Goal: Task Accomplishment & Management: Use online tool/utility

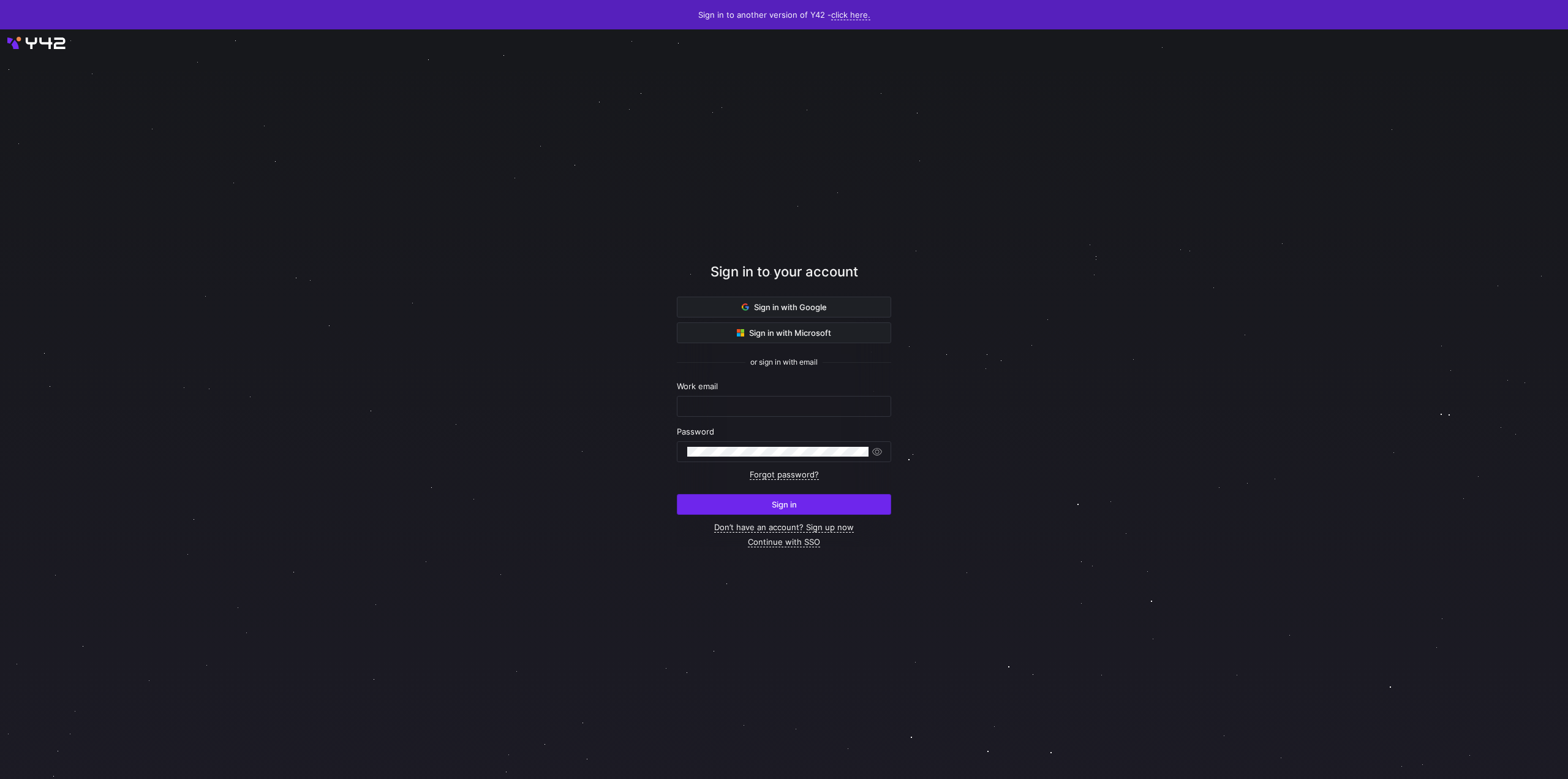
type input "[EMAIL_ADDRESS][DOMAIN_NAME]"
click at [772, 494] on button "Sign in" at bounding box center [784, 504] width 215 height 21
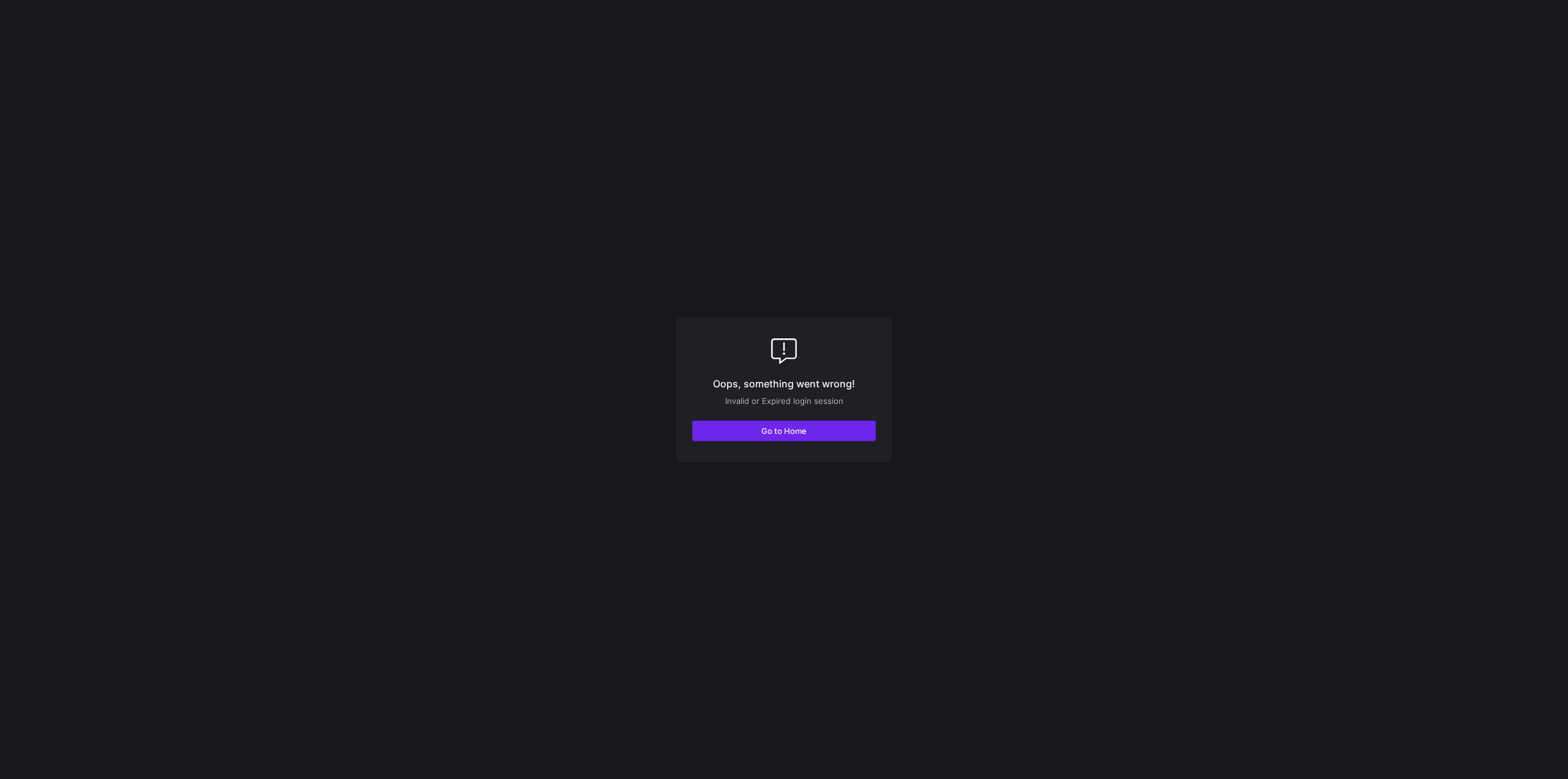
click at [719, 439] on span "button" at bounding box center [784, 431] width 182 height 19
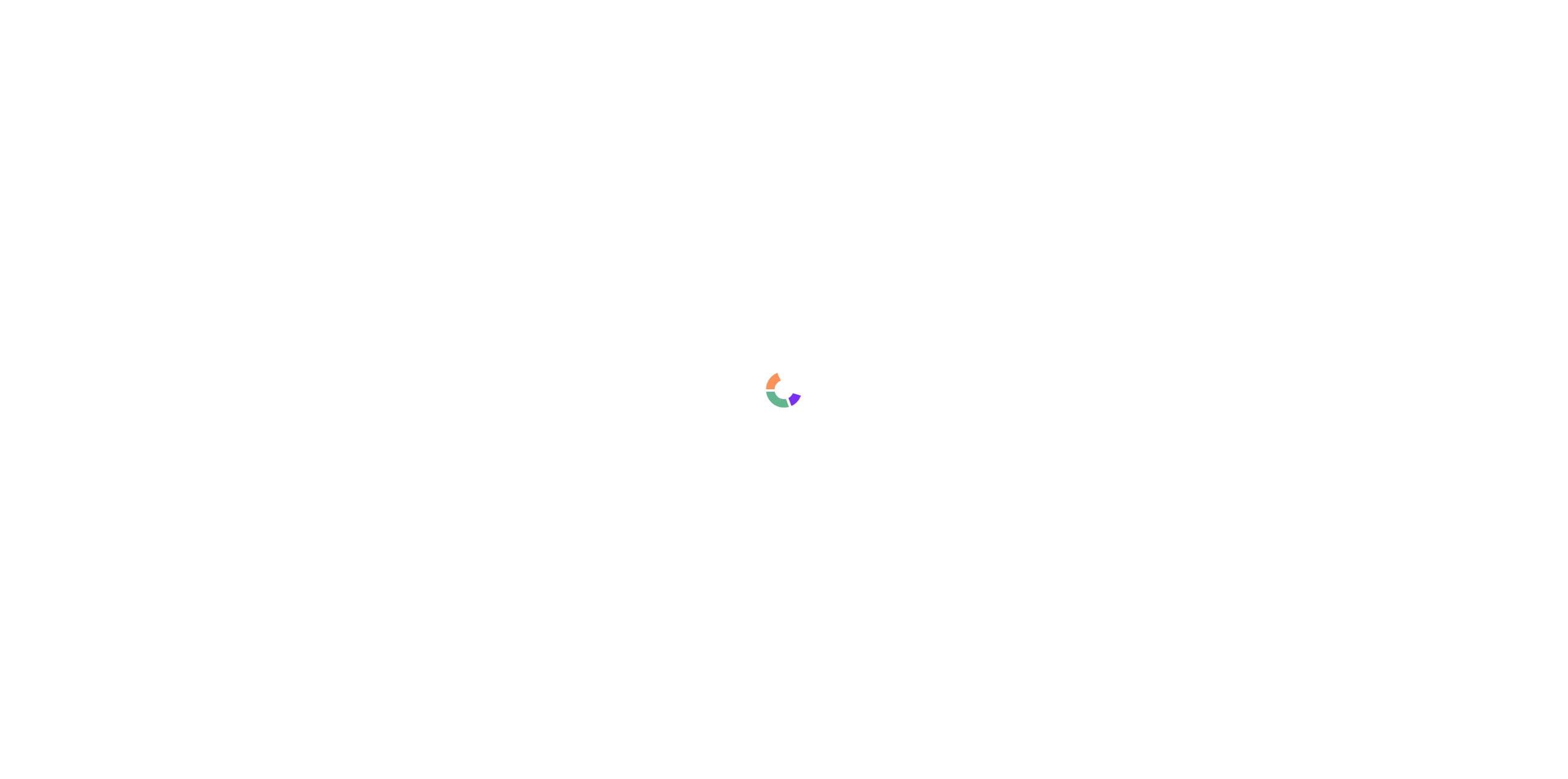
click at [556, 497] on div at bounding box center [784, 390] width 1568 height 779
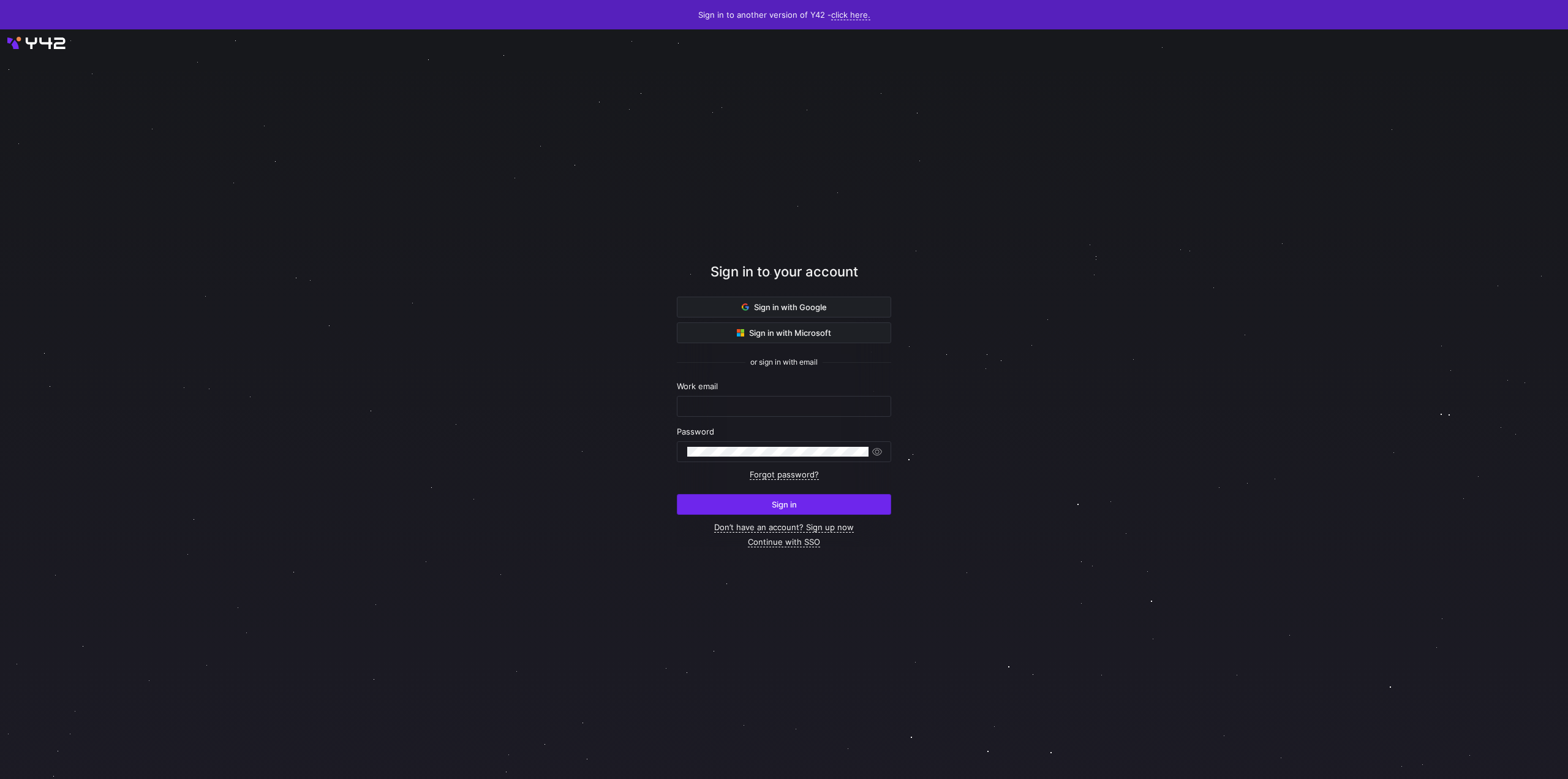
type input "[EMAIL_ADDRESS][DOMAIN_NAME]"
click at [723, 504] on span "submit" at bounding box center [784, 504] width 213 height 19
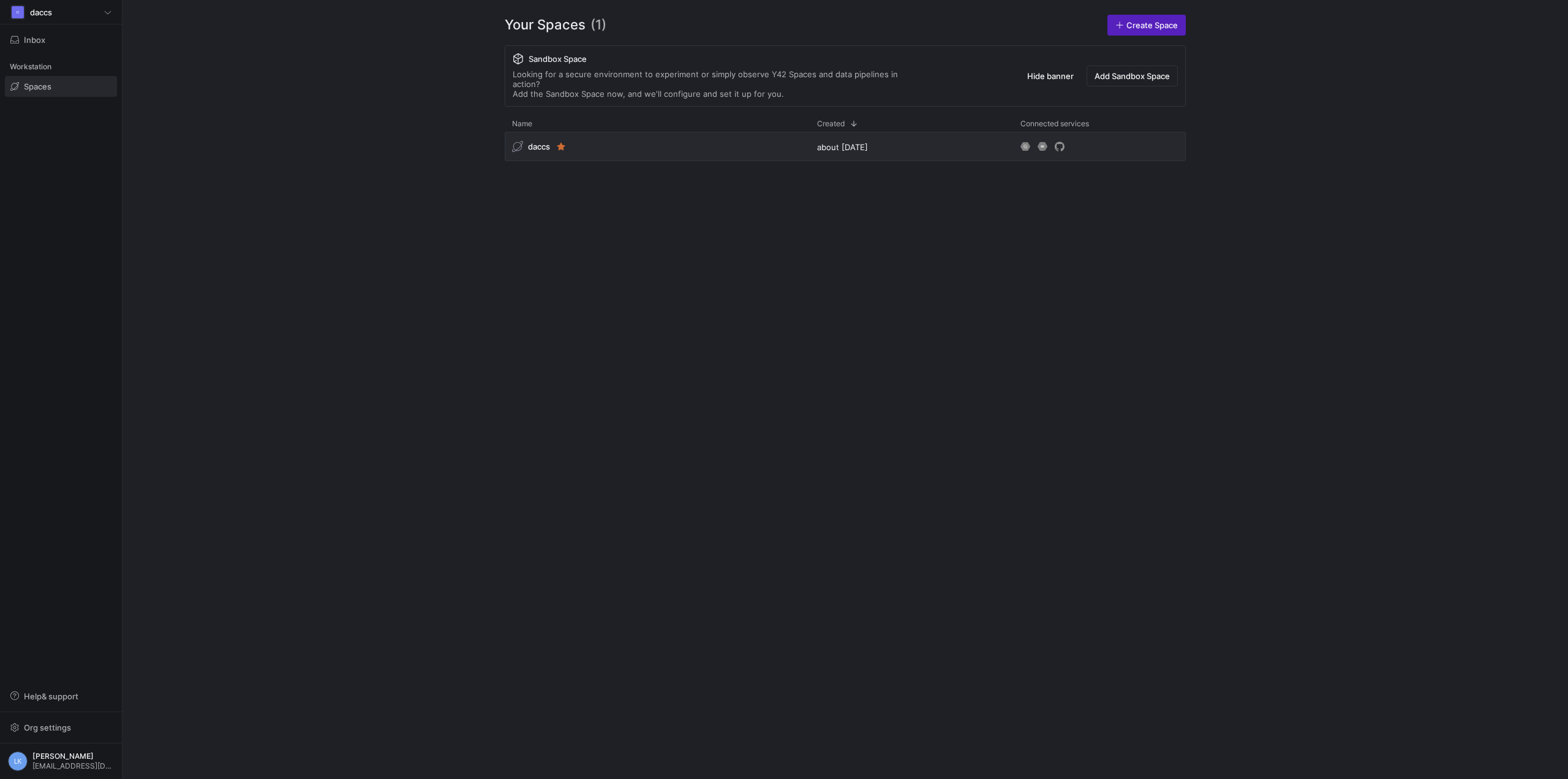
click at [341, 261] on y42-org-space-overview "Your Spaces (1) Create Space Sandbox Space Looking for a secure environment to …" at bounding box center [845, 390] width 1446 height 779
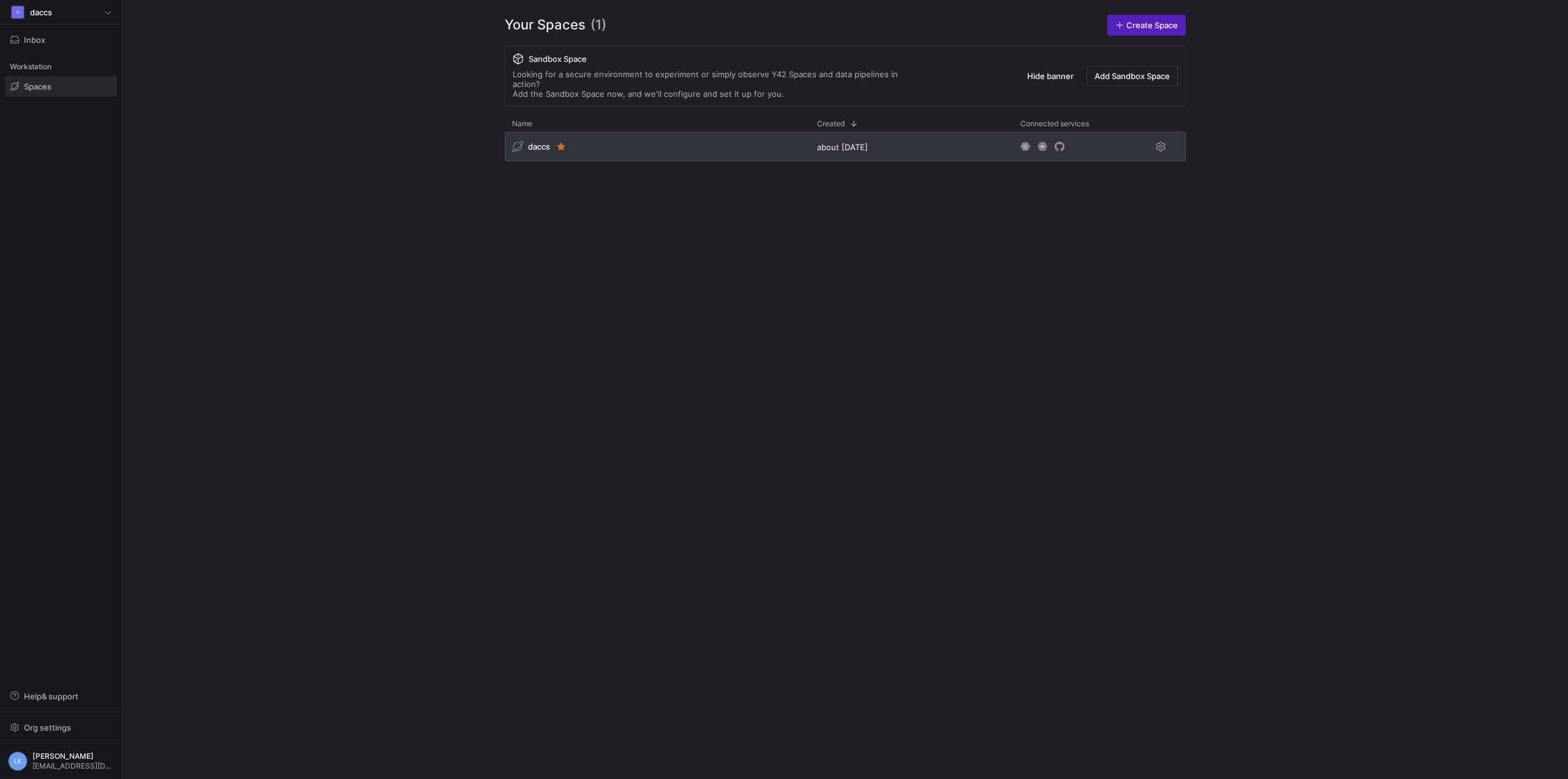
click at [540, 145] on div "daccs" at bounding box center [658, 147] width 305 height 30
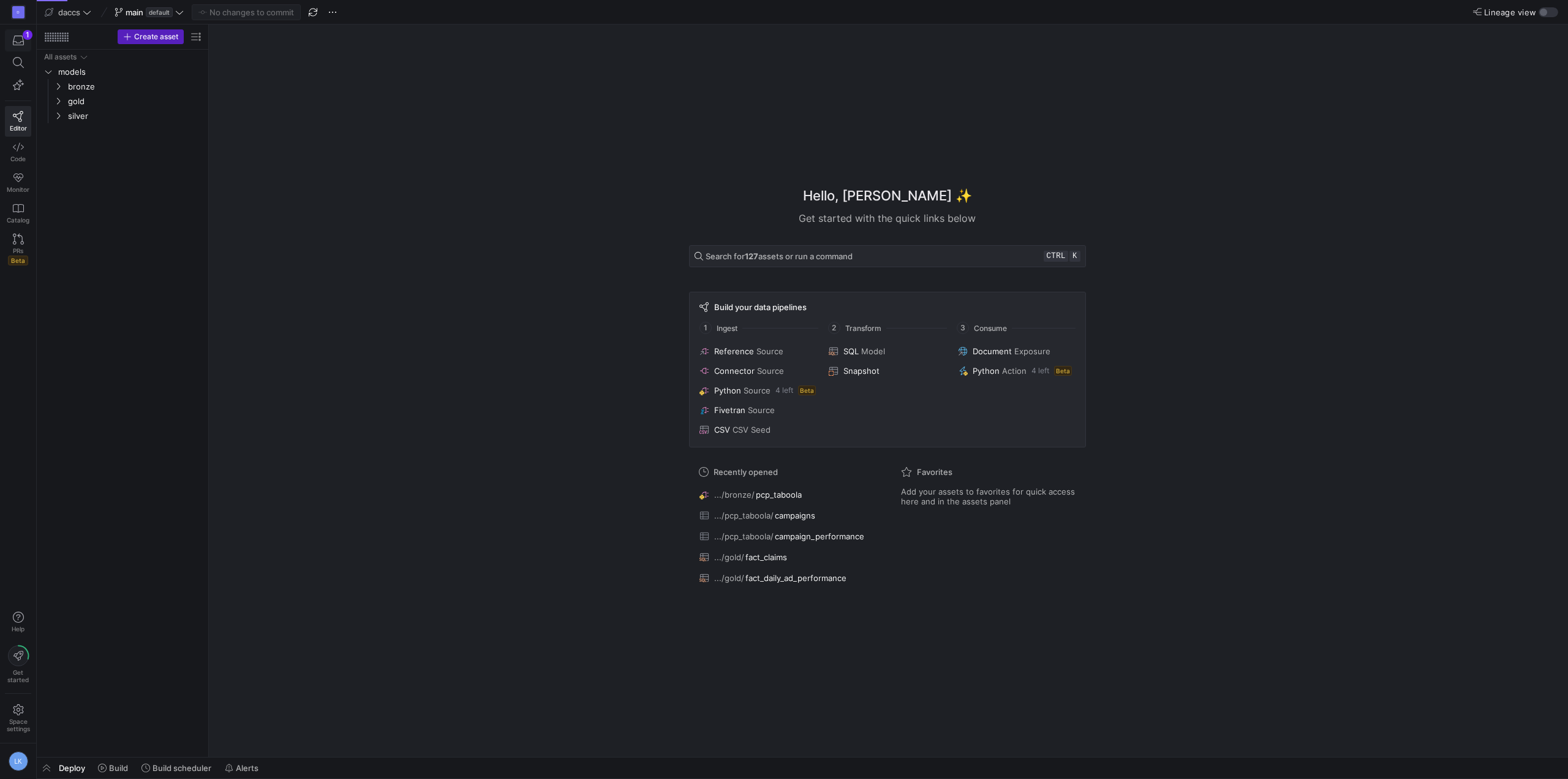
click at [19, 42] on icon "button" at bounding box center [18, 40] width 11 height 11
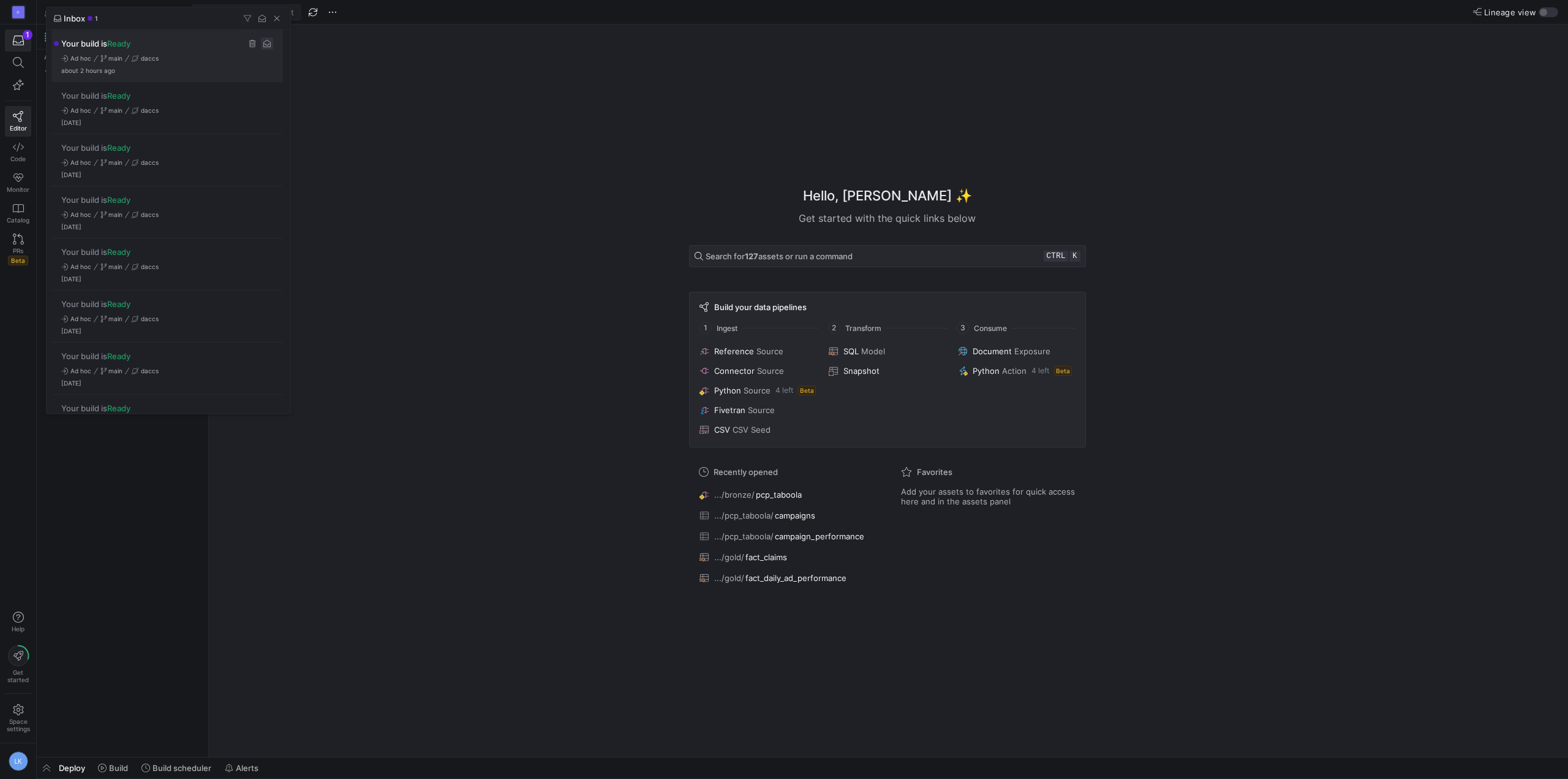
click at [267, 43] on span "Press SPACE to select this row." at bounding box center [267, 44] width 12 height 12
click at [390, 235] on div at bounding box center [784, 390] width 1568 height 779
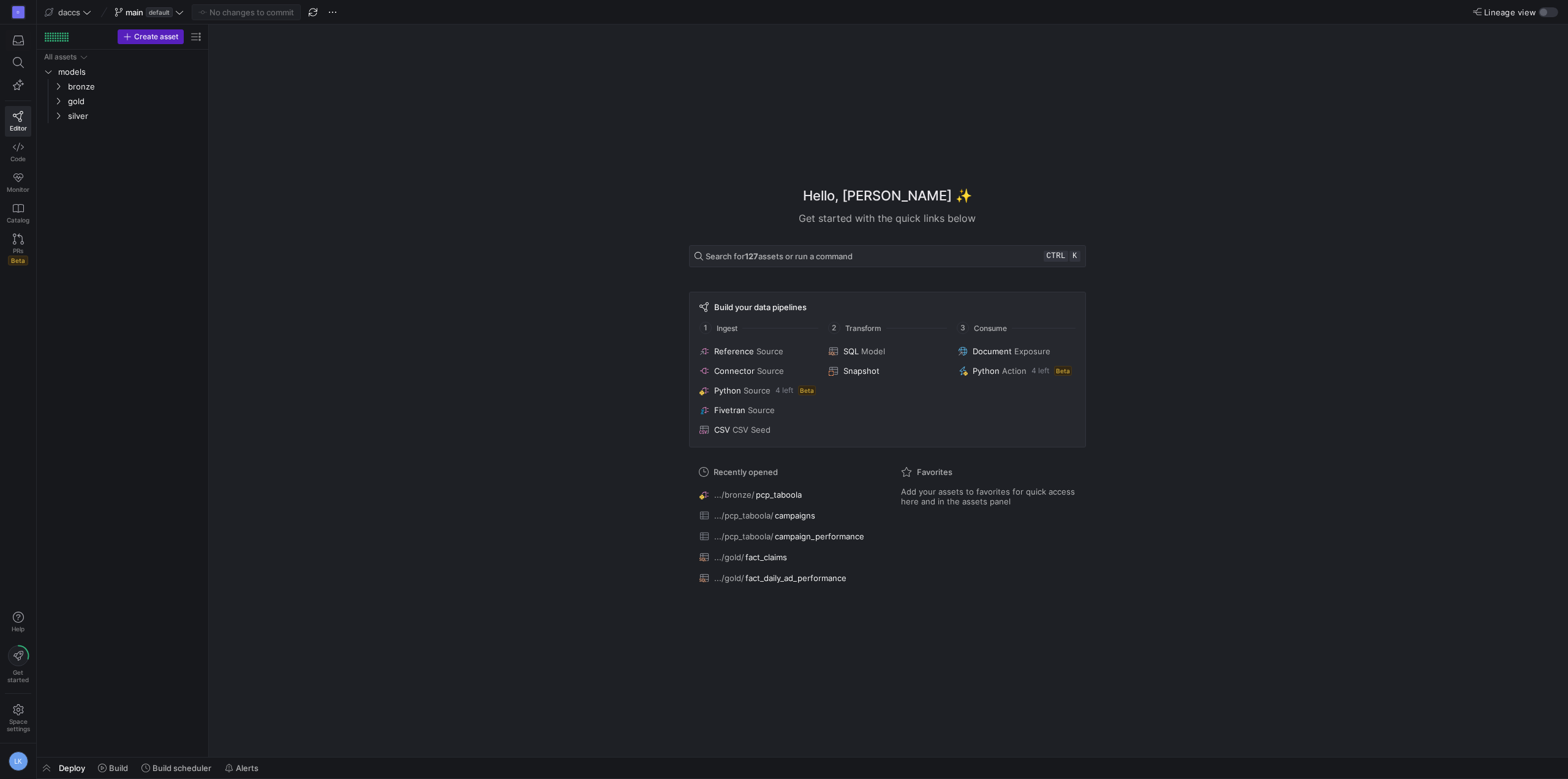
click at [18, 289] on div "D Editor Code Monitor Catalog PRs Beta Help Get started Space settings LK" at bounding box center [18, 390] width 36 height 779
drag, startPoint x: 119, startPoint y: 404, endPoint x: 133, endPoint y: 387, distance: 22.0
click at [119, 404] on div "All assets models bronze gold silver" at bounding box center [123, 401] width 161 height 703
click at [62, 84] on icon "Press SPACE to select this row." at bounding box center [58, 86] width 9 height 7
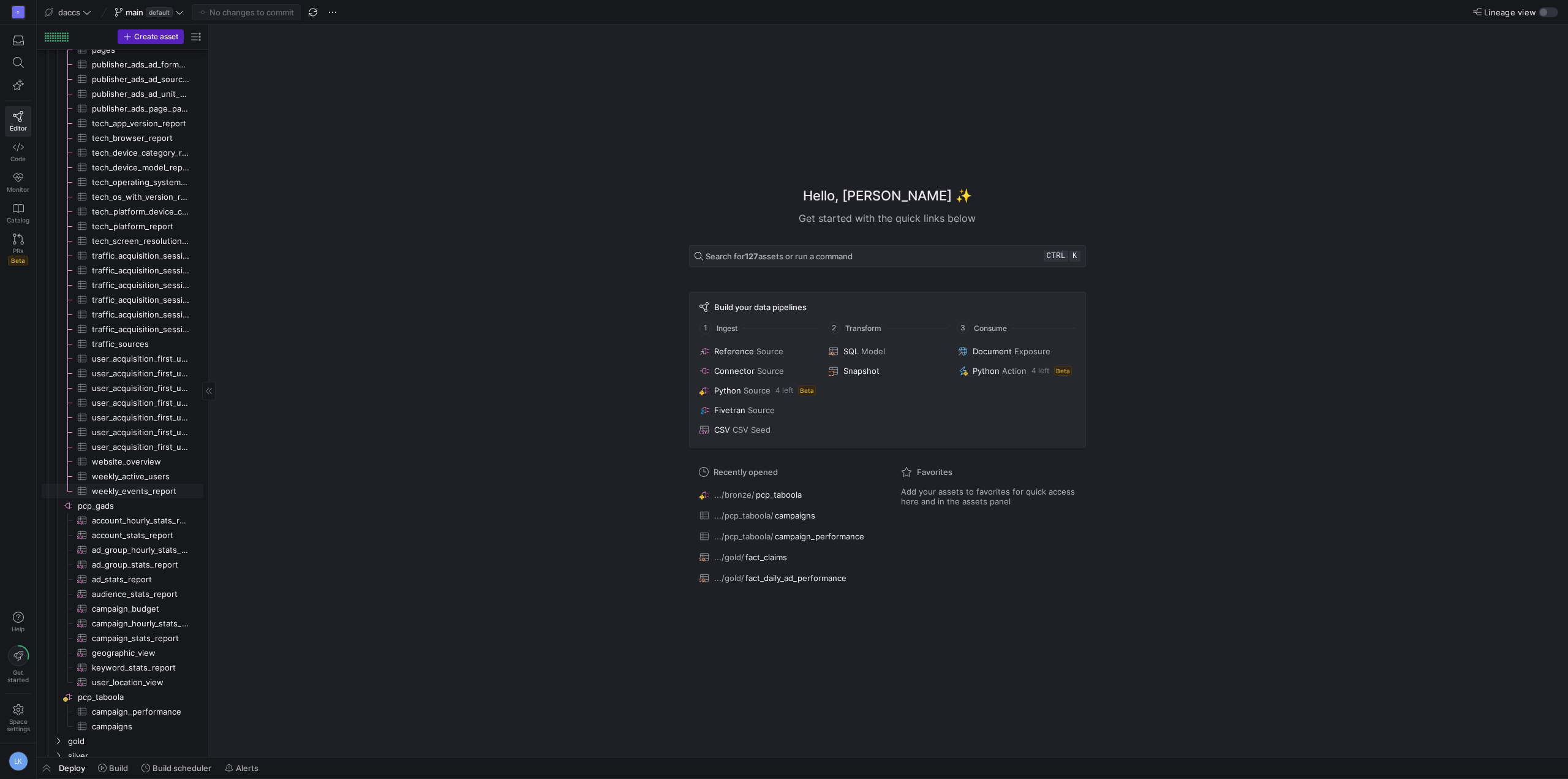
scroll to position [954, 0]
click at [352, 682] on div "Hello, [PERSON_NAME] ✨ Get started with the quick links below Search for 127 as…" at bounding box center [887, 390] width 1347 height 733
click at [62, 687] on span "pcp_taboola​​​​​​​​" at bounding box center [132, 685] width 141 height 13
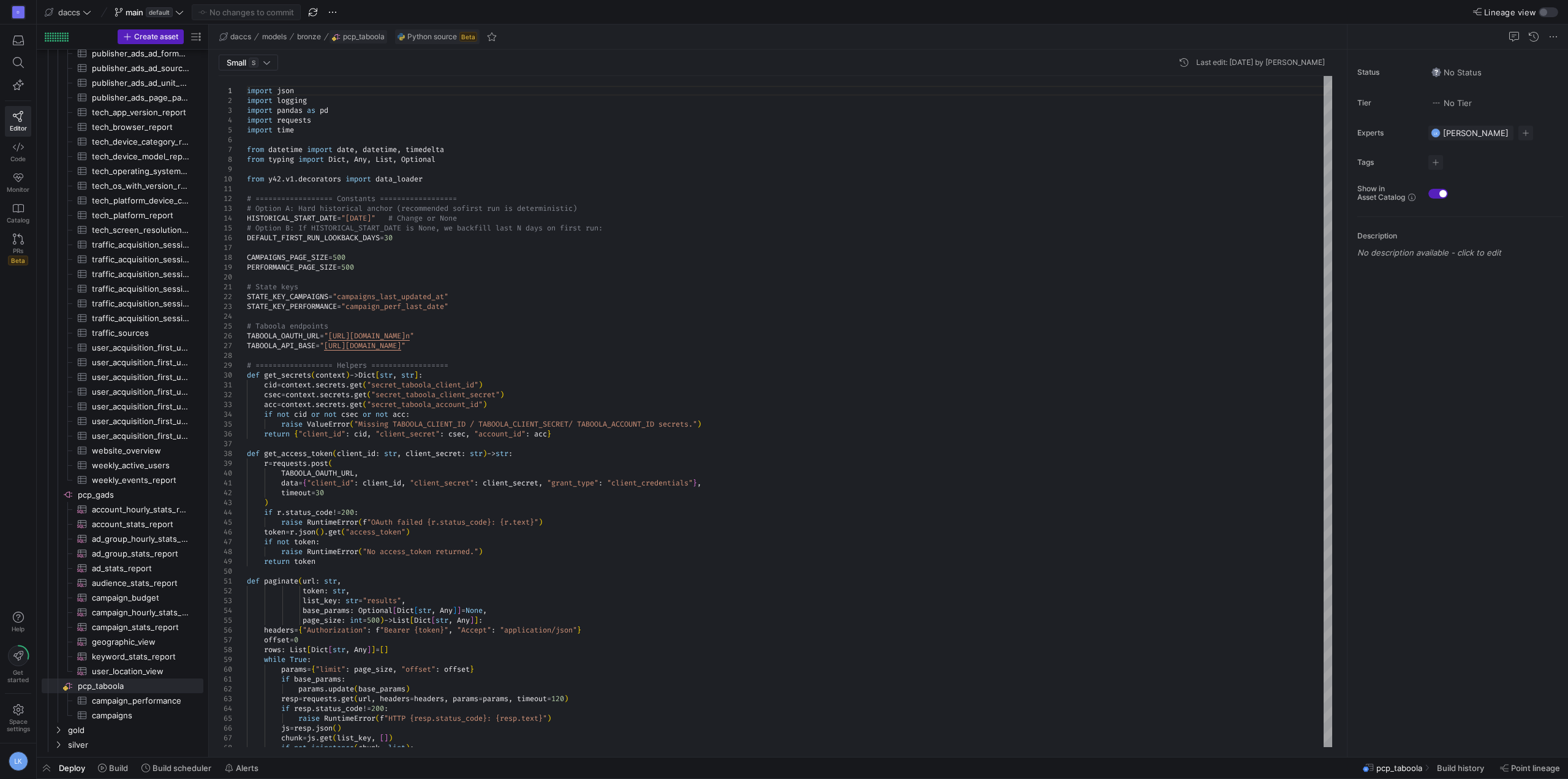
click at [334, 39] on icon "button" at bounding box center [333, 38] width 3 height 3
drag, startPoint x: 18, startPoint y: 385, endPoint x: 18, endPoint y: 396, distance: 11.0
click at [18, 396] on div "D Editor Code Monitor Catalog PRs Beta Help Get started Space settings LK" at bounding box center [18, 390] width 36 height 779
click at [65, 766] on span "Deploy" at bounding box center [72, 768] width 26 height 10
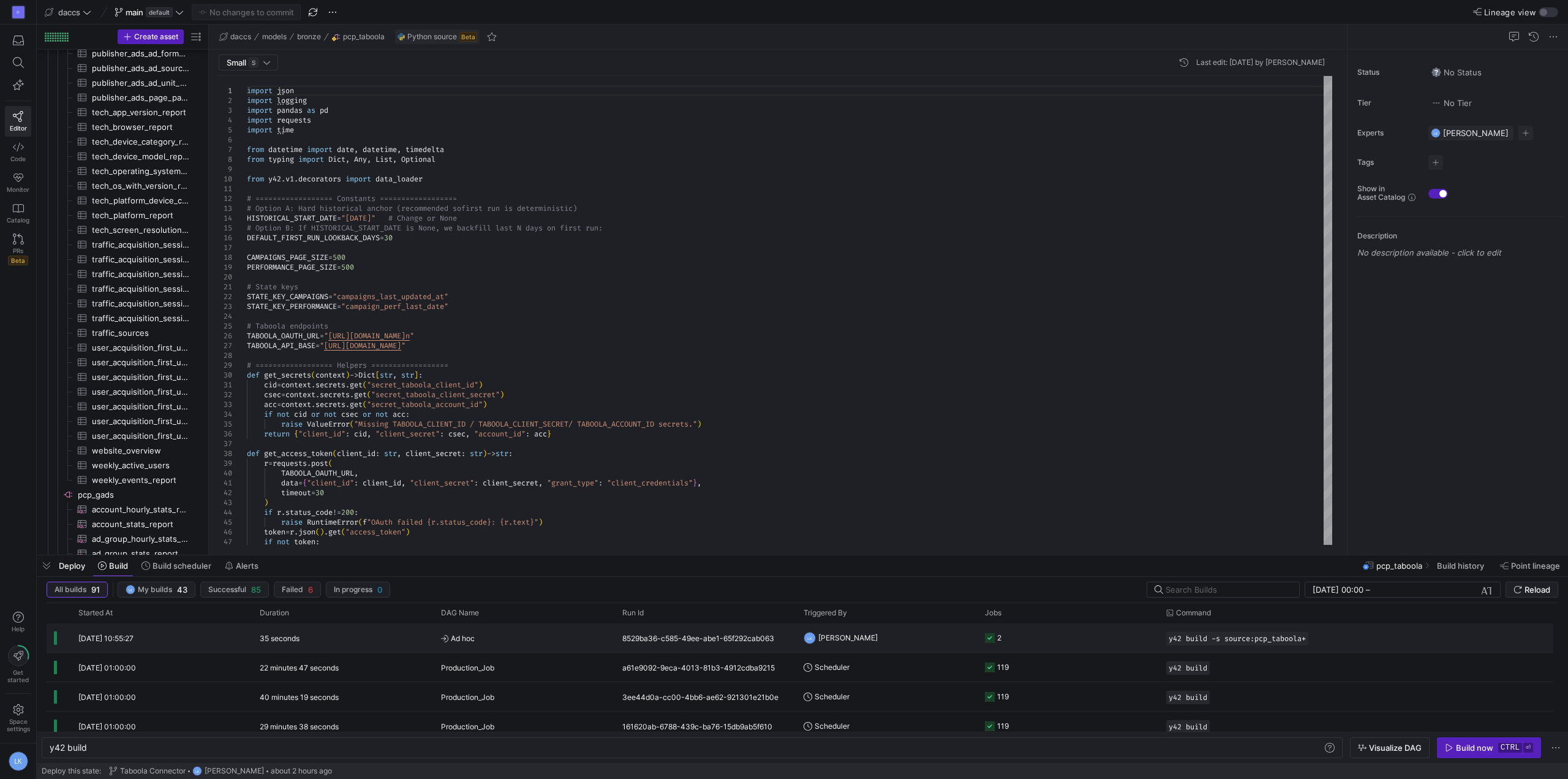
click at [390, 640] on div "35 seconds" at bounding box center [343, 637] width 182 height 29
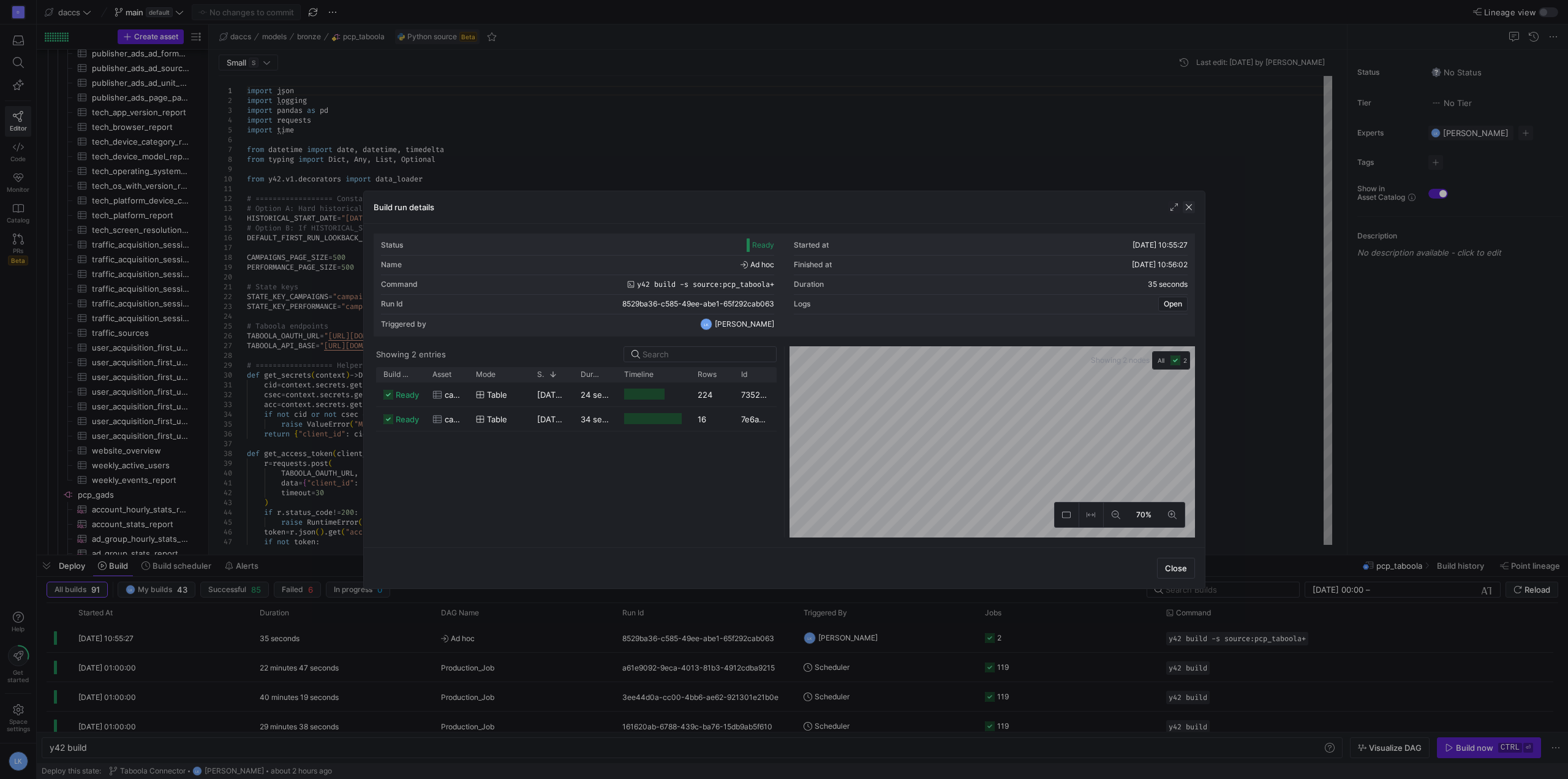
click at [1190, 204] on span "button" at bounding box center [1189, 207] width 12 height 12
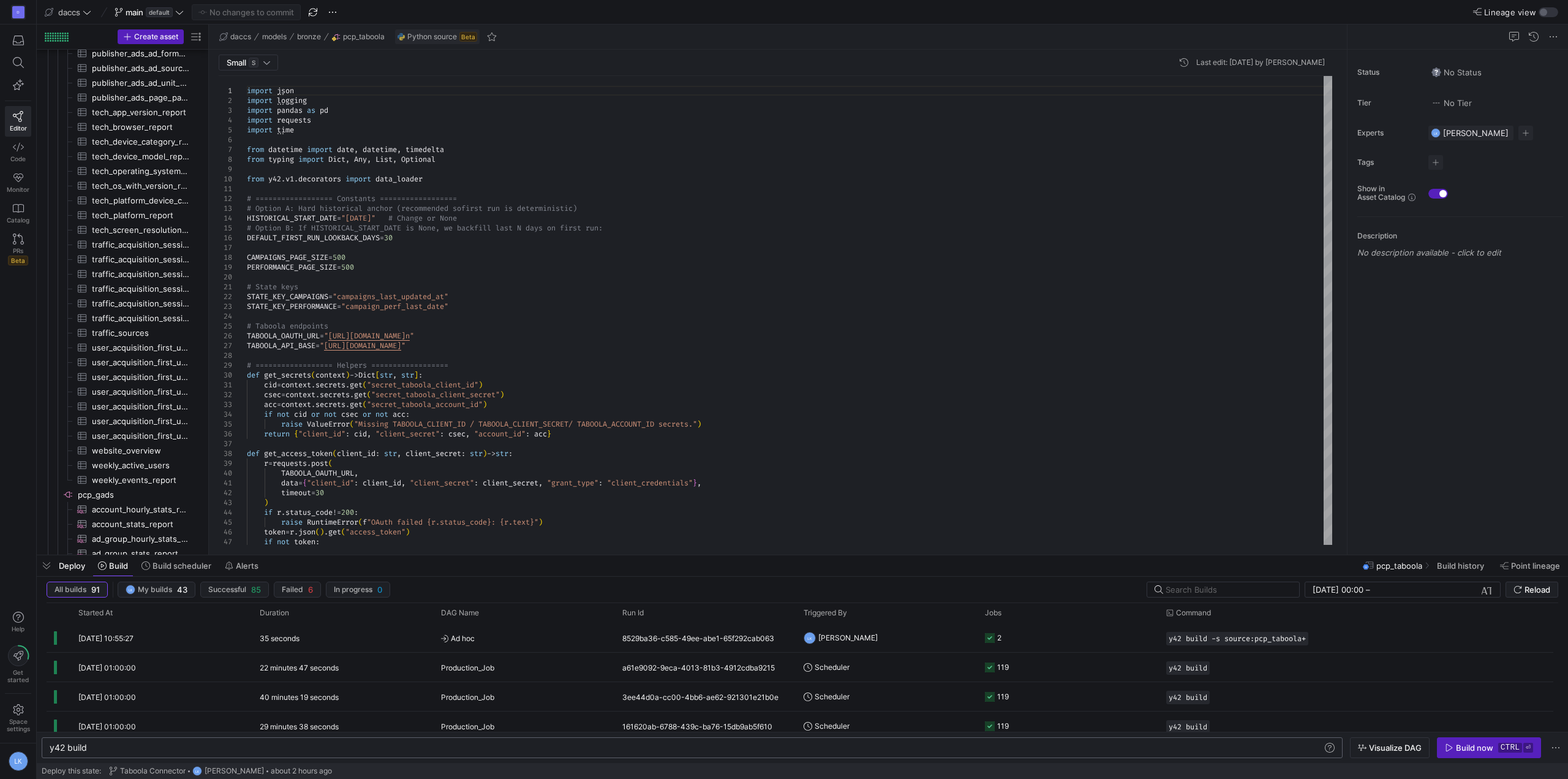
click at [518, 748] on div "y42 build" at bounding box center [687, 747] width 1273 height 10
type textarea "y42 build -s source:pcp_taboola+"
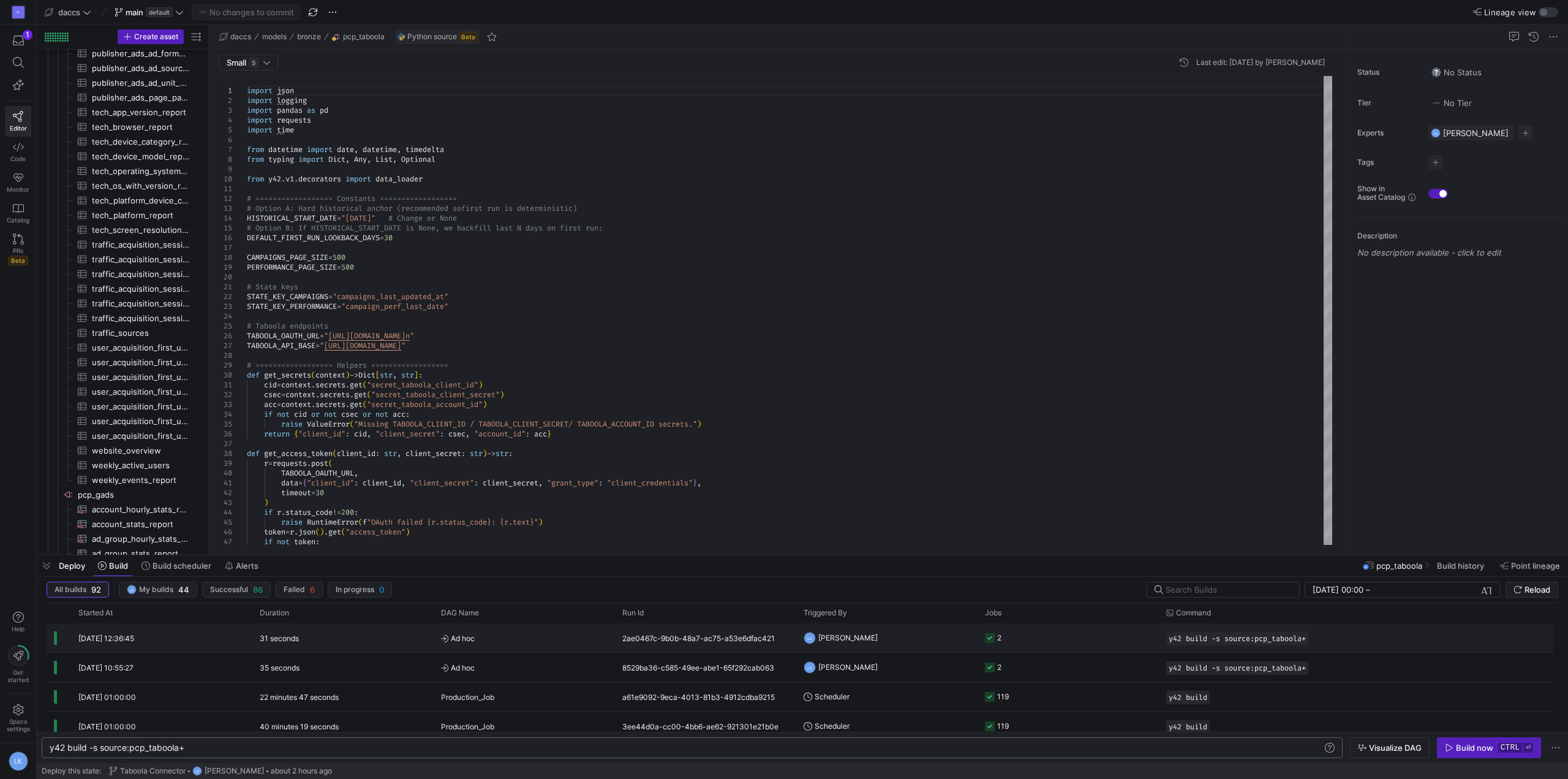
drag, startPoint x: 531, startPoint y: 641, endPoint x: 531, endPoint y: 648, distance: 7.0
click at [531, 648] on span "Ad hoc" at bounding box center [524, 638] width 167 height 29
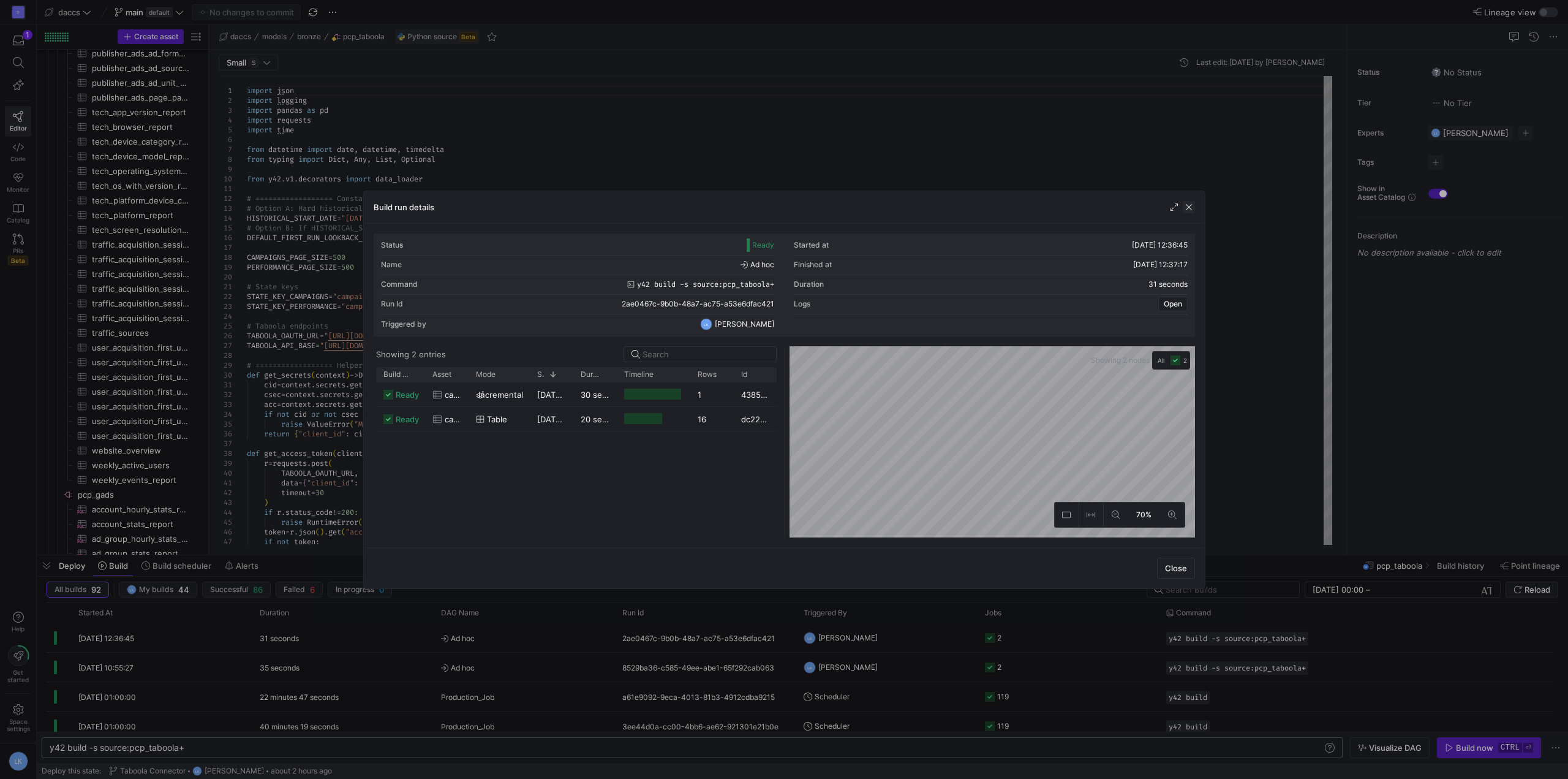
click at [1188, 209] on span "button" at bounding box center [1189, 207] width 12 height 12
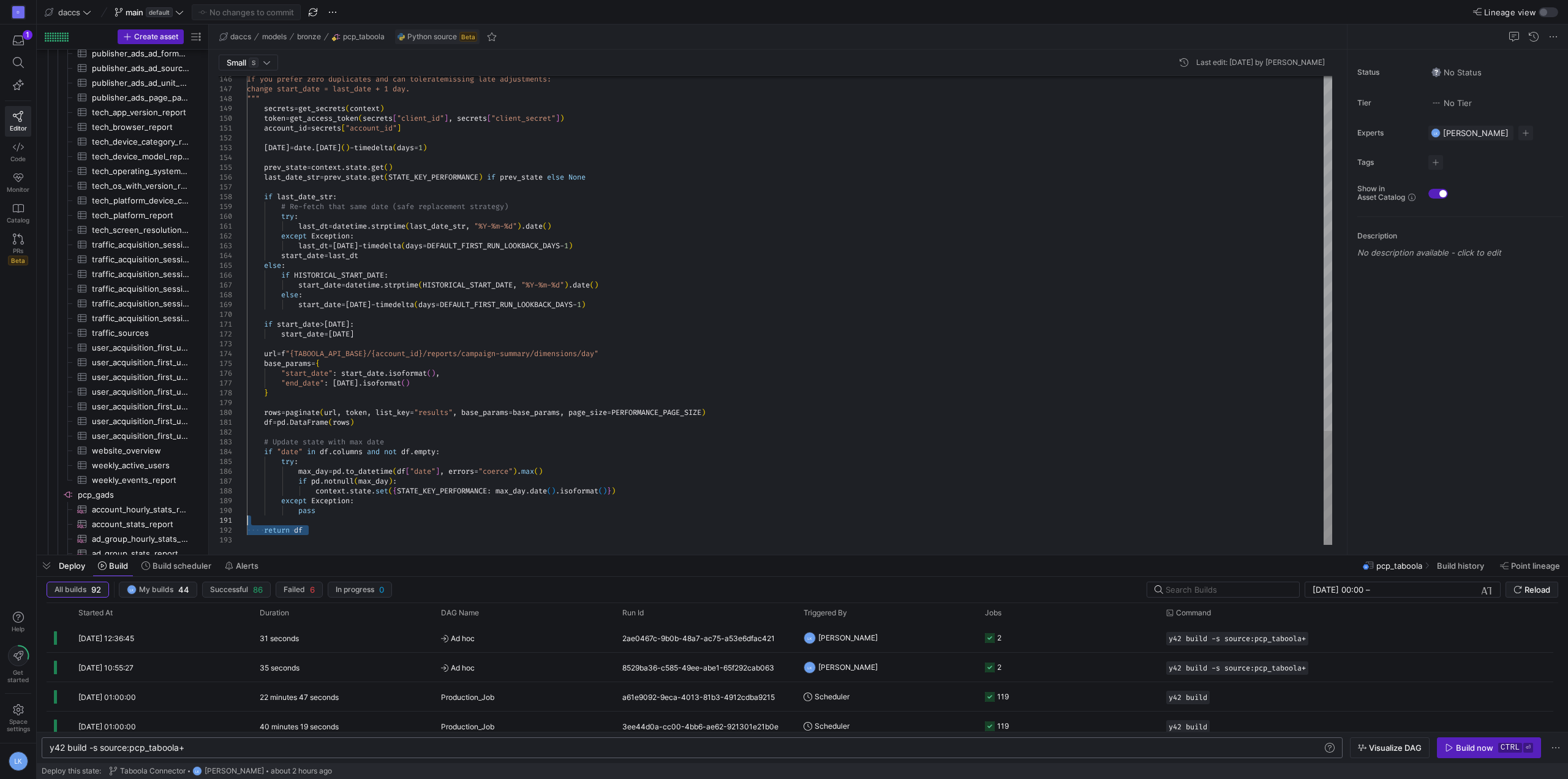
drag, startPoint x: 317, startPoint y: 536, endPoint x: 310, endPoint y: 517, distance: 20.2
type textarea "if start_date > [DATE]: start_date = [DATE] url = f"{TABOOLA_API_BASE}/{account…"
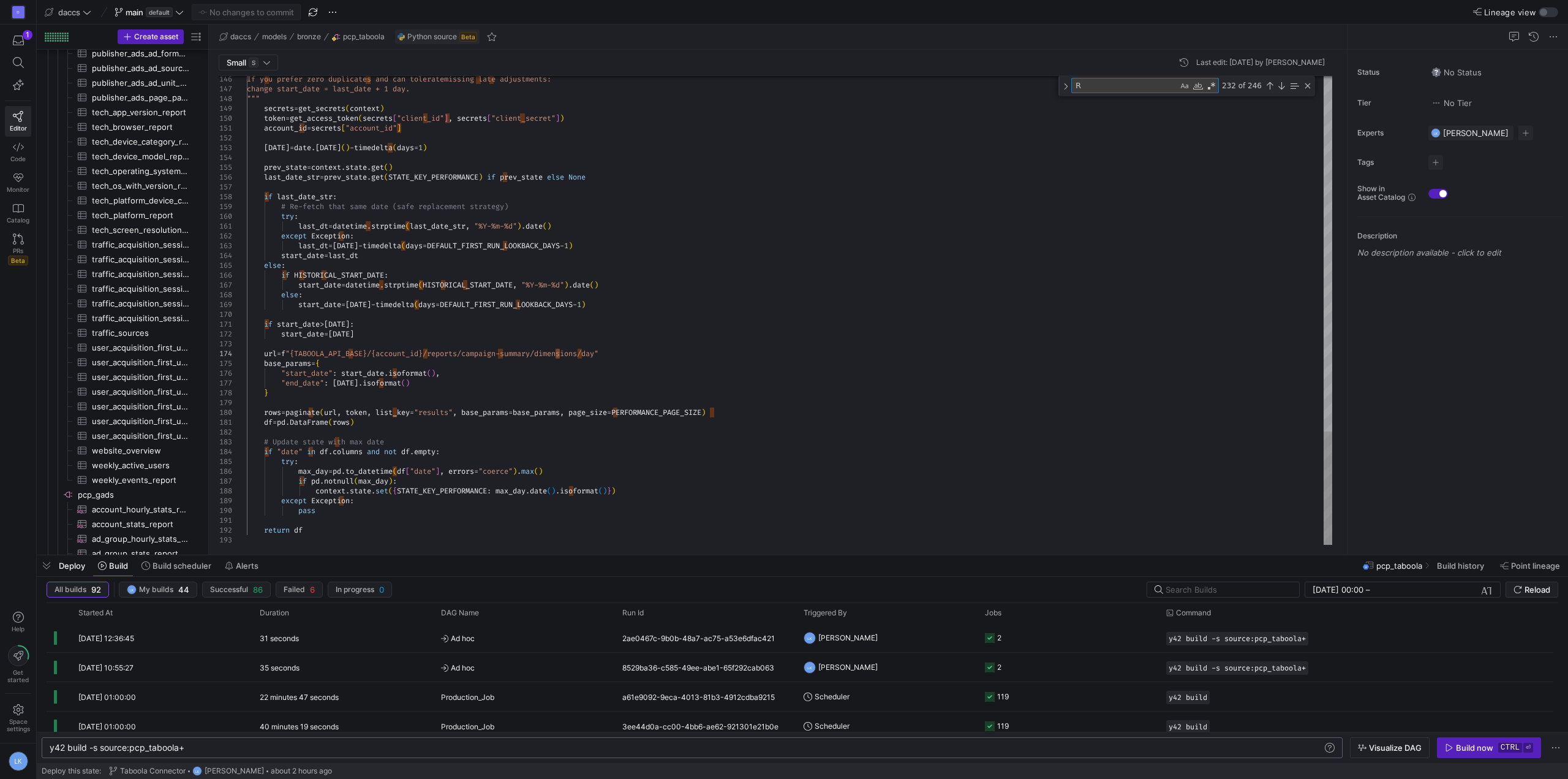
type textarea "RE"
type textarea "# ================== Constants ================== # Option A: Hard historical a…"
type textarea "RECON"
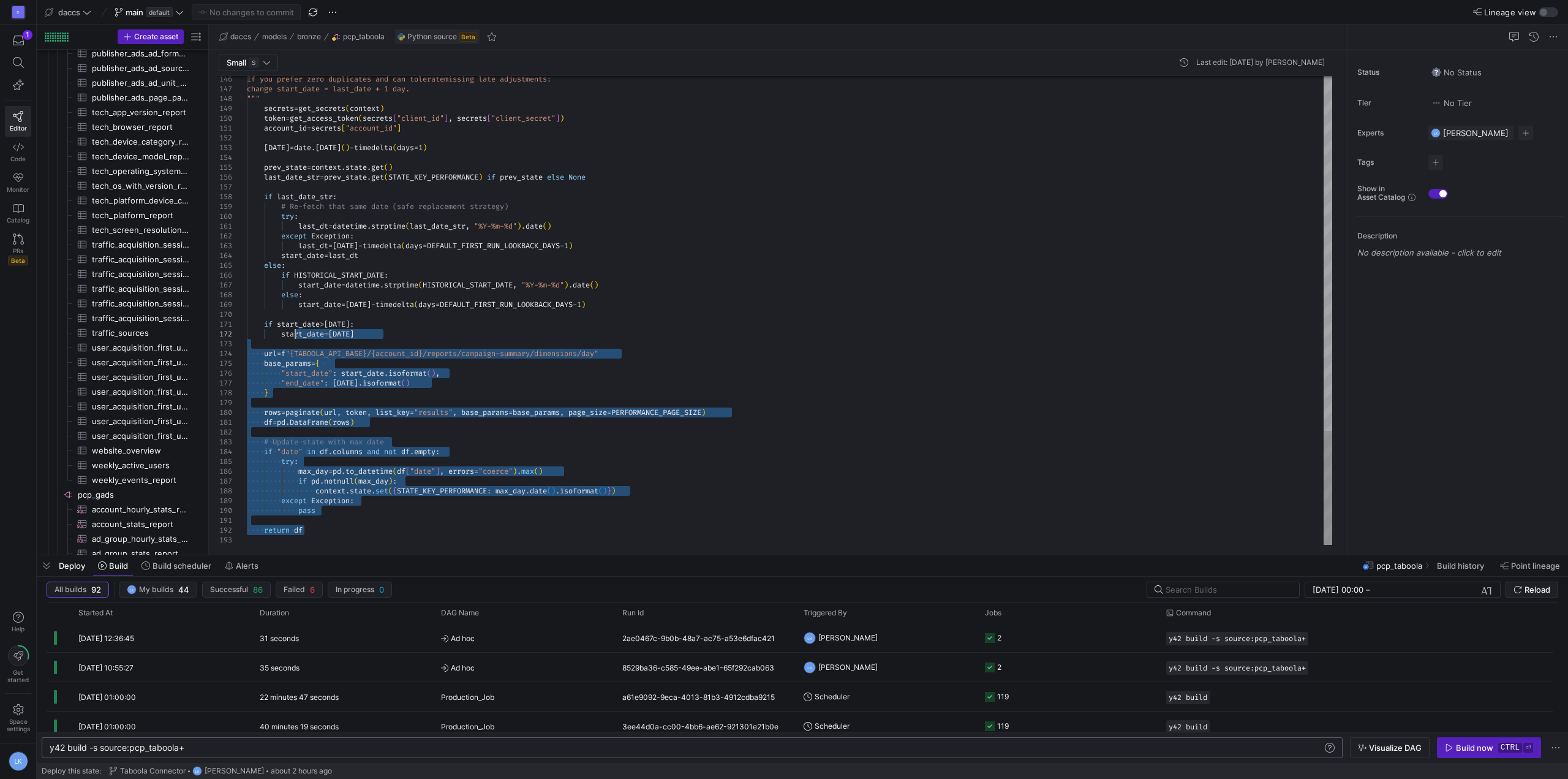
drag, startPoint x: 298, startPoint y: 402, endPoint x: 282, endPoint y: 286, distance: 117.1
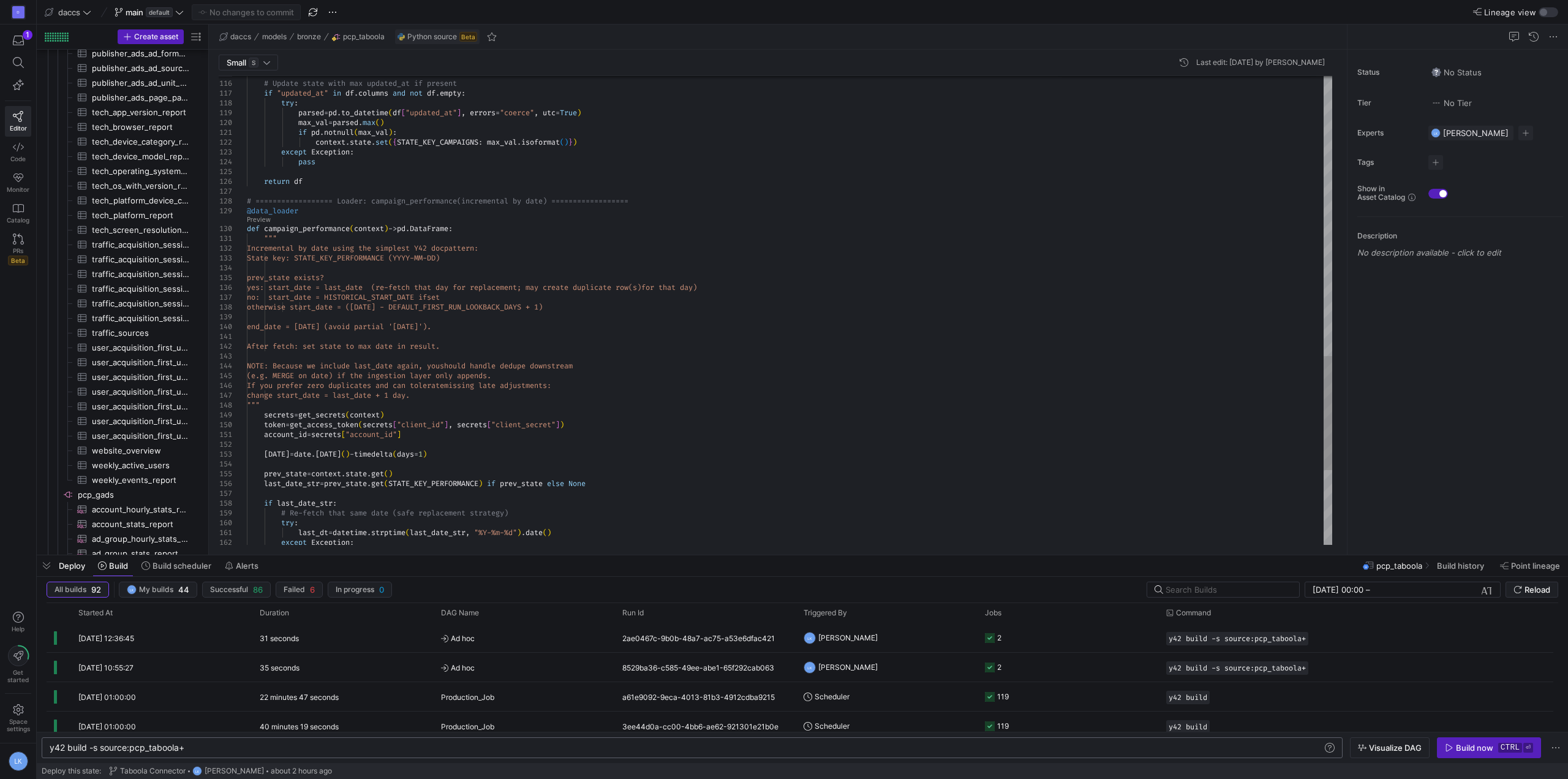
click at [246, 210] on div "129" at bounding box center [232, 211] width 28 height 10
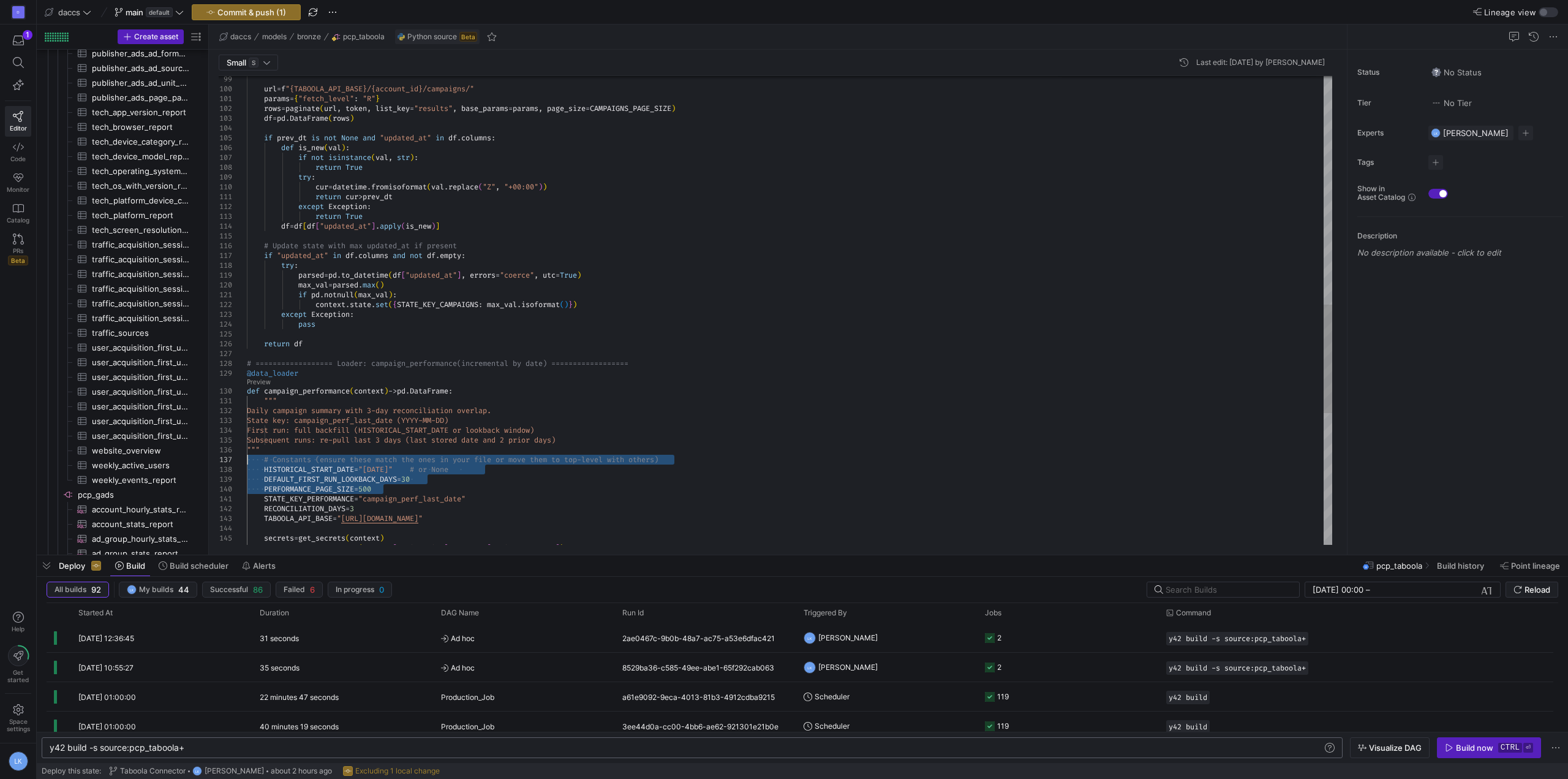
drag, startPoint x: 383, startPoint y: 487, endPoint x: 226, endPoint y: 456, distance: 160.0
click at [247, 456] on div "url = f "{TABOOLA_API_BASE}/{account_id}/campaigns/" params = { "fetch_level" :…" at bounding box center [790, 104] width 1086 height 2016
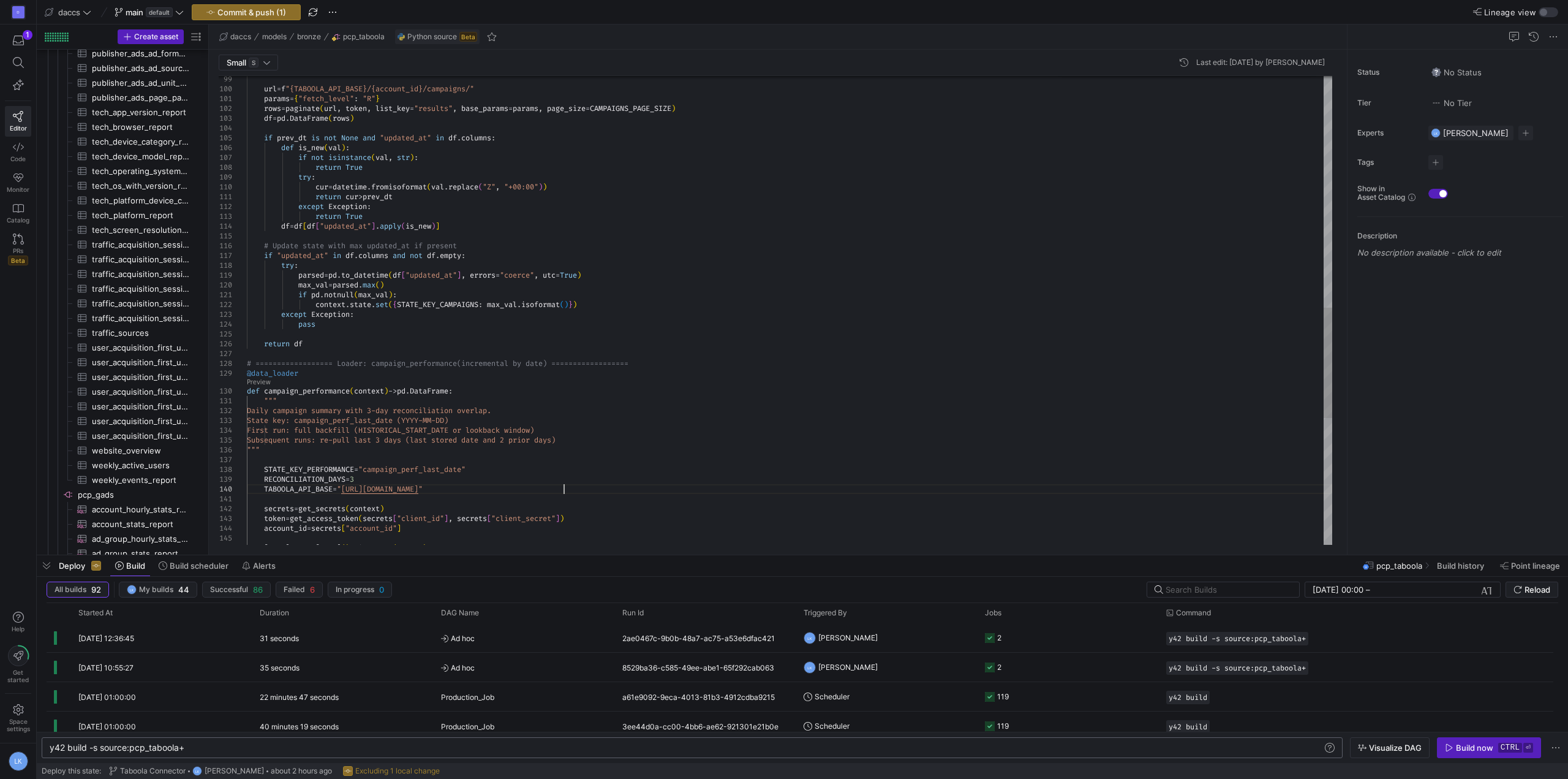
click at [584, 491] on div "url = f "{TABOOLA_API_BASE}/{account_id}/campaigns/" params = { "fetch_level" :…" at bounding box center [790, 89] width 1086 height 1987
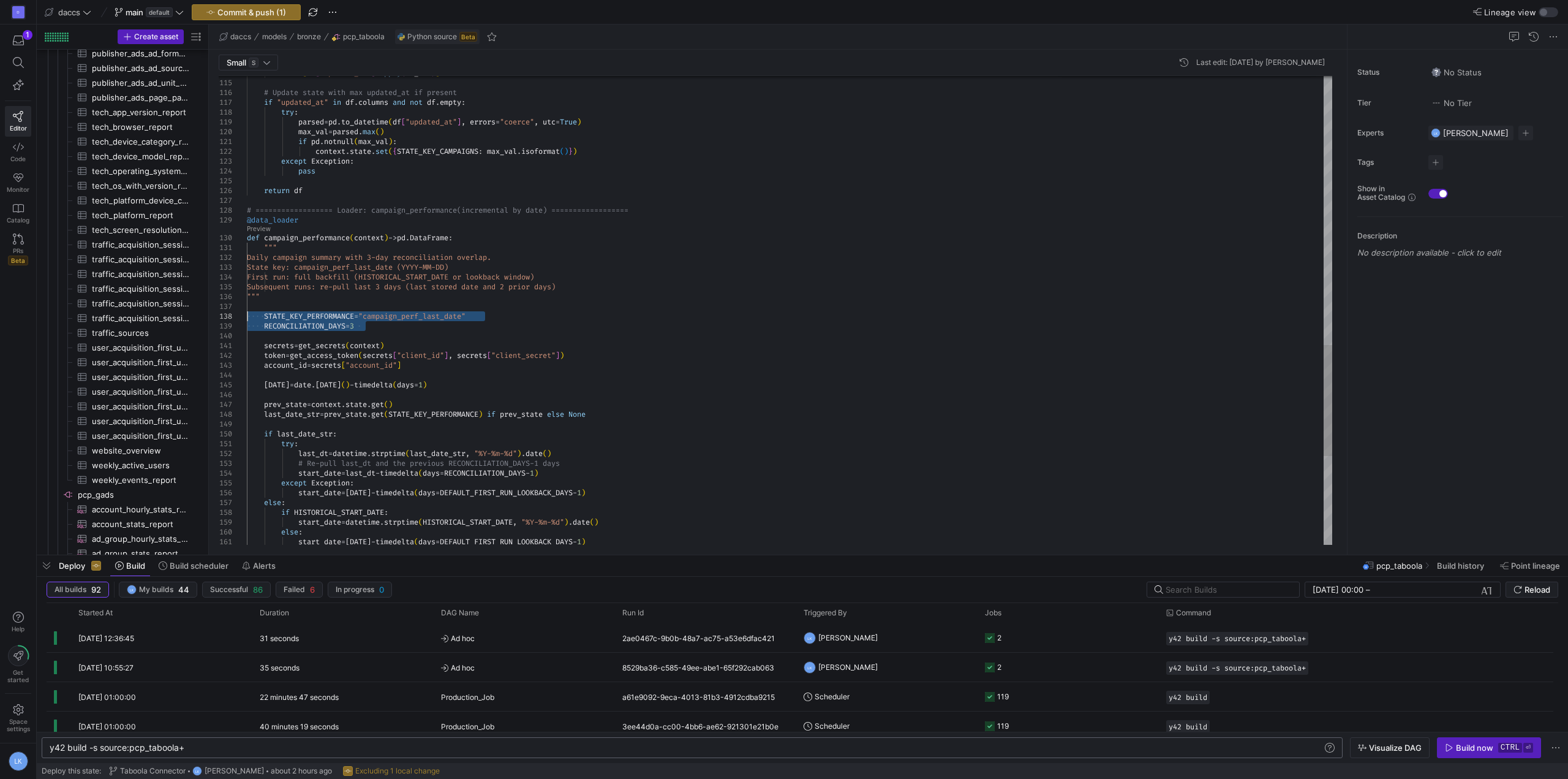
drag, startPoint x: 367, startPoint y: 328, endPoint x: 235, endPoint y: 316, distance: 132.5
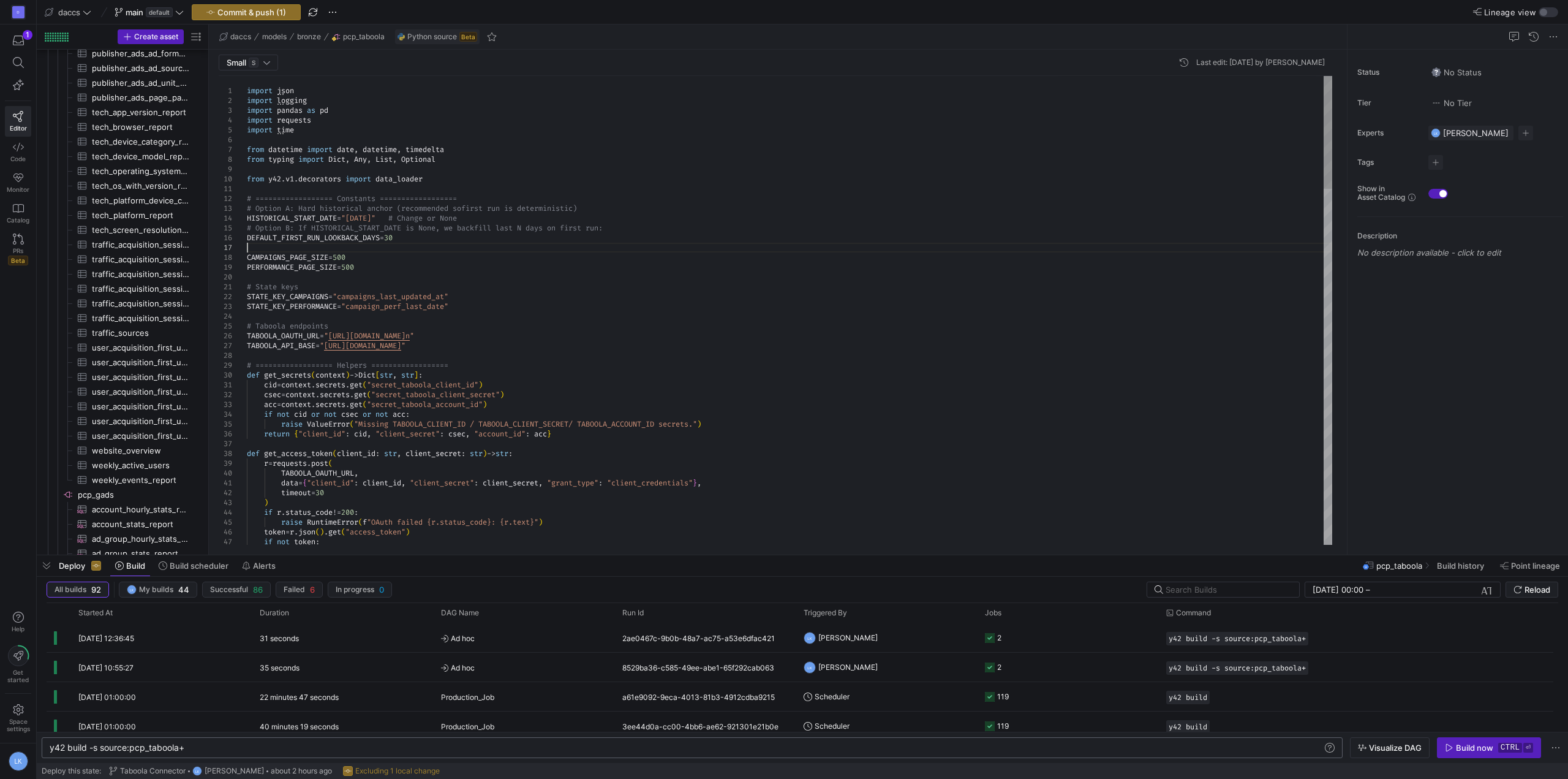
scroll to position [78, 0]
type textarea "# State keys STATE_KEY_CAMPAIGNS = "campaigns_last_updated_at" STATE_KEY_PERFOR…"
click at [201, 745] on div "y42 build -s source:pcp_taboola+" at bounding box center [687, 747] width 1273 height 10
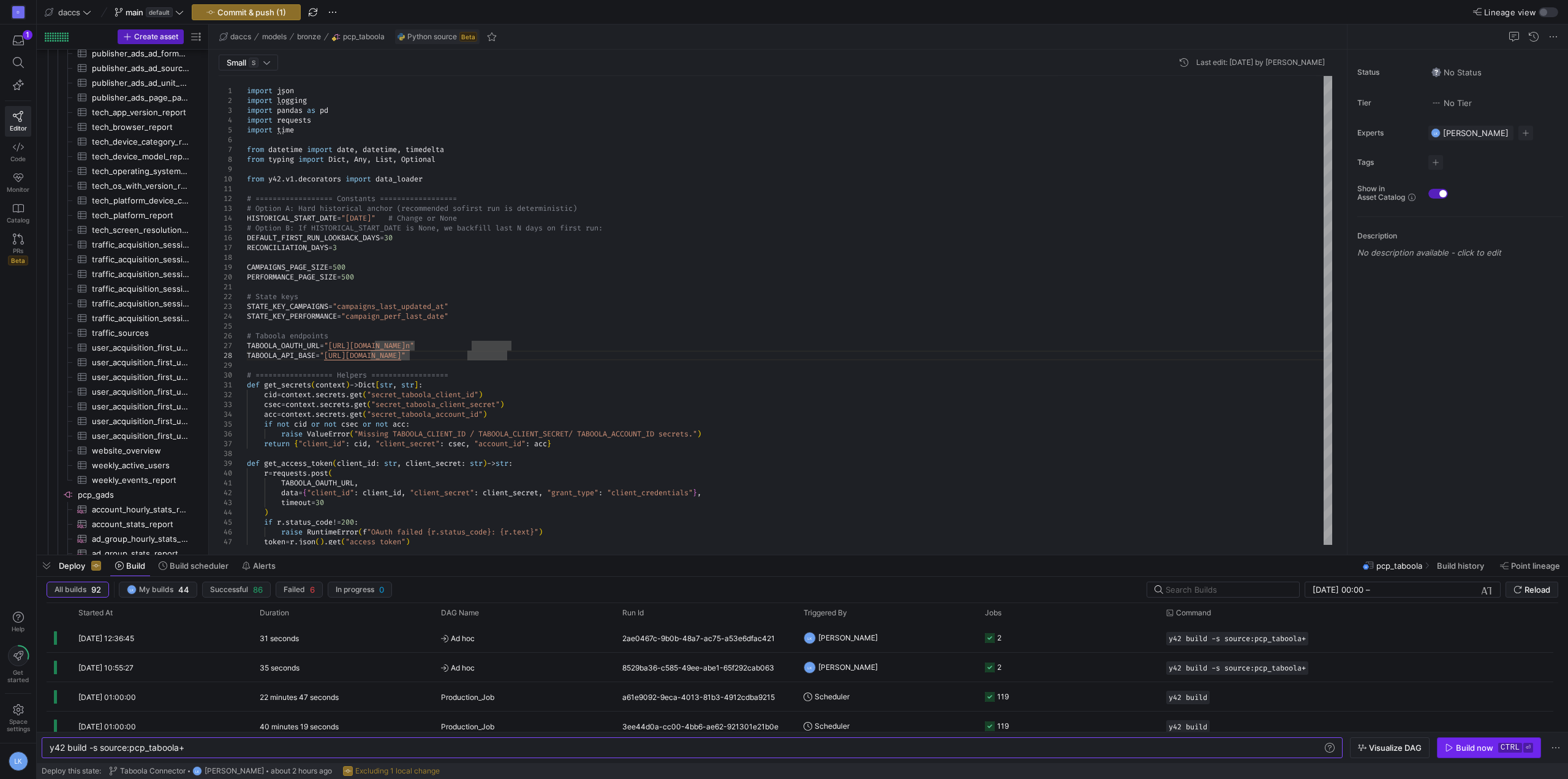
click at [1485, 742] on span "button" at bounding box center [1489, 747] width 103 height 19
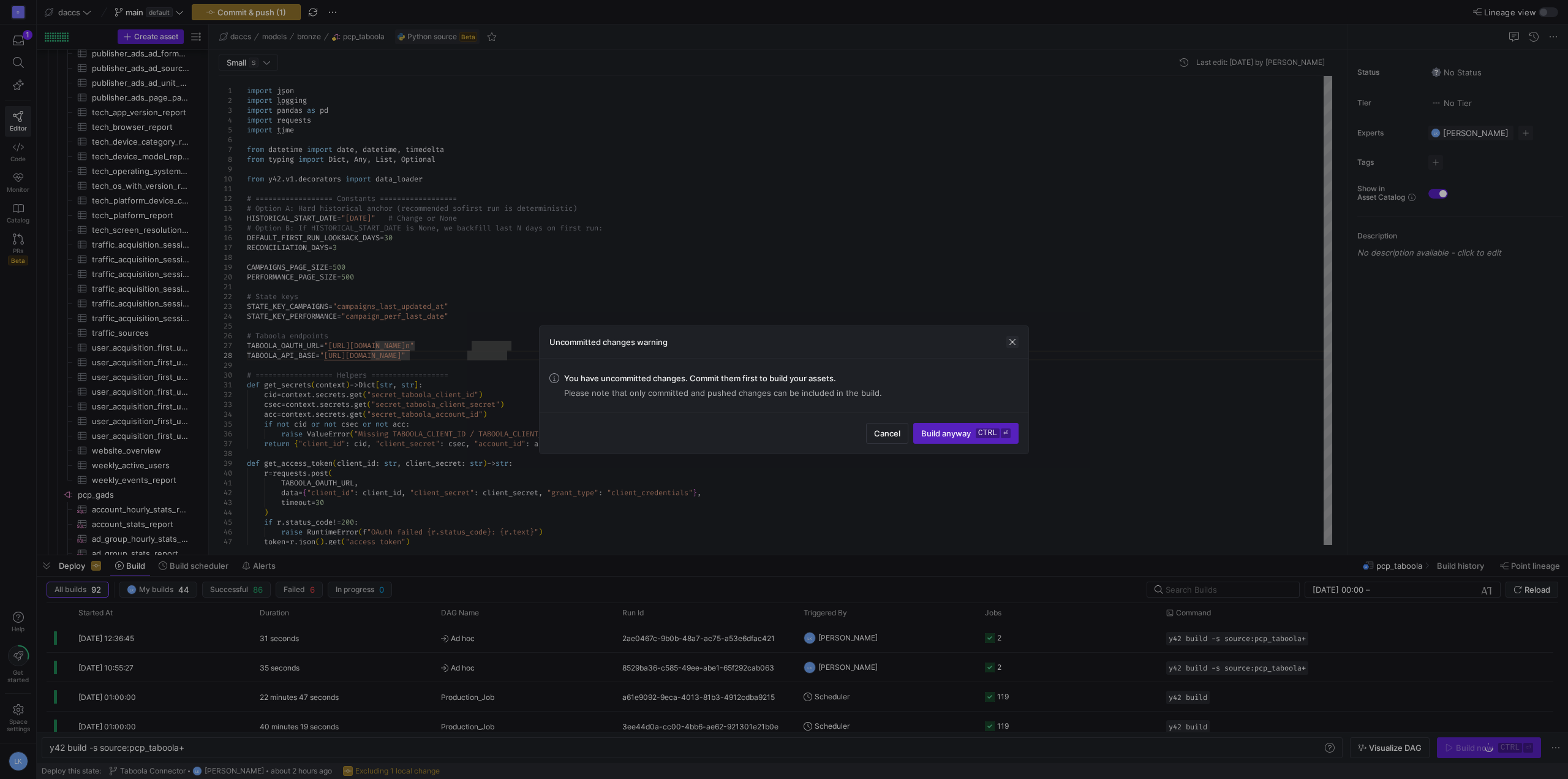
click at [1009, 342] on span "button" at bounding box center [1013, 342] width 12 height 12
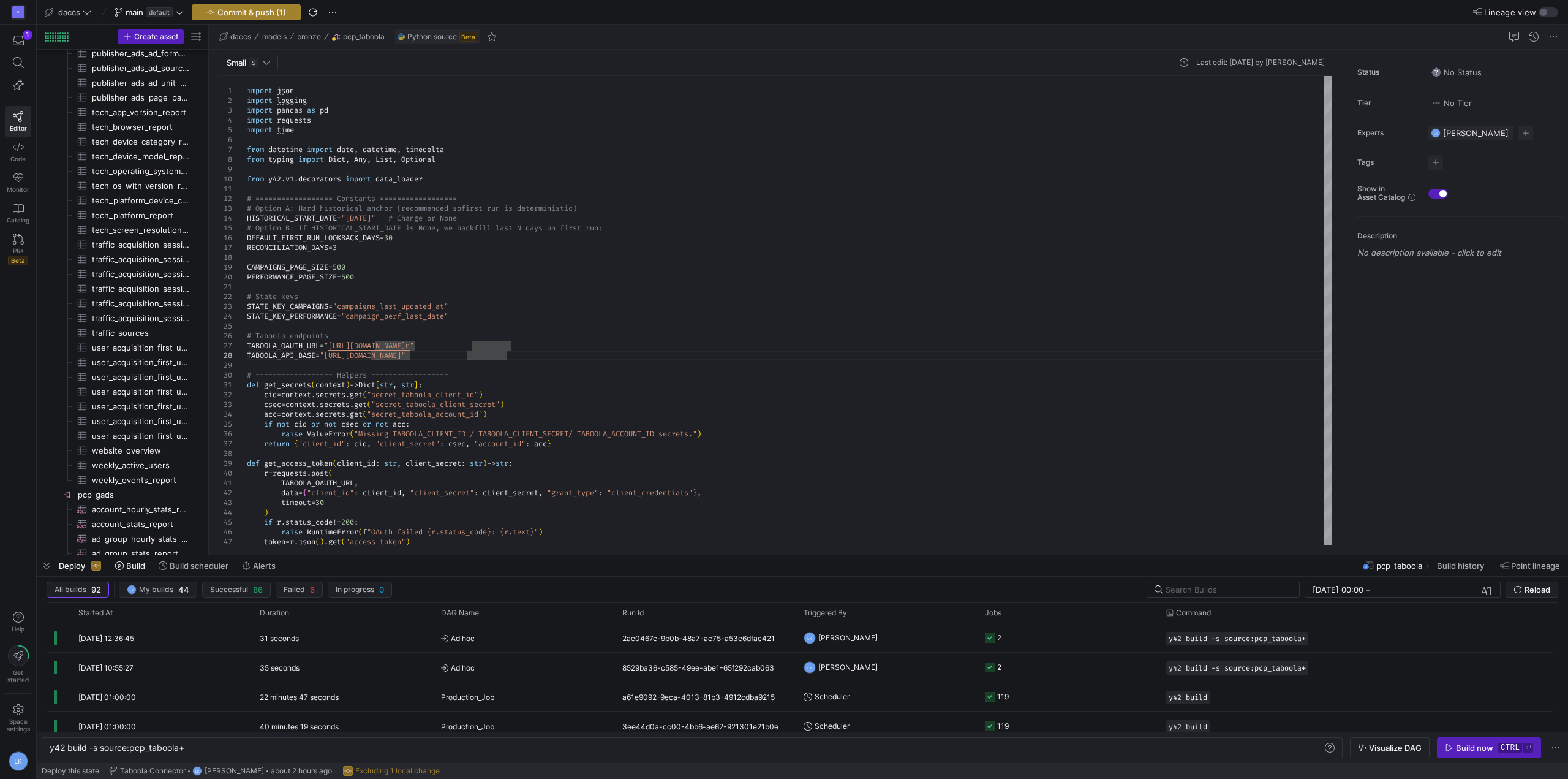
click at [253, 9] on span "Commit & push (1)" at bounding box center [252, 11] width 68 height 10
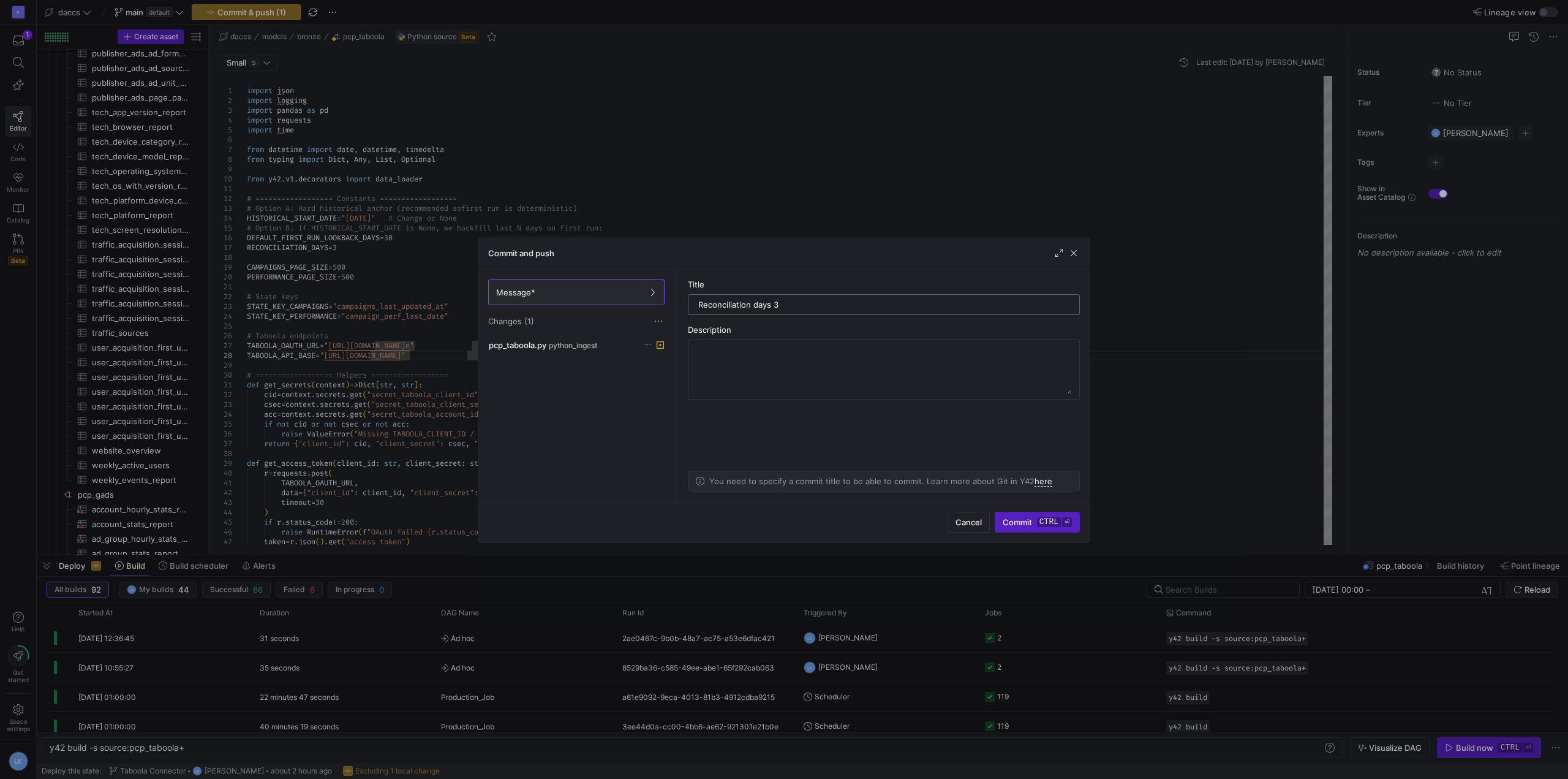
type input "Reconciliation days 3"
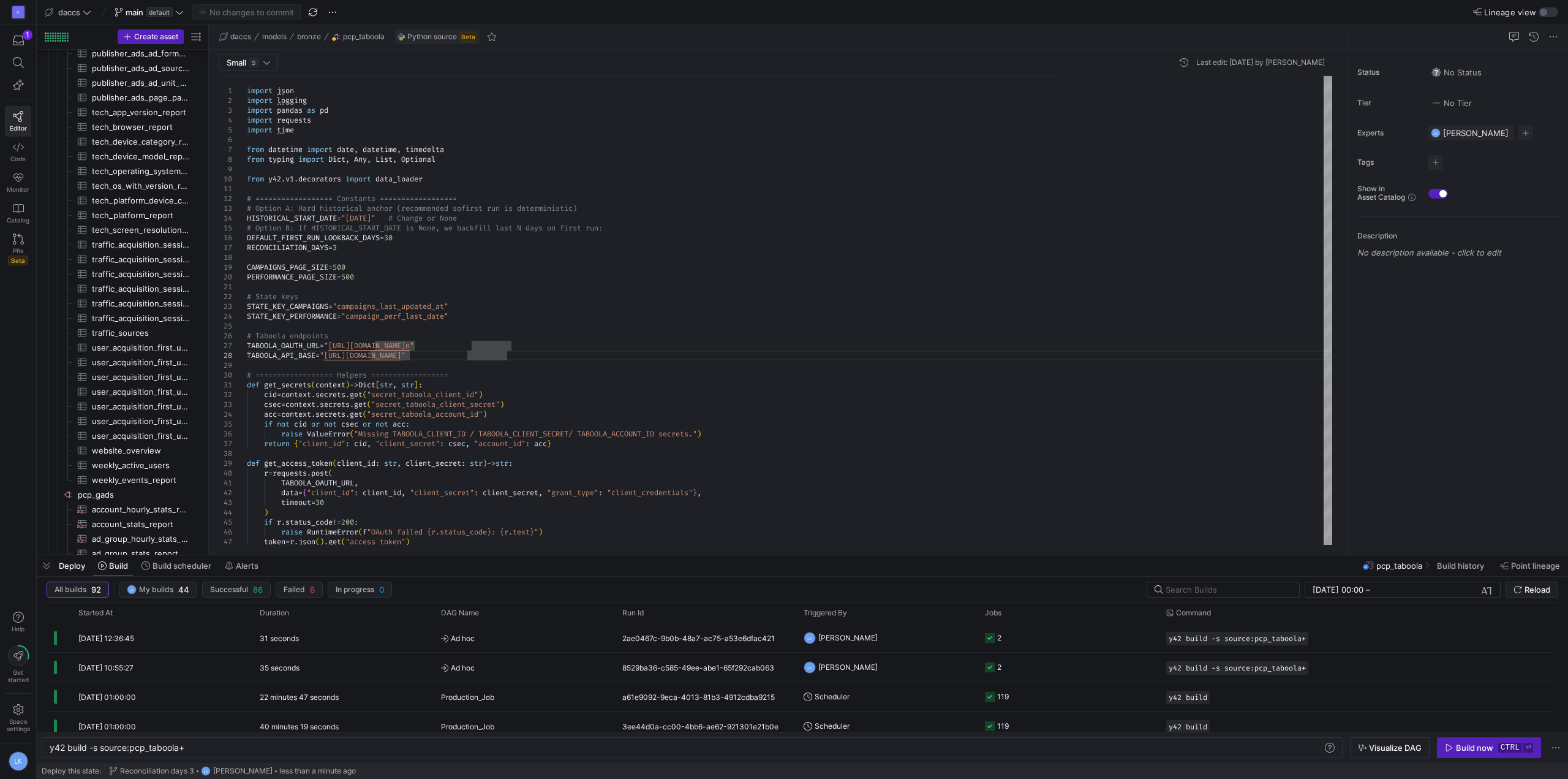
click at [285, 736] on y42-orchestration-inline-build "y42 build -s source:pcp_taboola+ y42 build -s source:pcp_taboola+ Visualize DAG…" at bounding box center [802, 747] width 1532 height 32
click at [1479, 746] on div "Build now" at bounding box center [1475, 747] width 38 height 10
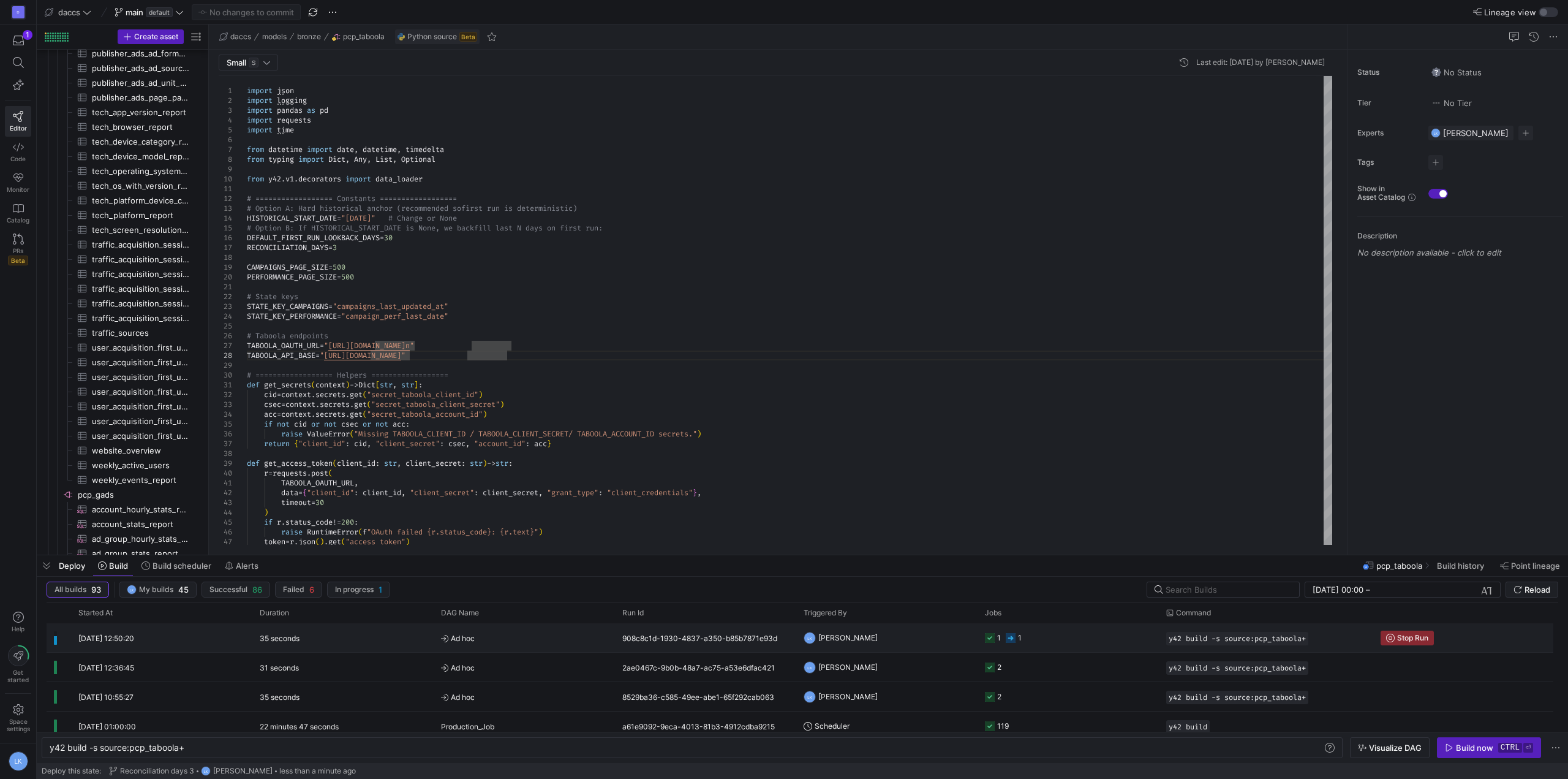
click at [539, 637] on span "Ad hoc" at bounding box center [524, 638] width 167 height 29
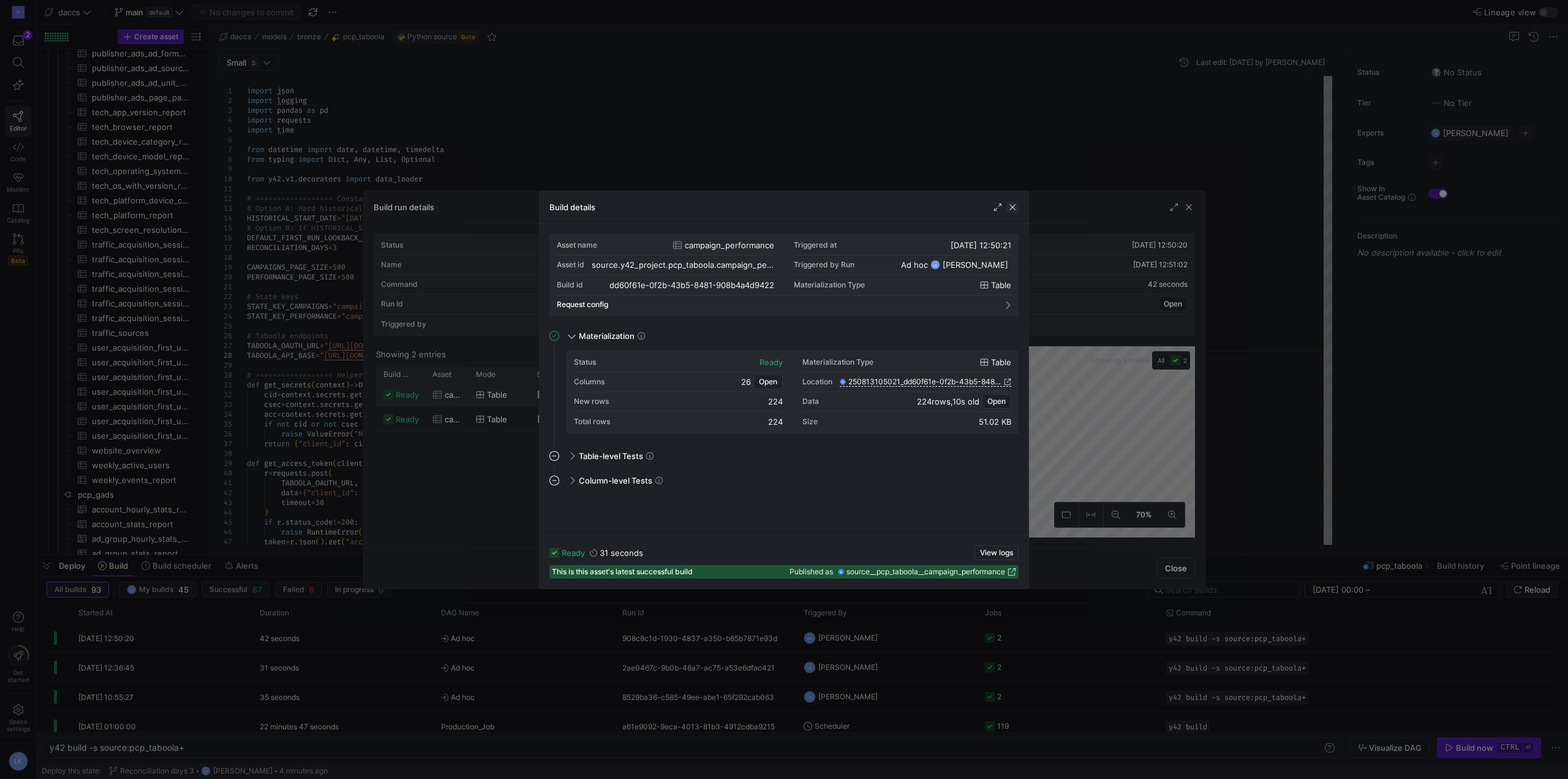
click at [1017, 207] on span "button" at bounding box center [1013, 207] width 12 height 12
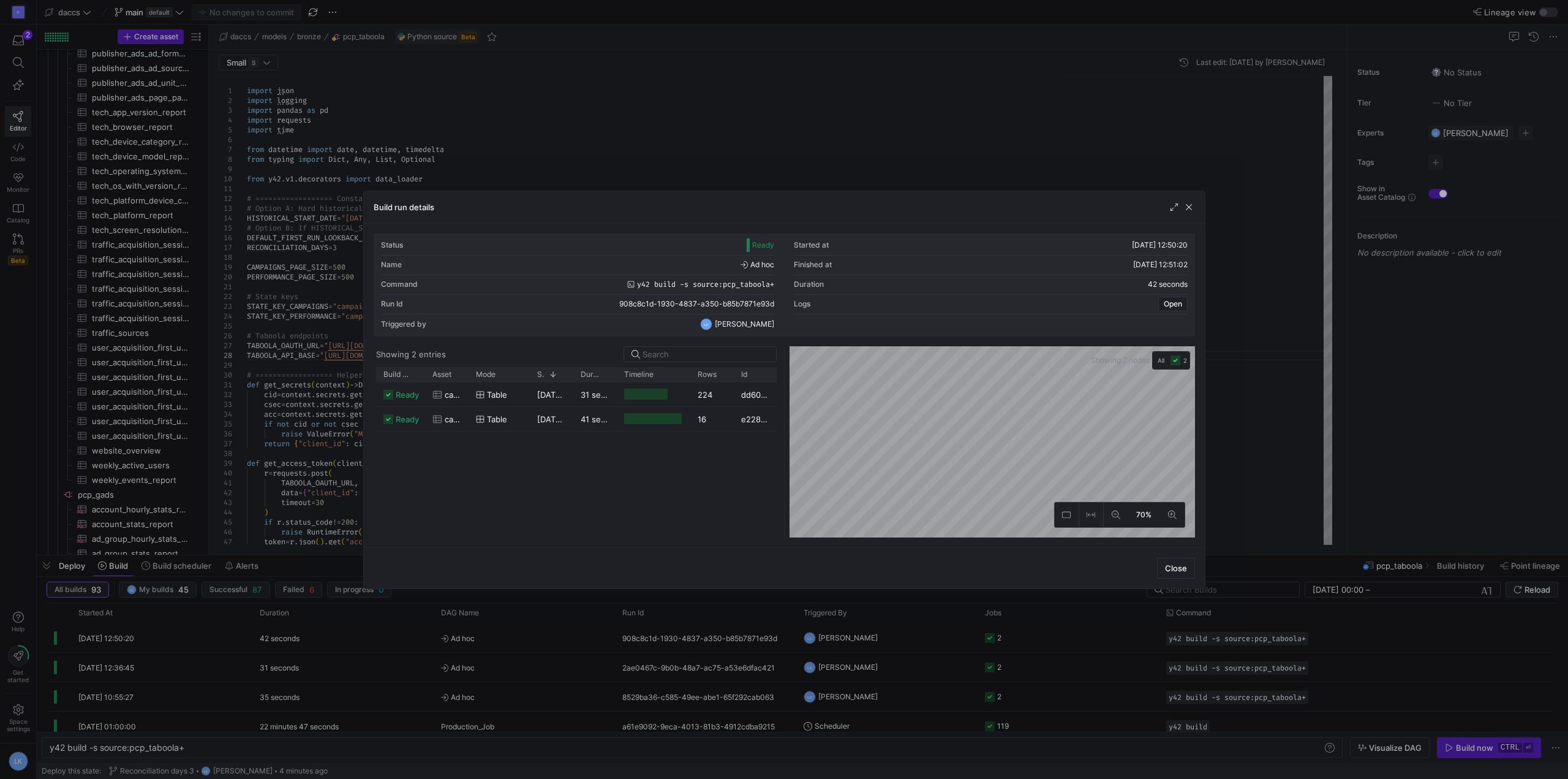
click at [601, 454] on div "ready campaign_performance table [DATE] 12:50:21 31 seconds 224 dd60f61e-0f2b-4…" at bounding box center [576, 460] width 401 height 155
drag, startPoint x: 467, startPoint y: 377, endPoint x: 508, endPoint y: 377, distance: 41.0
click at [471, 377] on div at bounding box center [469, 374] width 5 height 15
drag, startPoint x: 508, startPoint y: 377, endPoint x: 551, endPoint y: 379, distance: 43.0
click at [511, 379] on div at bounding box center [510, 374] width 5 height 15
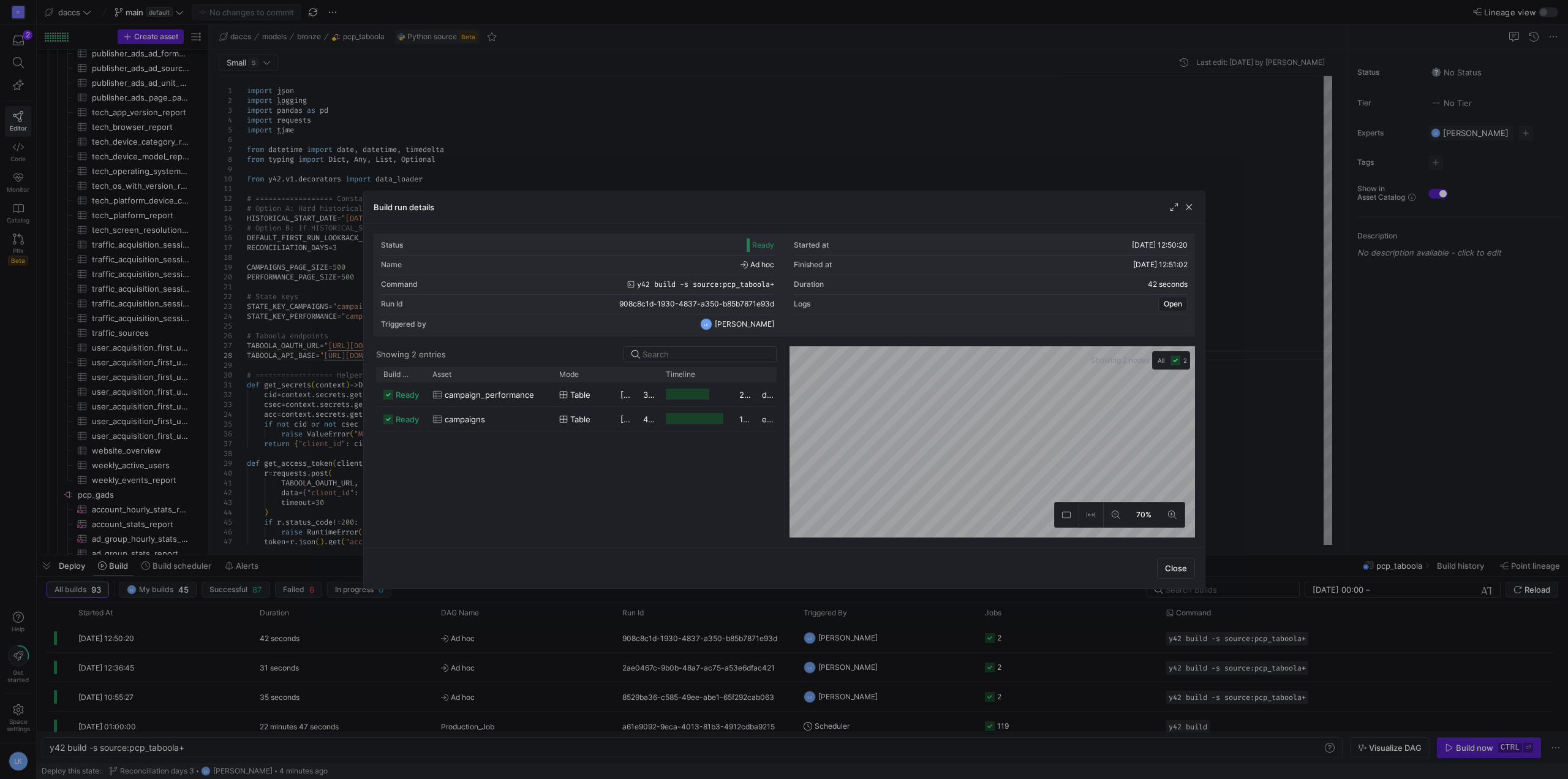
click at [556, 489] on div "ready campaign_performance table [DATE] 12:50:21 31 seconds 224 dd60f61e-0f2b-4…" at bounding box center [576, 460] width 401 height 155
click at [1190, 209] on span "button" at bounding box center [1189, 207] width 12 height 12
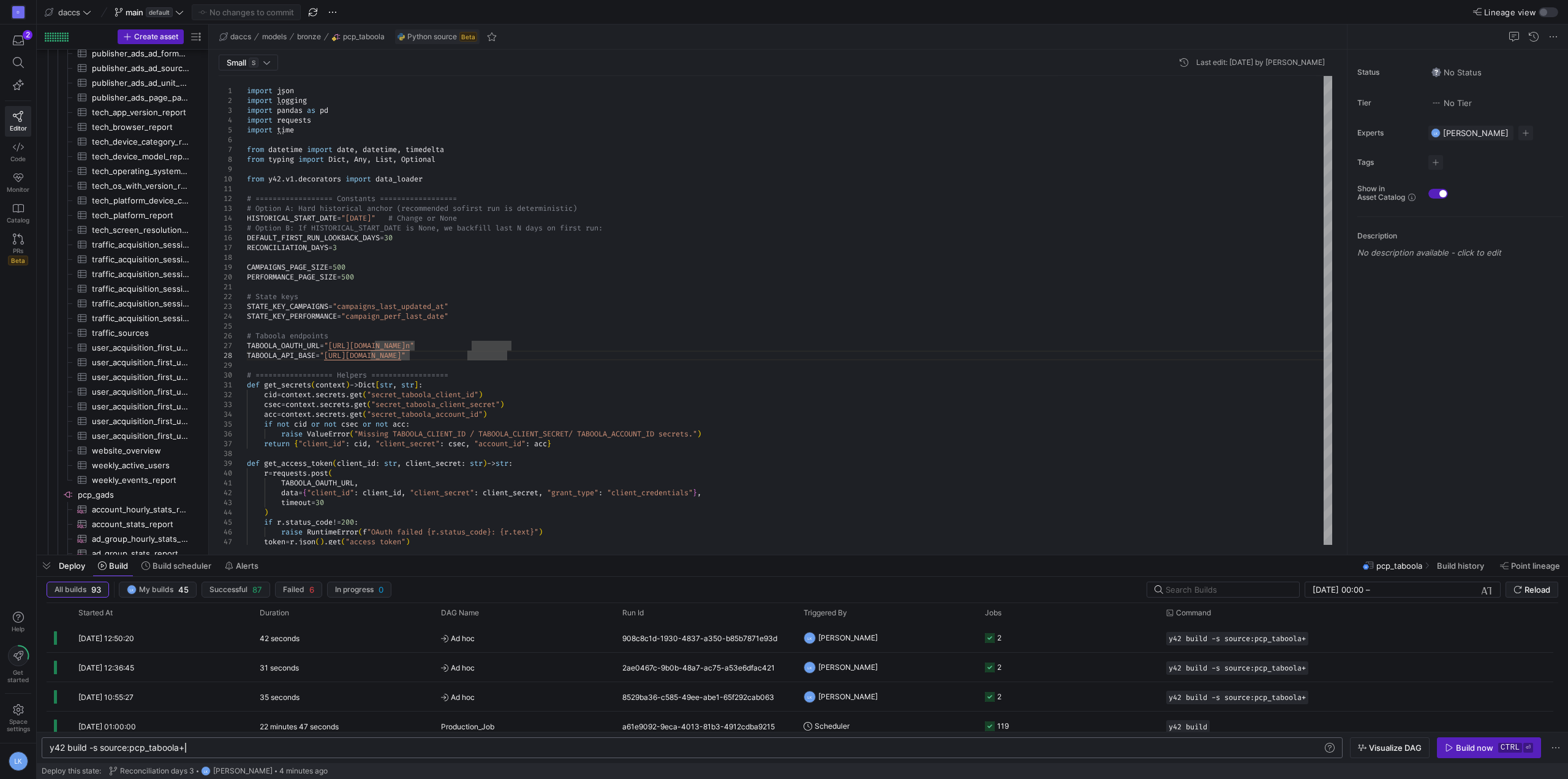
click at [229, 752] on div "y42 build -s source:pcp_taboola+" at bounding box center [687, 747] width 1273 height 10
click at [1460, 749] on div "Build now" at bounding box center [1475, 747] width 38 height 10
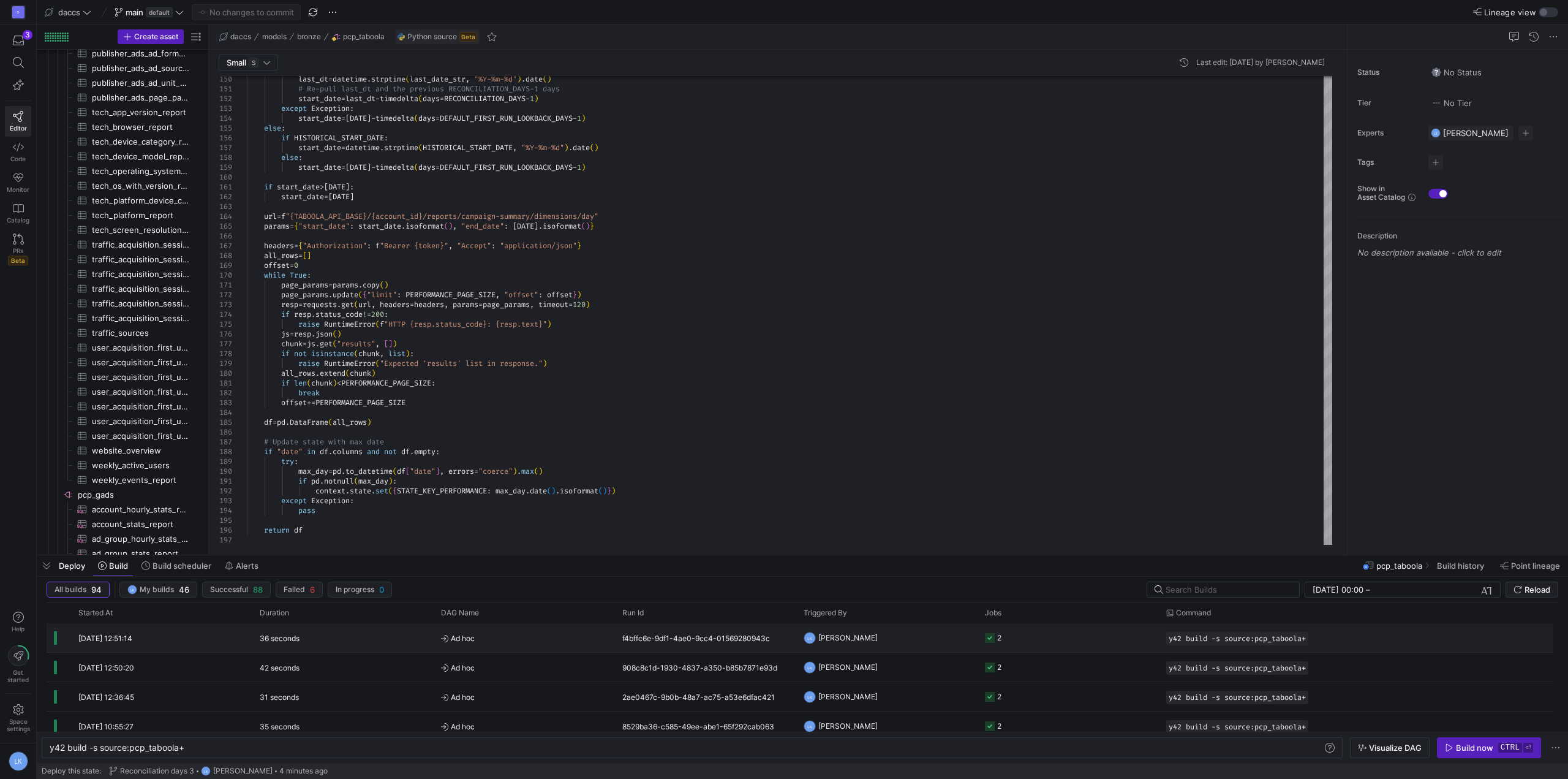
click at [407, 631] on div "36 seconds" at bounding box center [343, 637] width 182 height 29
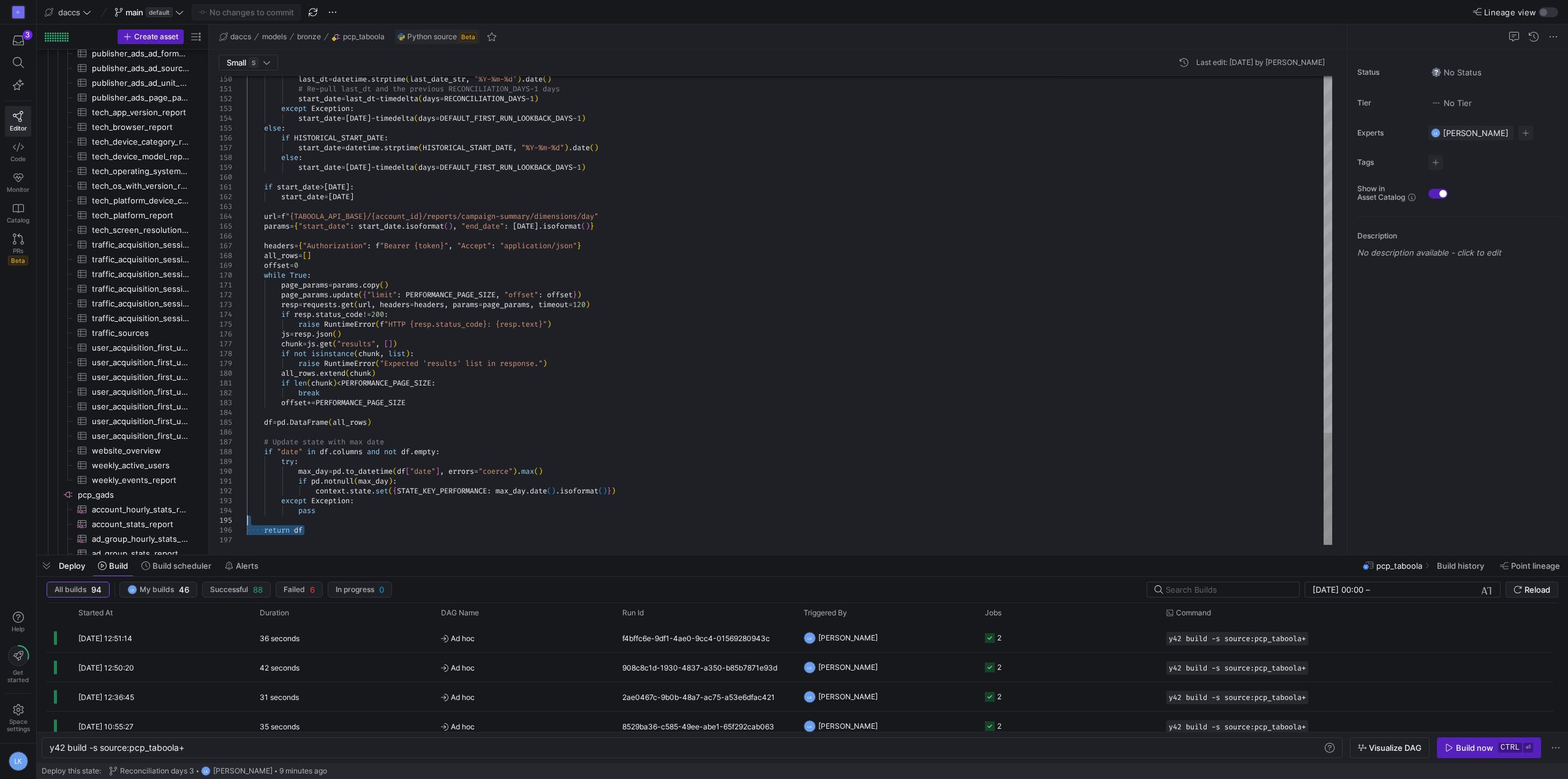
drag, startPoint x: 306, startPoint y: 517, endPoint x: 283, endPoint y: 332, distance: 186.4
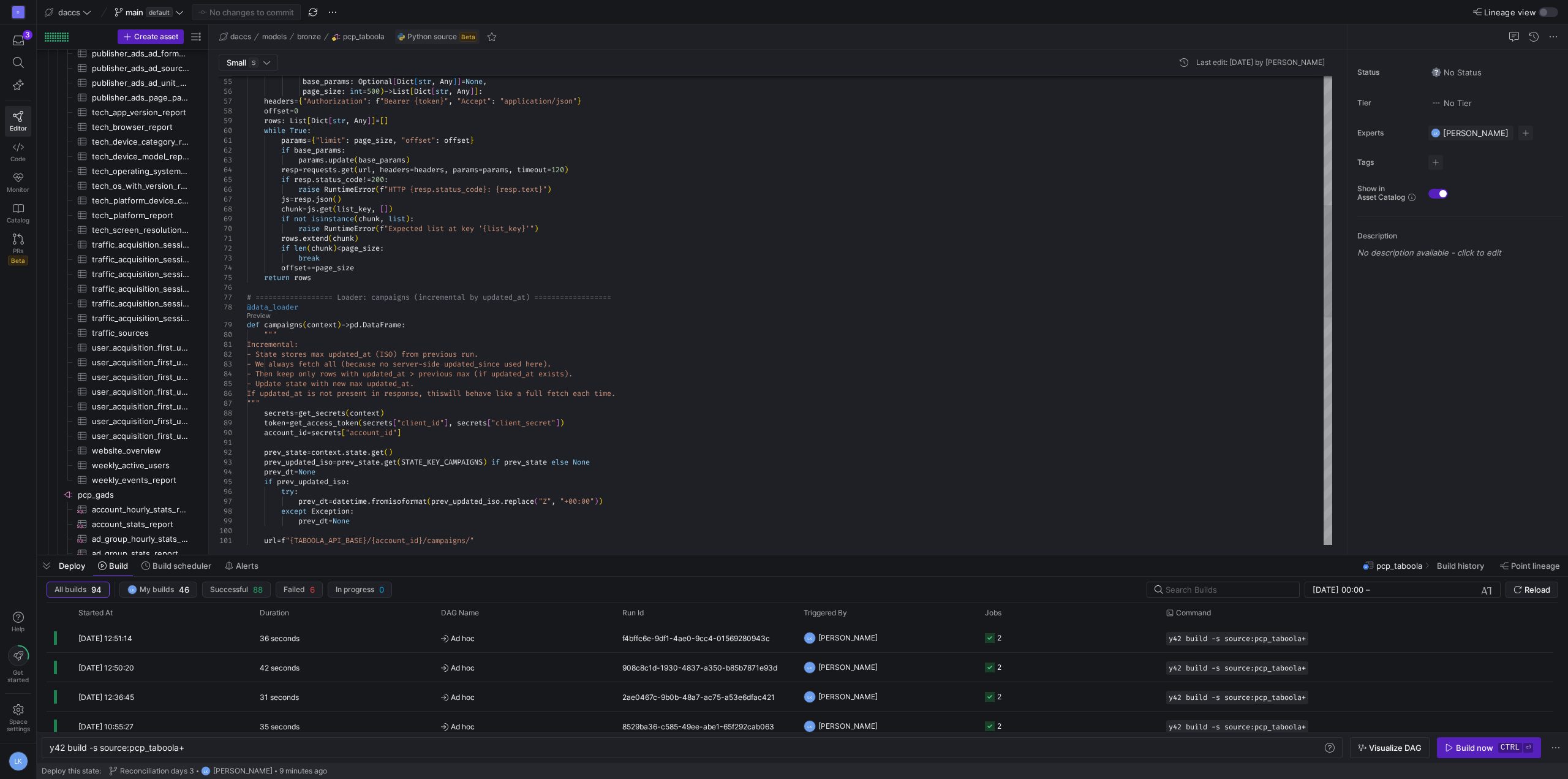
click at [246, 298] on div "77" at bounding box center [232, 297] width 28 height 10
click at [247, 299] on div "url = f "{TABOOLA_API_BASE}/{account_id}/campaigns/" prev_dt = datetime . fromi…" at bounding box center [790, 516] width 1086 height 1957
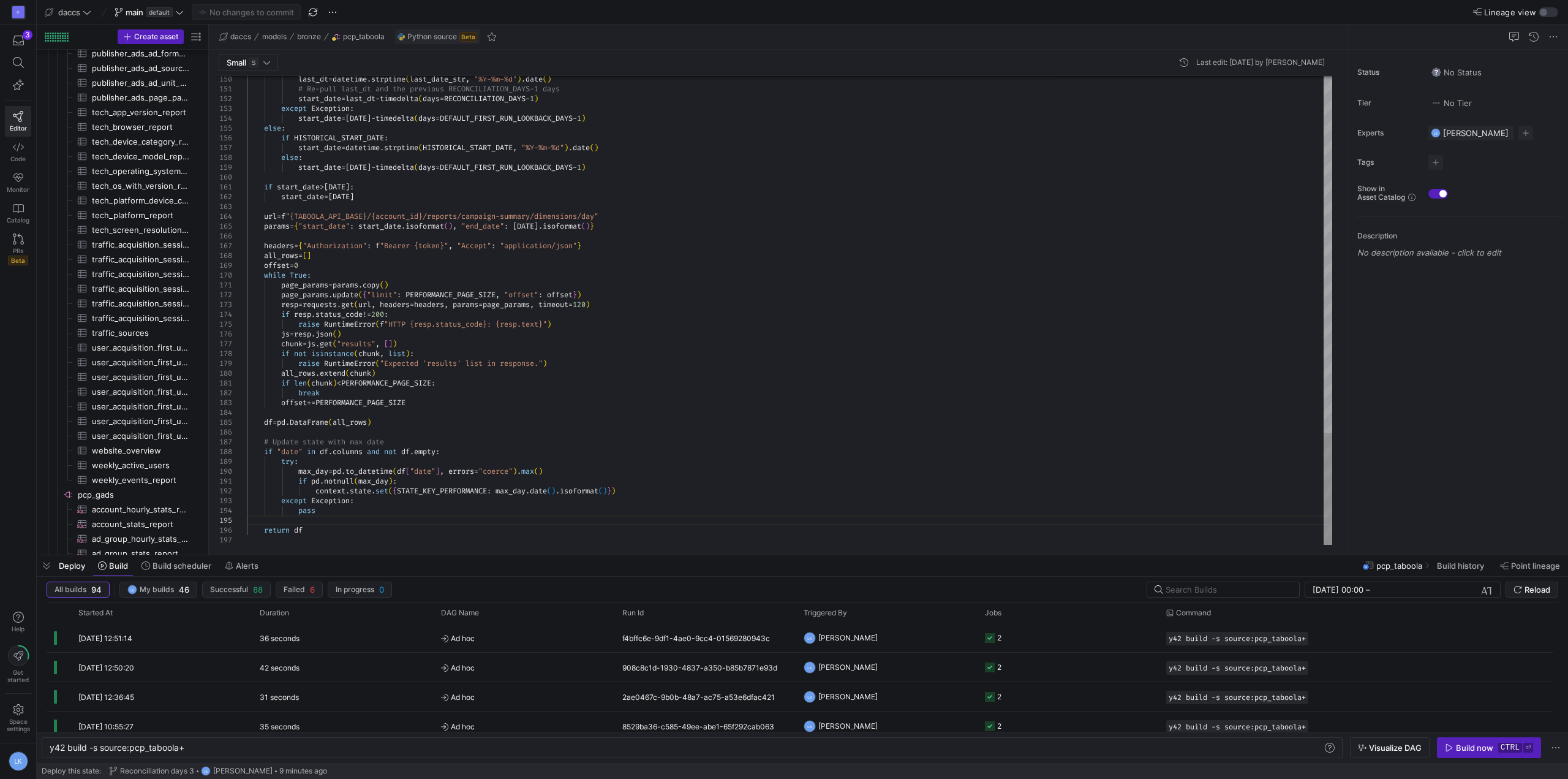
drag, startPoint x: 370, startPoint y: 522, endPoint x: 373, endPoint y: 531, distance: 9.5
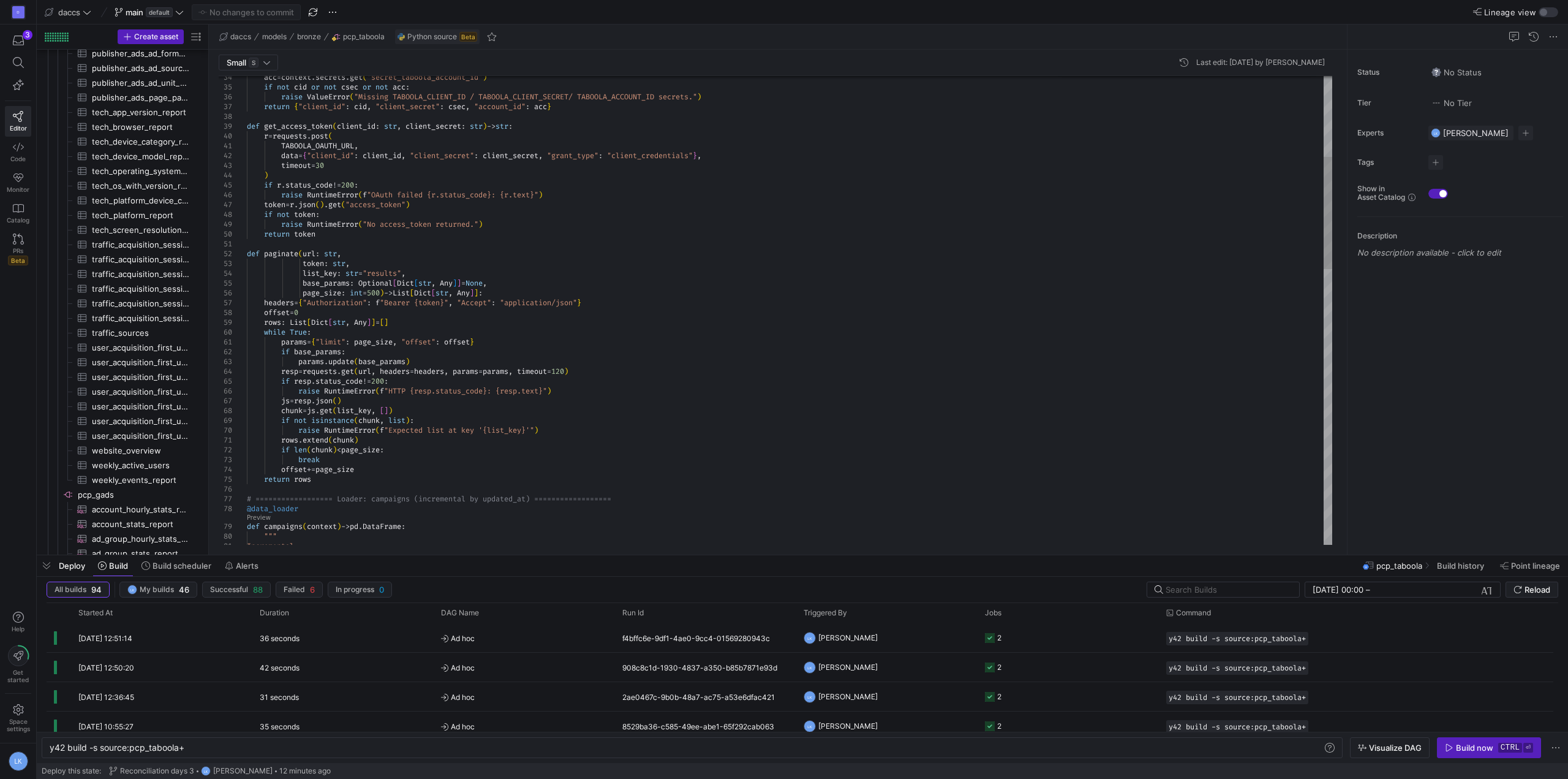
click at [318, 480] on div "if r . status_code != 200 : raise RuntimeError ( f "OAuth failed {r.status_code…" at bounding box center [790, 717] width 1086 height 1957
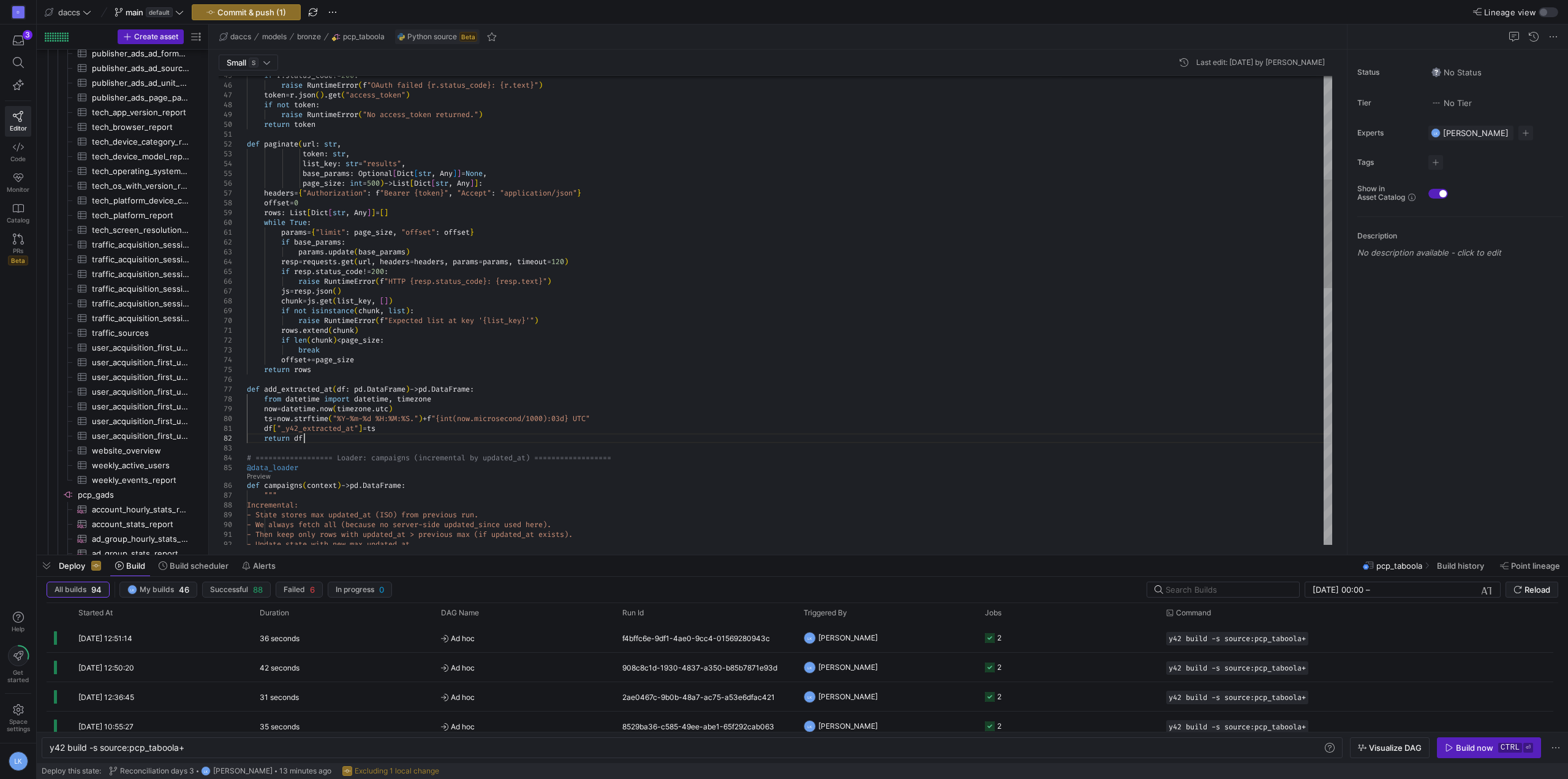
click at [443, 396] on div "if r . status_code != 200 : raise RuntimeError ( f "OAuth failed {r.status_code…" at bounding box center [790, 642] width 1086 height 2026
click at [319, 432] on div "if r . status_code != 200 : raise RuntimeError ( f "OAuth failed {r.status_code…" at bounding box center [790, 637] width 1086 height 2016
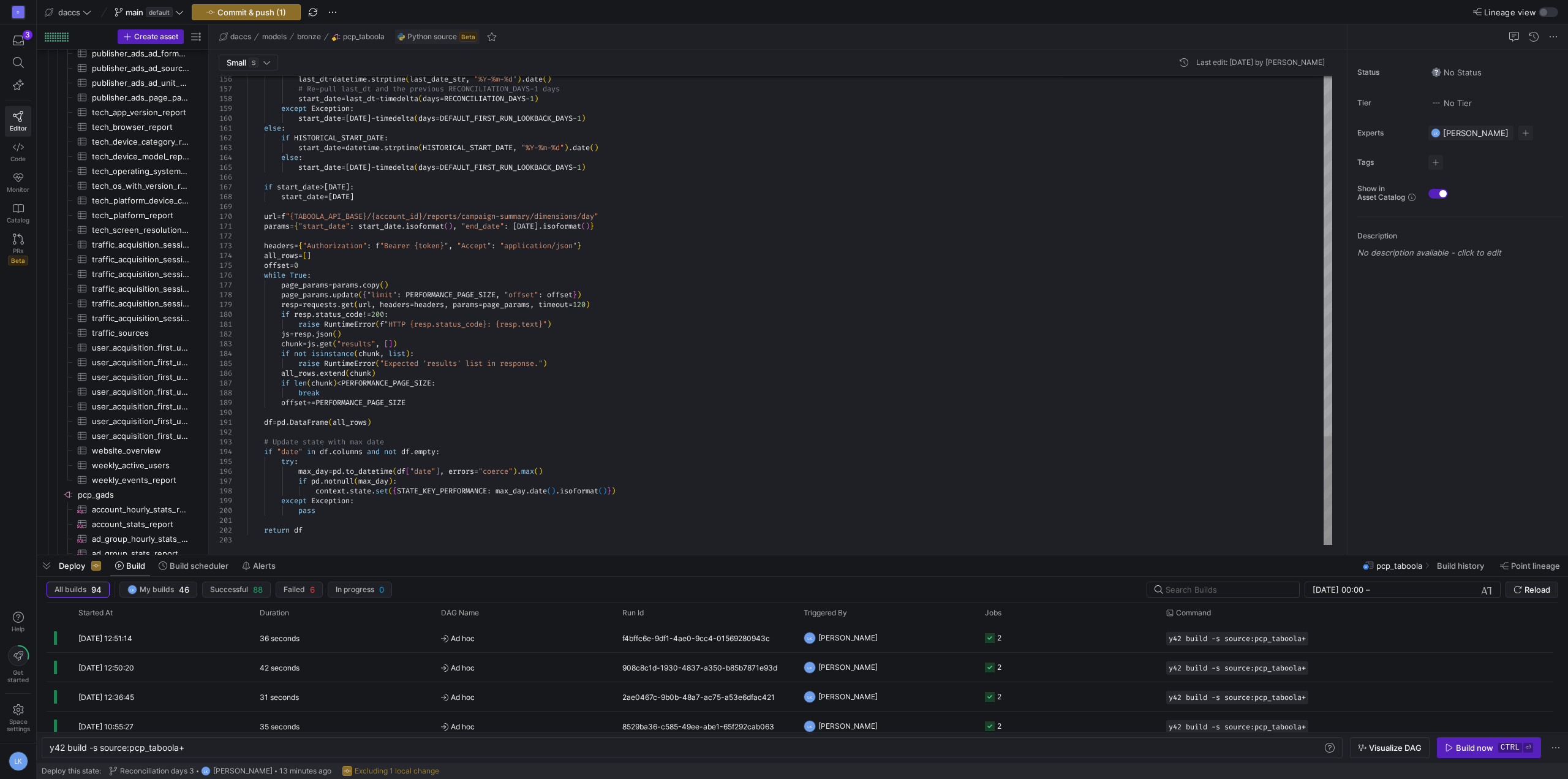
drag, startPoint x: 394, startPoint y: 500, endPoint x: 396, endPoint y: 514, distance: 14.1
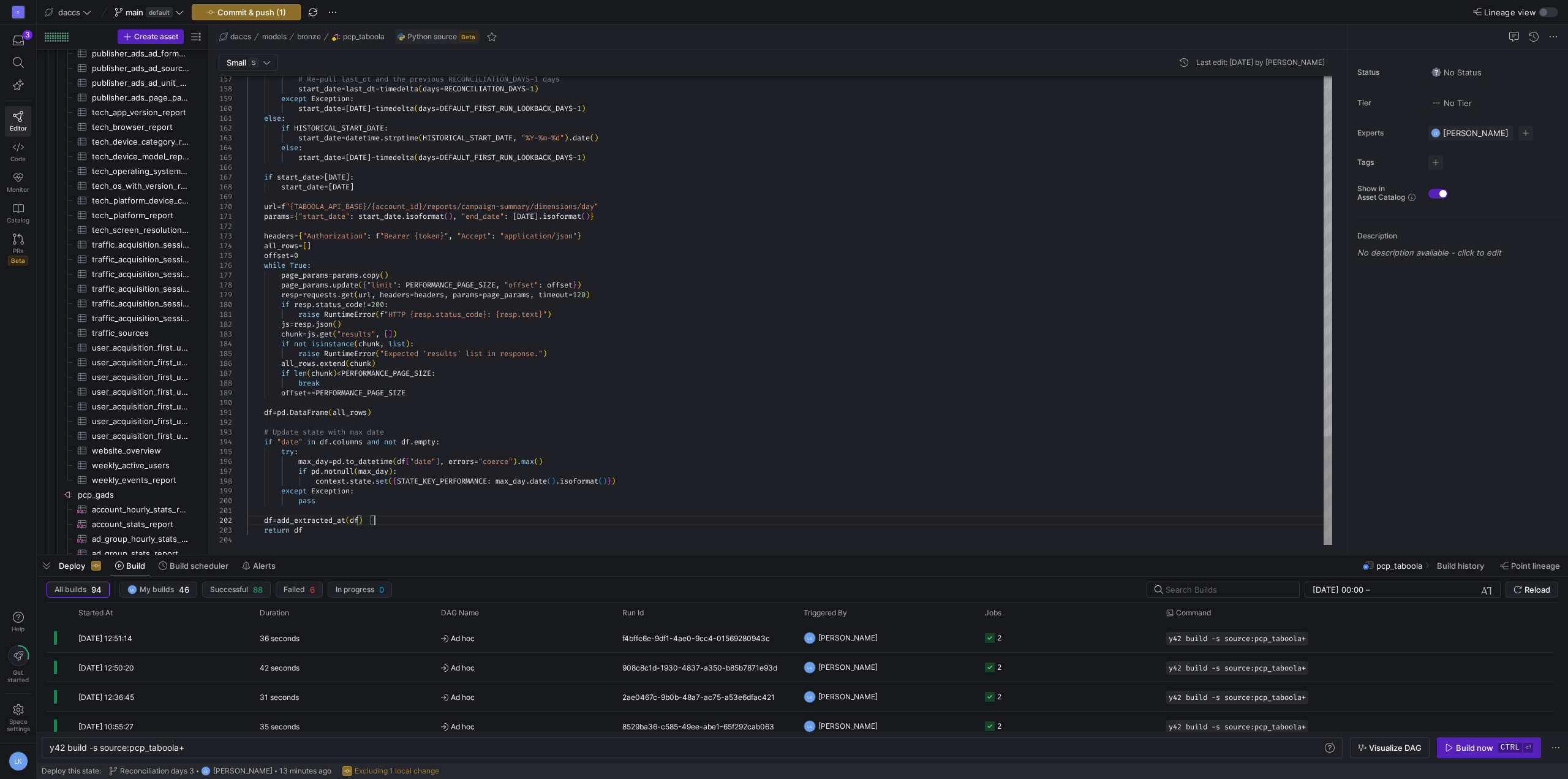
scroll to position [19, 17]
drag, startPoint x: 337, startPoint y: 528, endPoint x: 384, endPoint y: 524, distance: 47.2
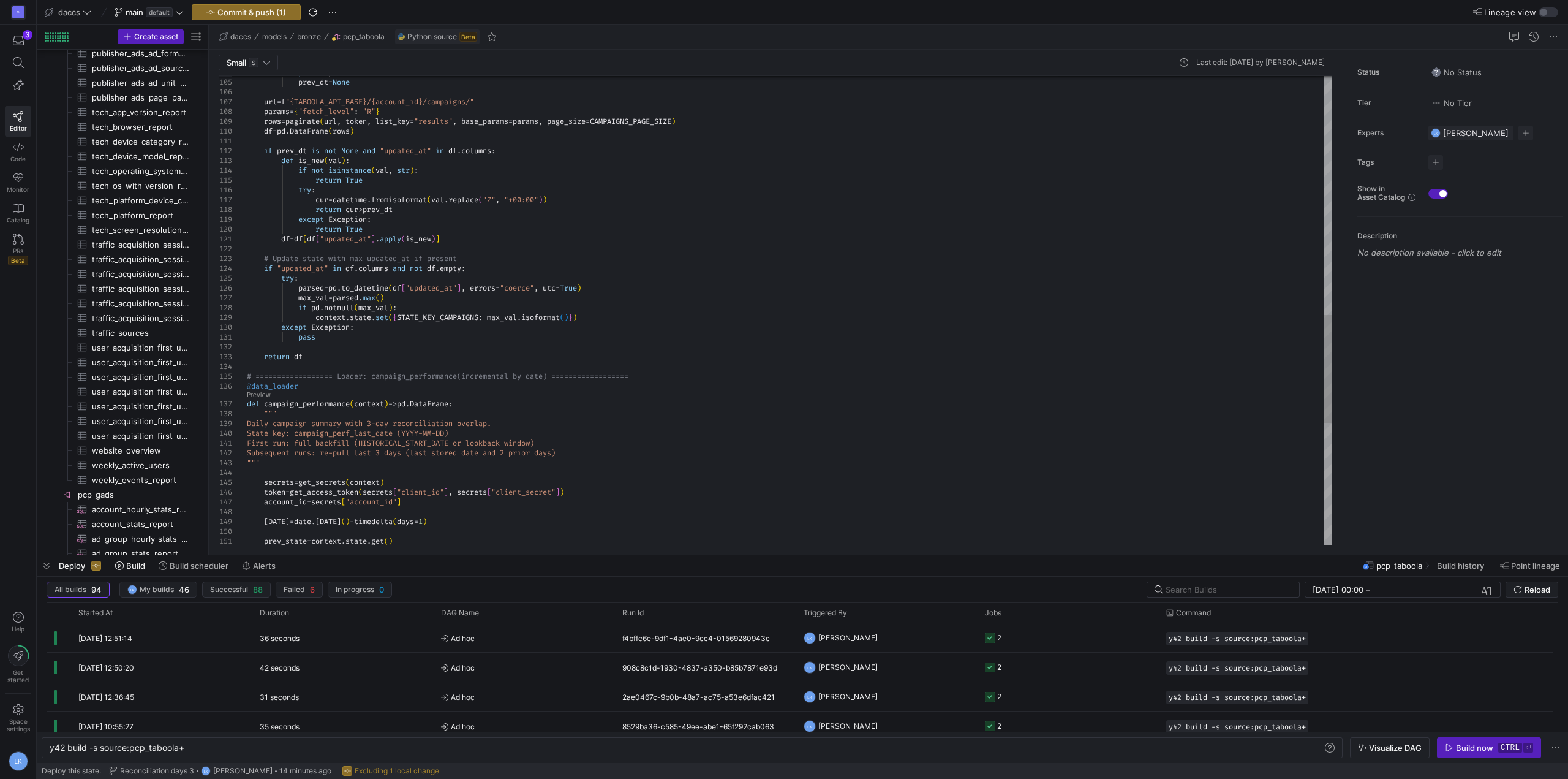
click at [318, 345] on div "prev_state = context . state . get ( ) account_id = secrets [ "account_id" ] [D…" at bounding box center [790, 57] width 1086 height 2036
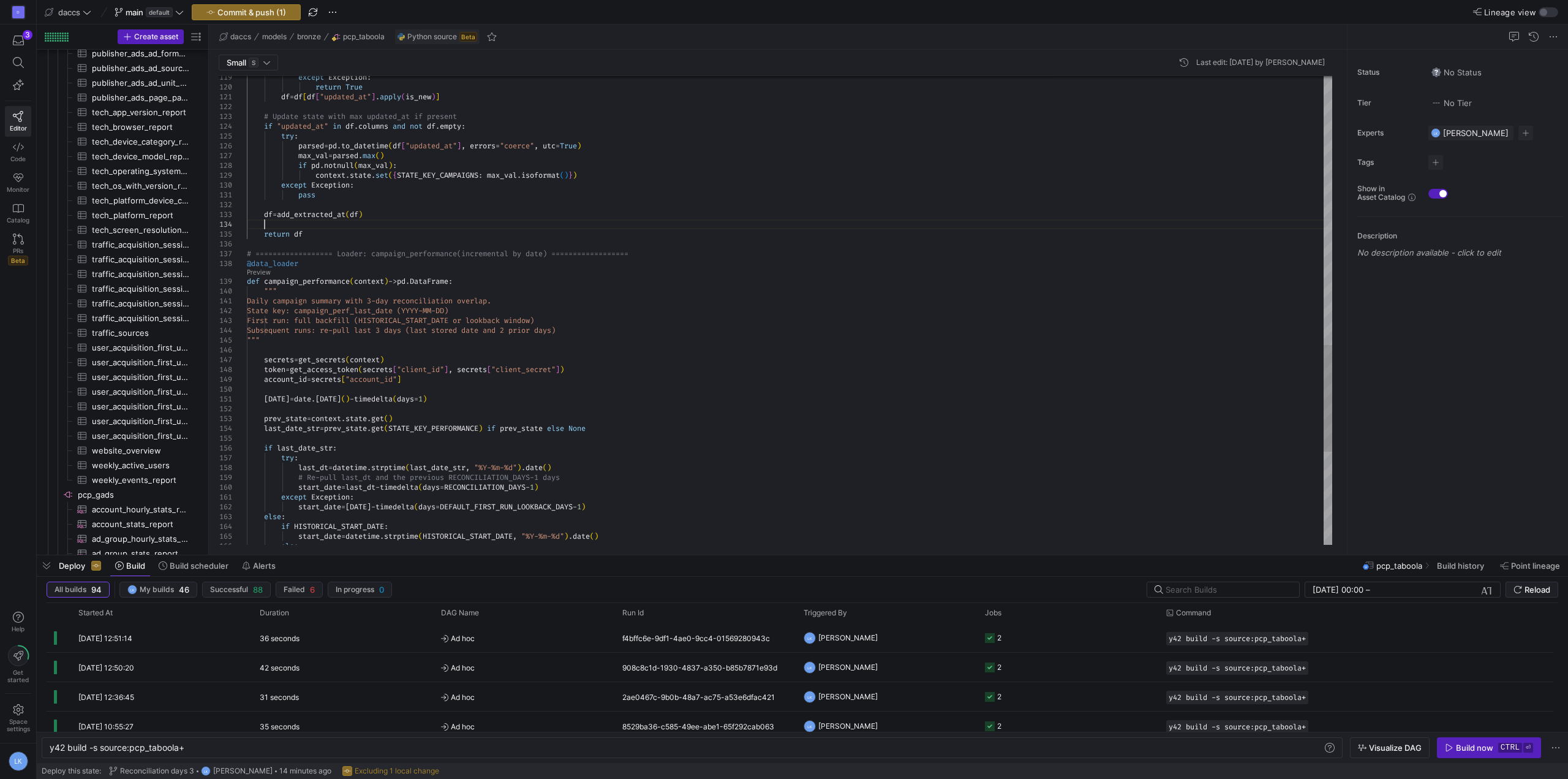
scroll to position [30, 17]
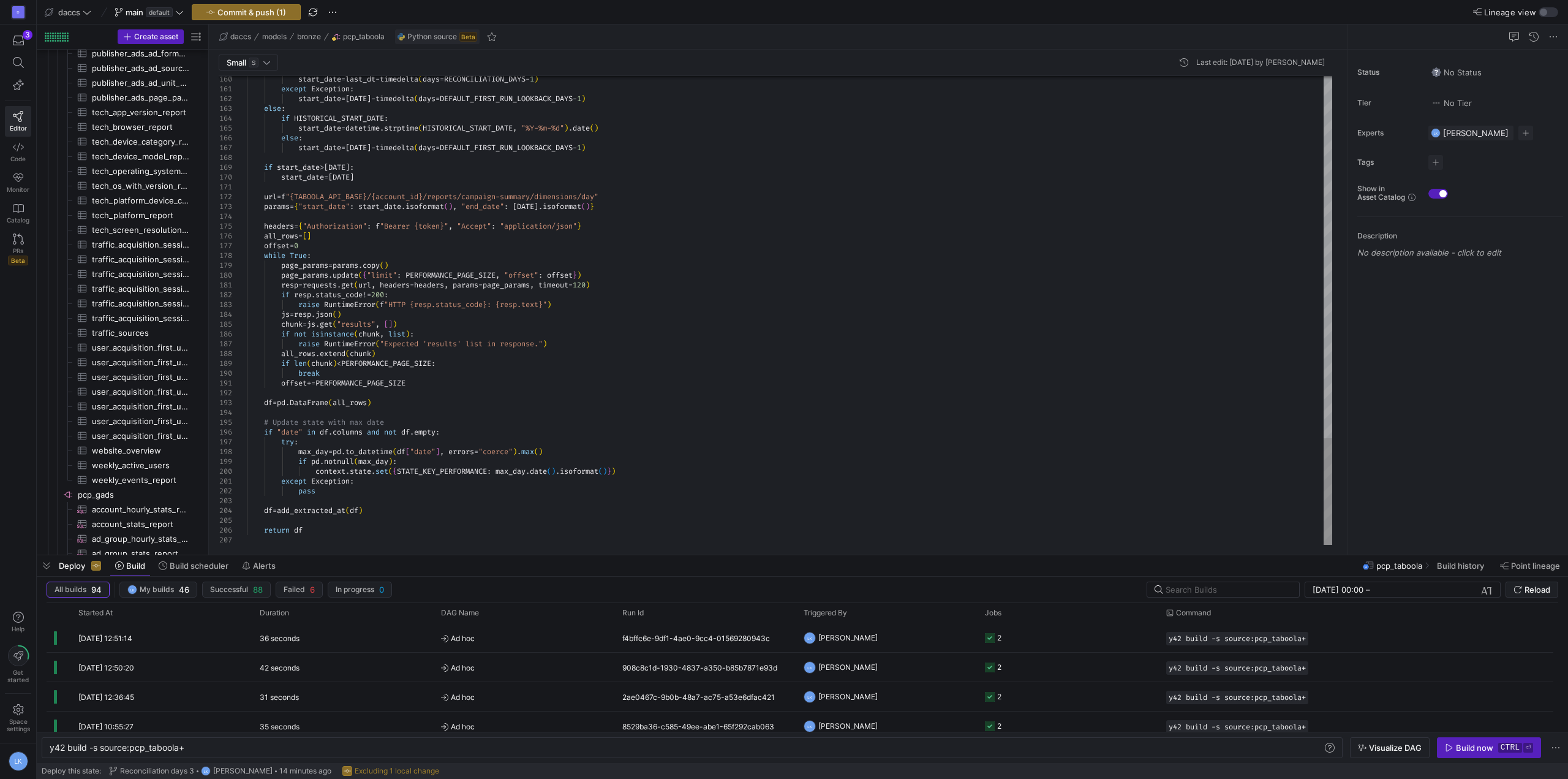
type textarea "except Exception: pass df = add_extracted_at(df) return df"
click at [247, 15] on span "Commit & push (1)" at bounding box center [252, 11] width 68 height 10
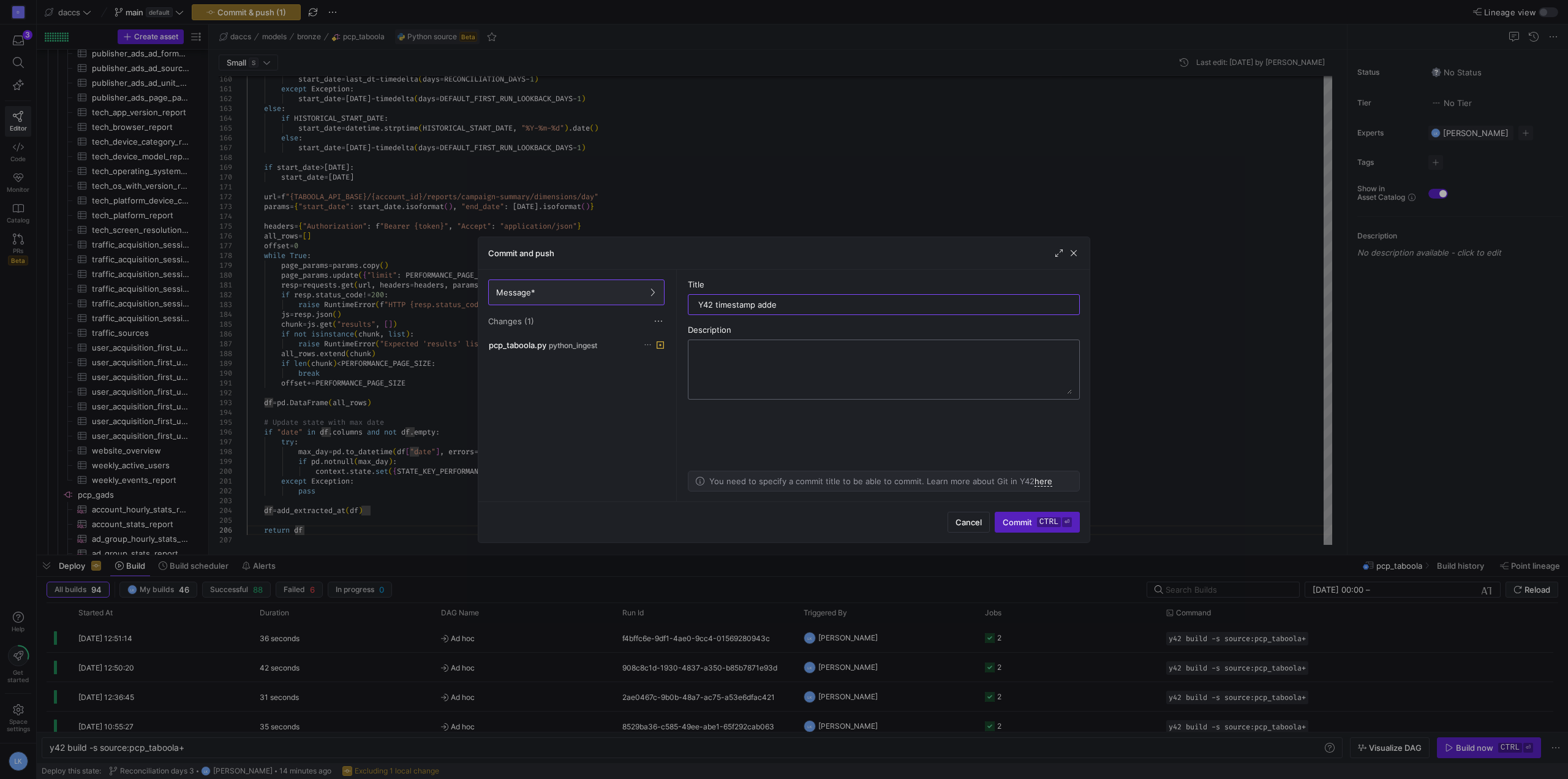
type input "Y42 timestamp added"
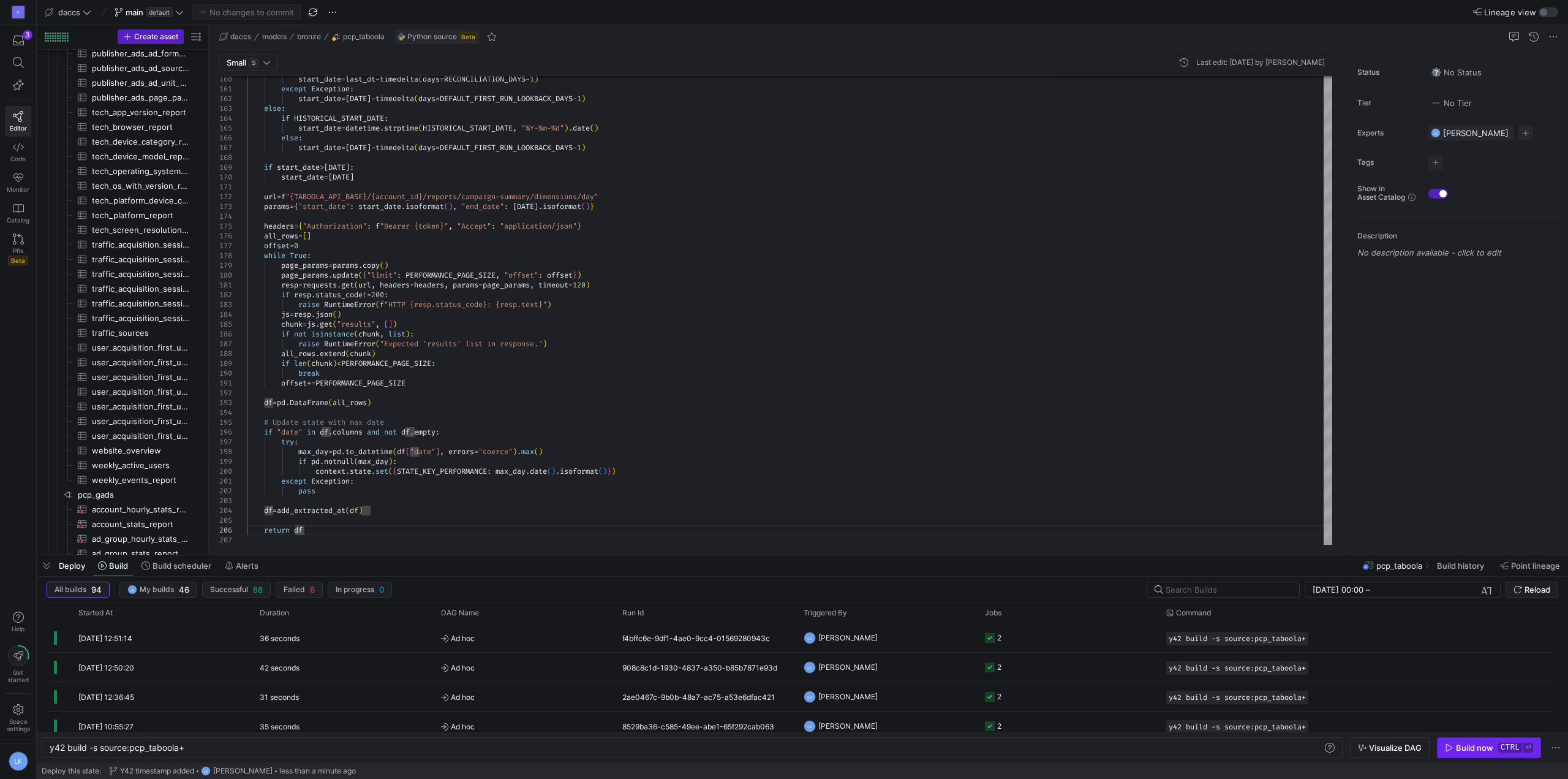
click at [1477, 749] on div "Build now" at bounding box center [1475, 747] width 38 height 10
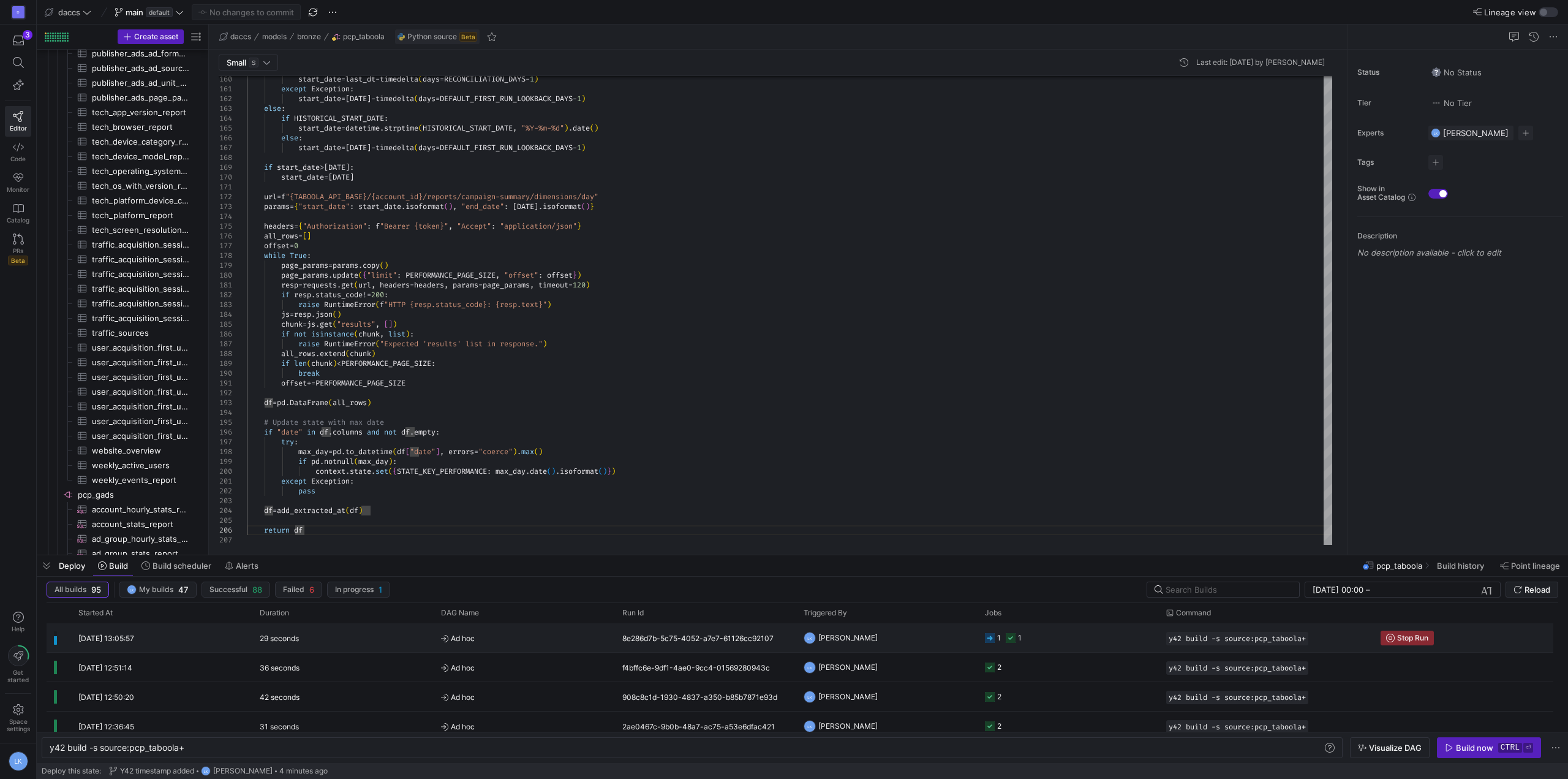
click at [547, 638] on span "Ad hoc" at bounding box center [524, 638] width 167 height 29
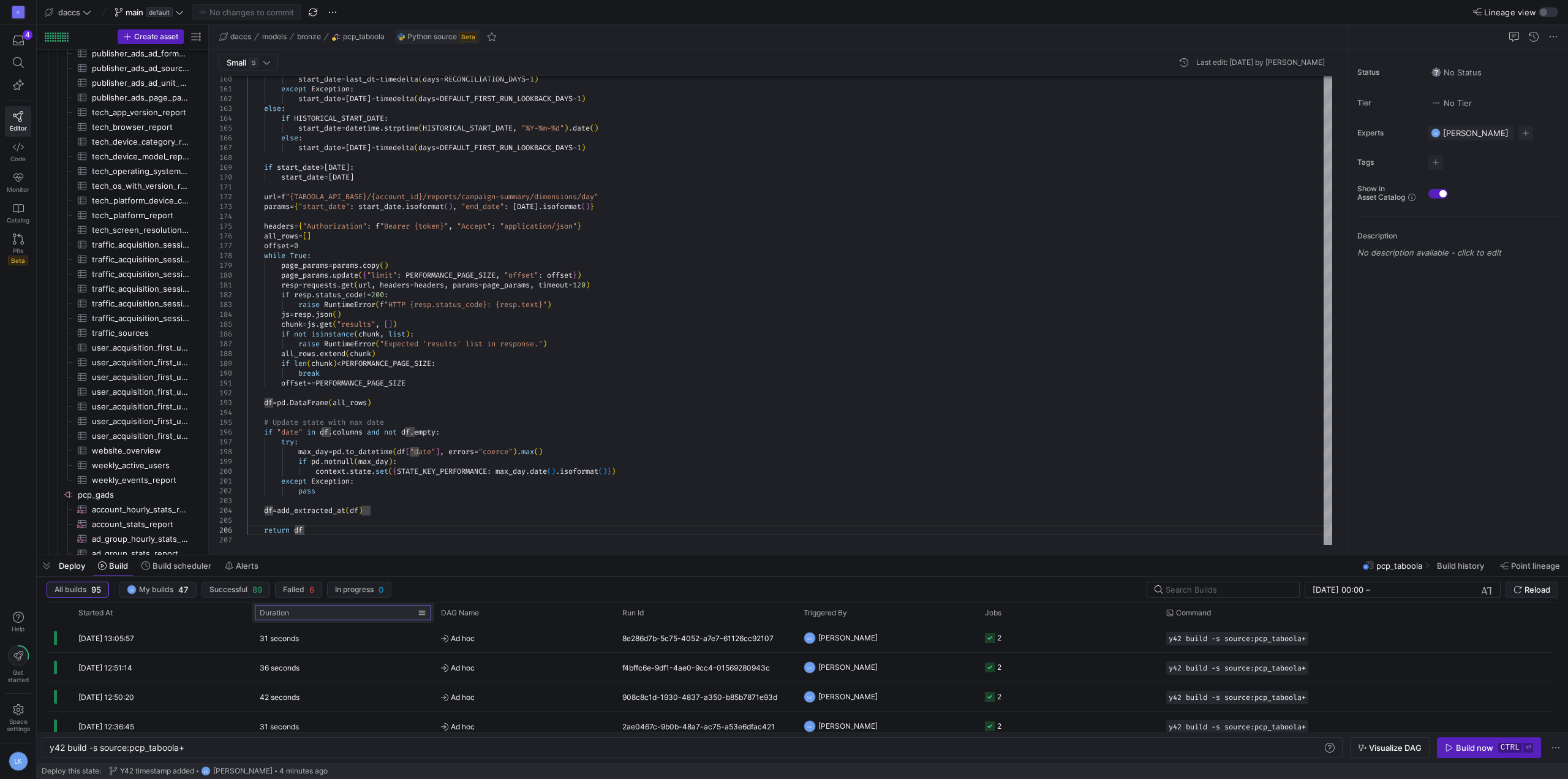
drag, startPoint x: 391, startPoint y: 615, endPoint x: 388, endPoint y: 621, distance: 6.7
click at [391, 615] on div "Duration" at bounding box center [339, 612] width 158 height 13
click at [376, 618] on div "Duration 1" at bounding box center [339, 612] width 158 height 13
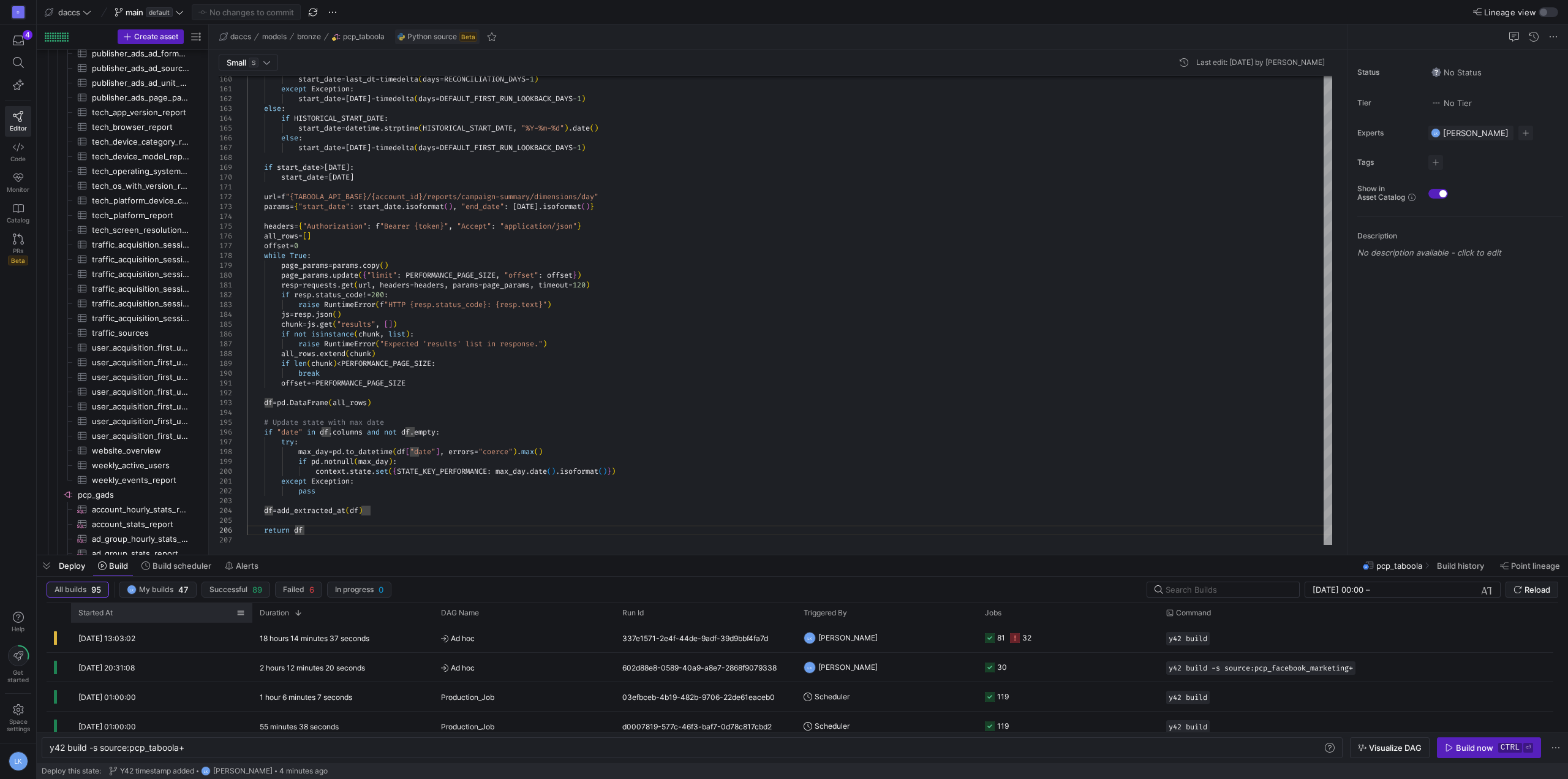
click at [118, 609] on div "Started At" at bounding box center [157, 612] width 158 height 13
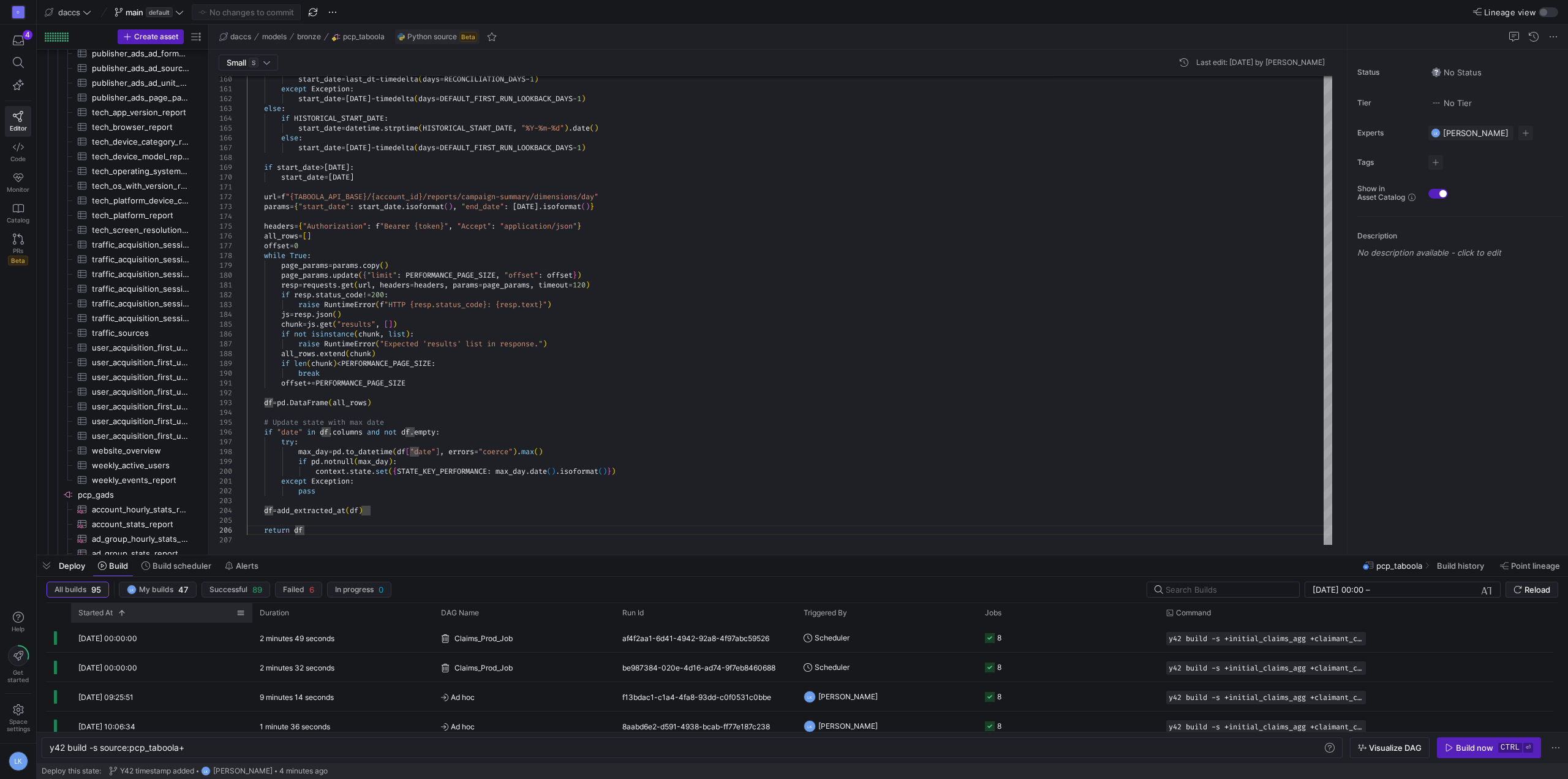
click at [101, 615] on span "Started At" at bounding box center [95, 613] width 34 height 9
click at [1481, 747] on div "Build now" at bounding box center [1475, 747] width 38 height 10
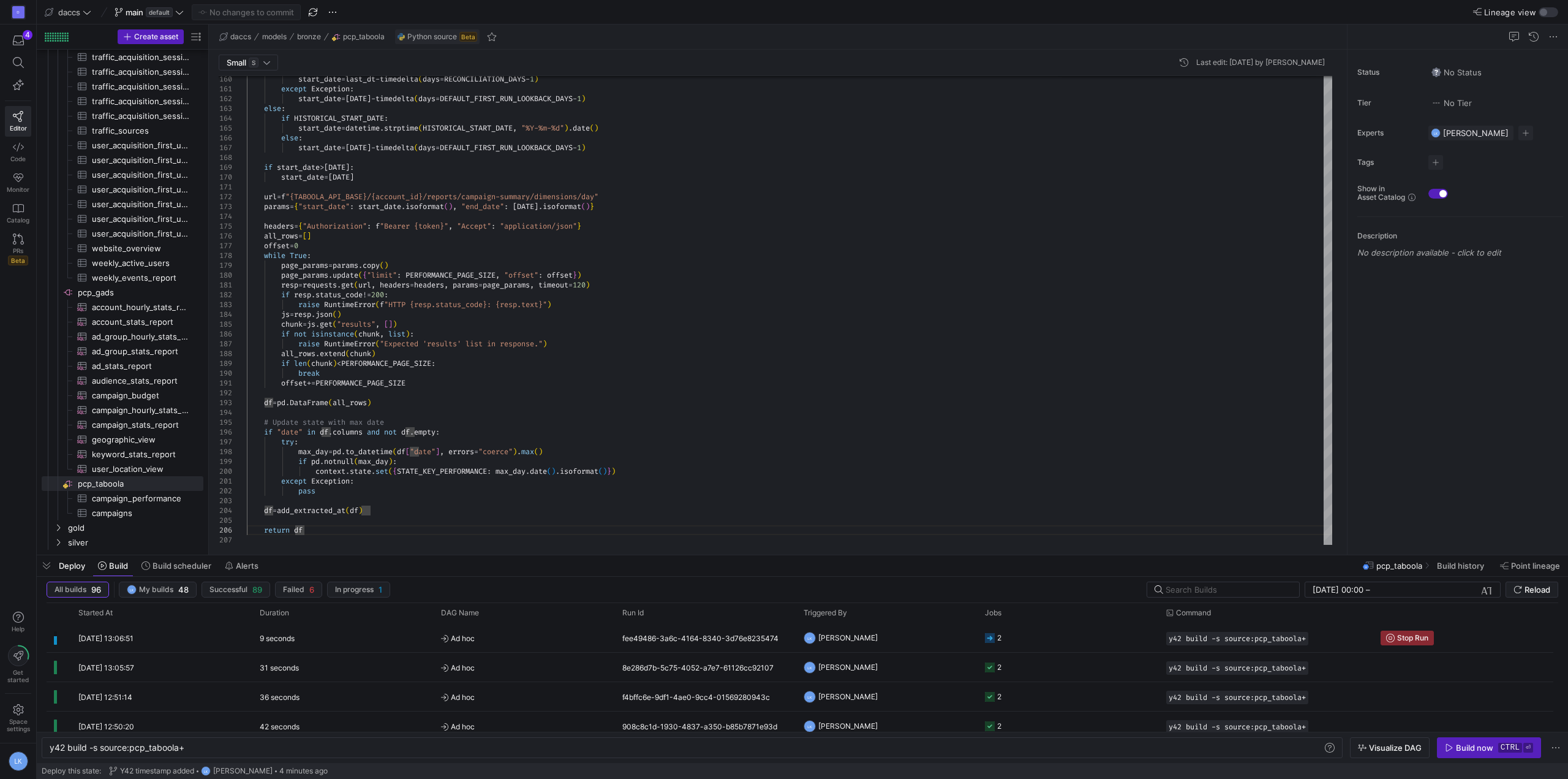
click at [18, 346] on div "D 4 Editor Code Monitor Catalog PRs Beta Help Get started Space settings LK" at bounding box center [18, 390] width 36 height 779
click at [337, 641] on div "22 seconds" at bounding box center [343, 637] width 182 height 29
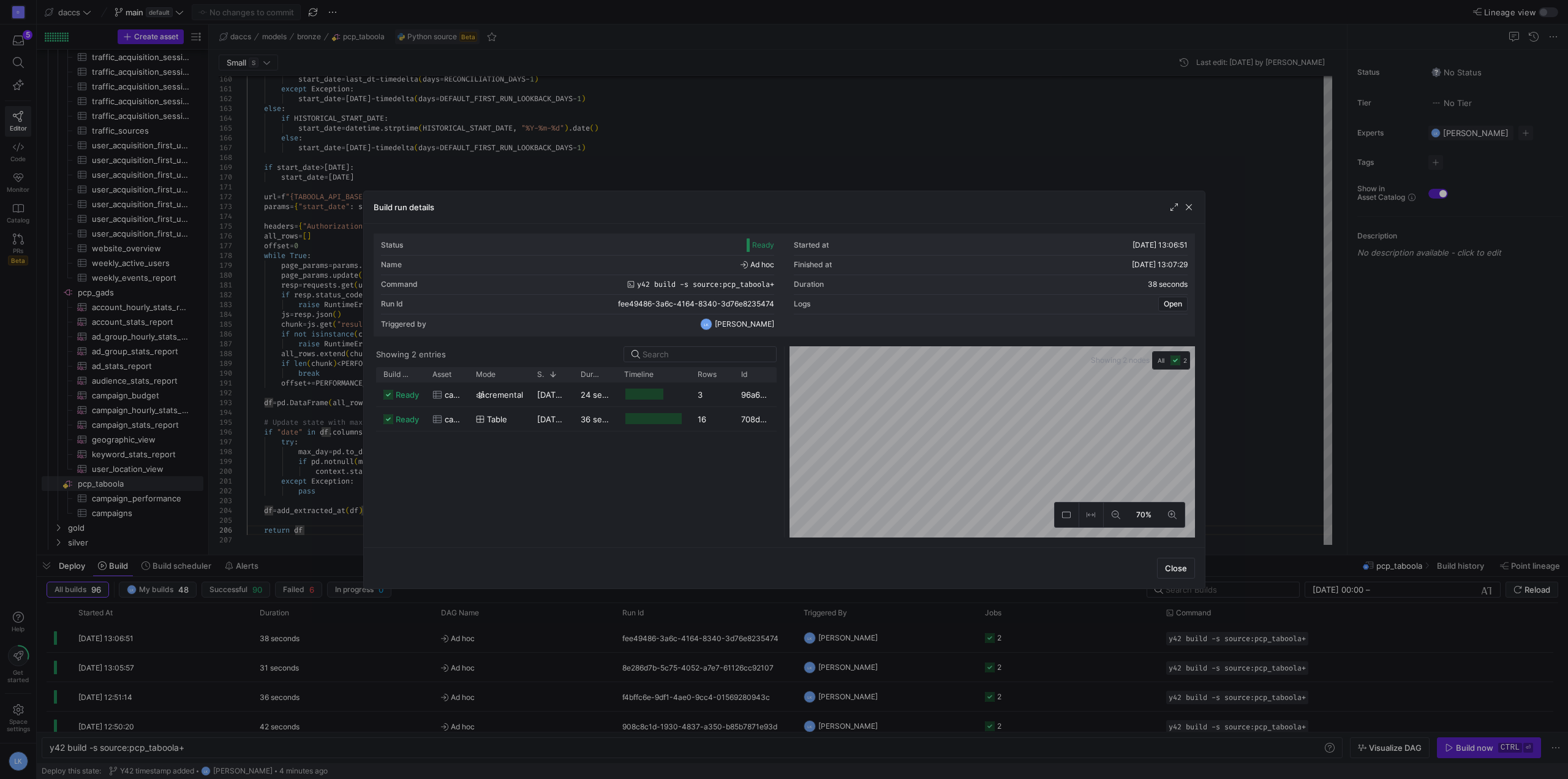
drag, startPoint x: 582, startPoint y: 477, endPoint x: 638, endPoint y: 461, distance: 58.2
click at [582, 477] on div "ready campaign_performance incremental [DATE] 13:06:52 24 seconds 3 96a67982-bd…" at bounding box center [576, 460] width 401 height 155
click at [1190, 215] on div "Build run details" at bounding box center [784, 207] width 841 height 32
click at [1190, 211] on span "button" at bounding box center [1189, 207] width 12 height 12
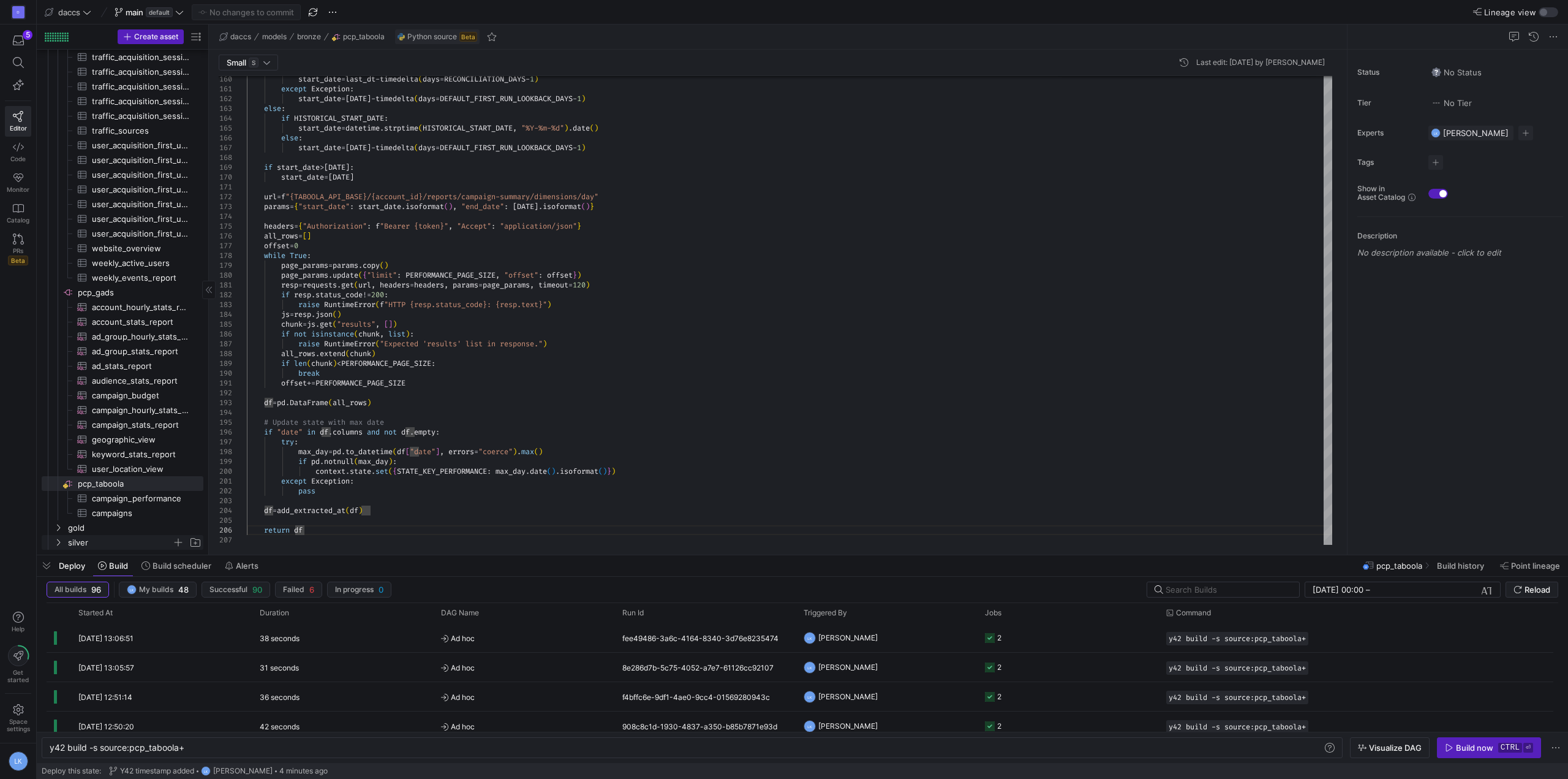
click at [53, 542] on span "silver" at bounding box center [127, 542] width 151 height 13
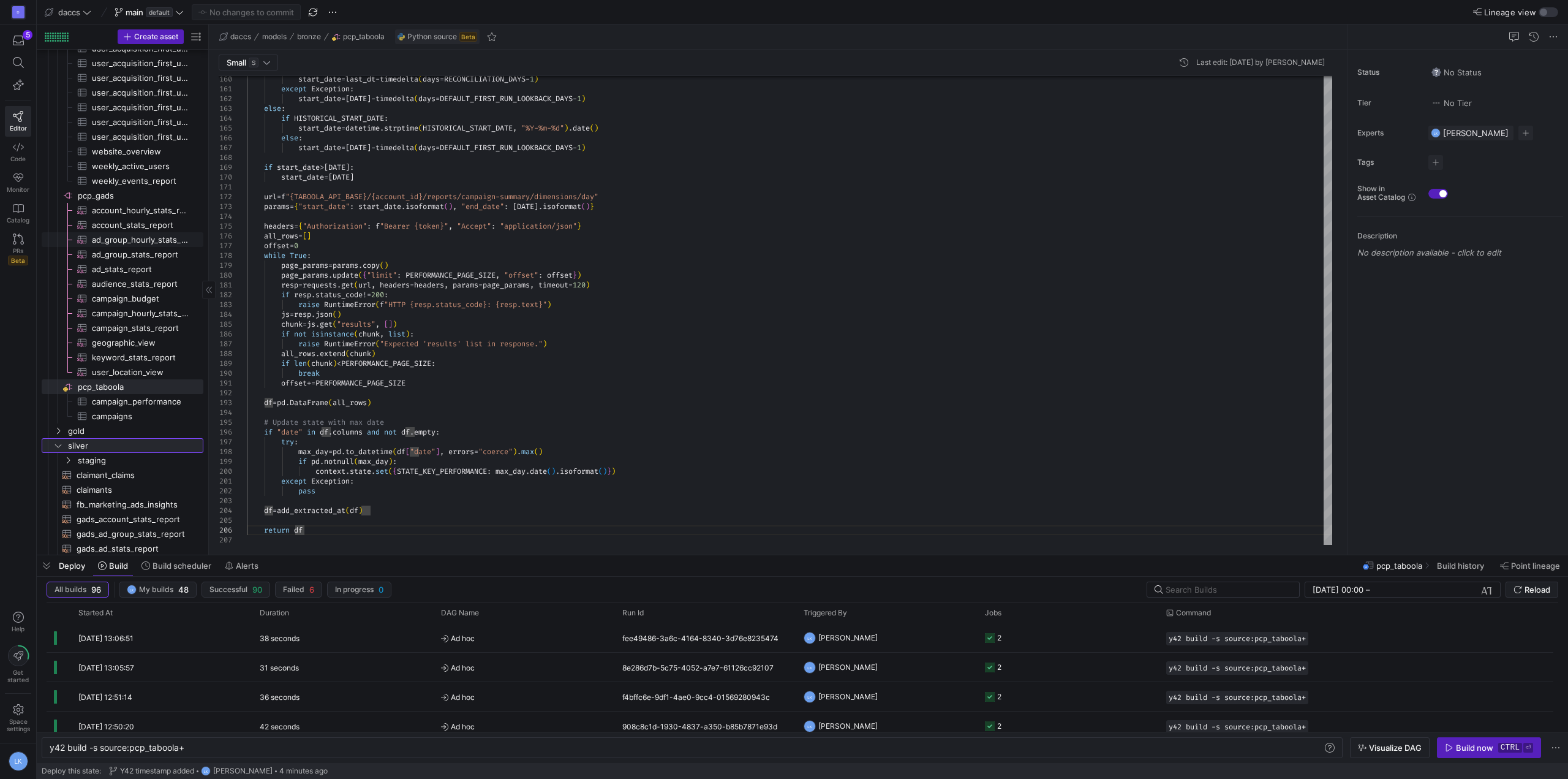
scroll to position [1275, 0]
click at [127, 540] on span "gads_campaign_stats_report​​​​​​​​​​" at bounding box center [132, 543] width 113 height 14
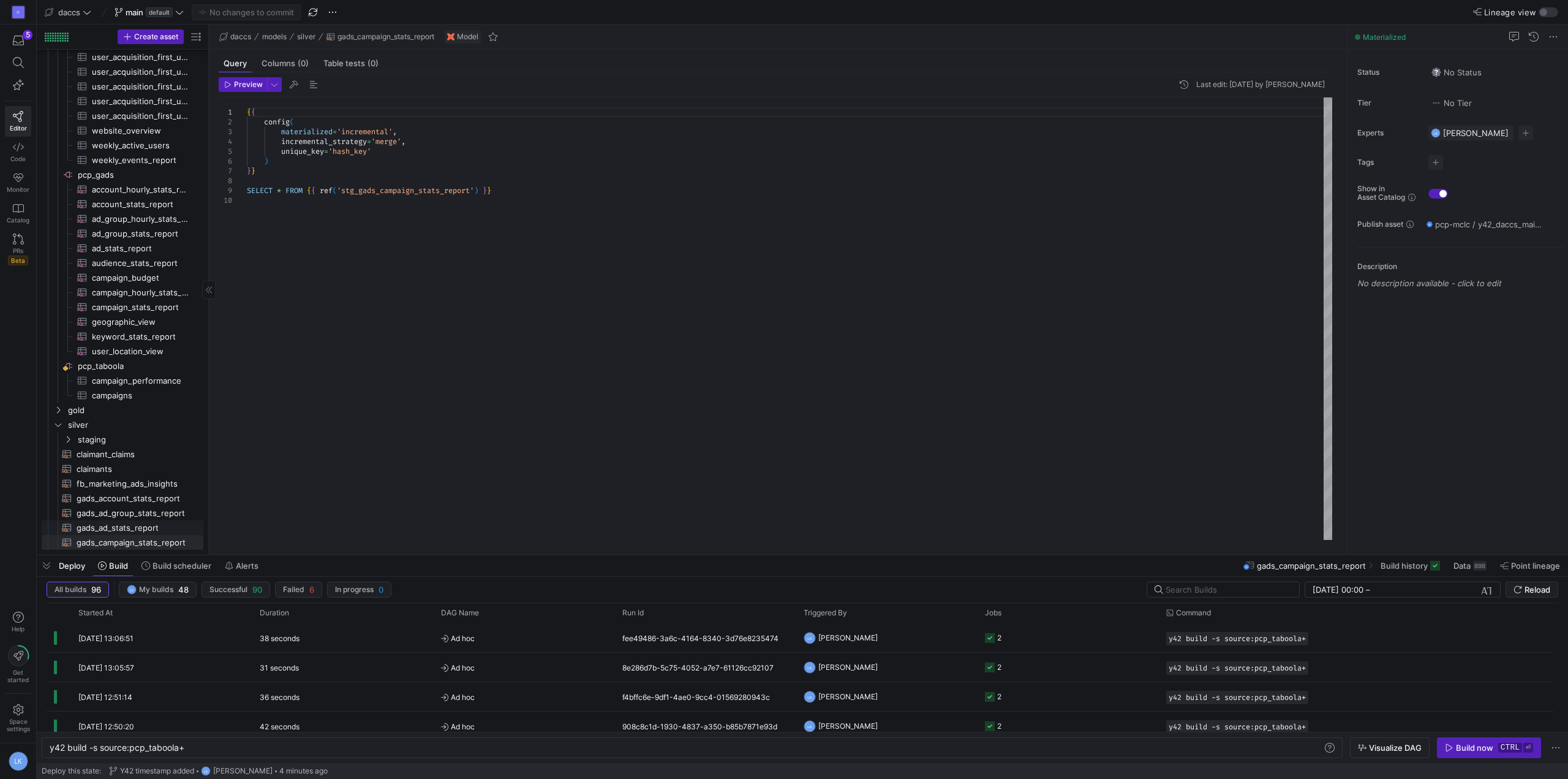
click at [132, 528] on span "gads_ad_stats_report​​​​​​​​​​" at bounding box center [132, 528] width 113 height 14
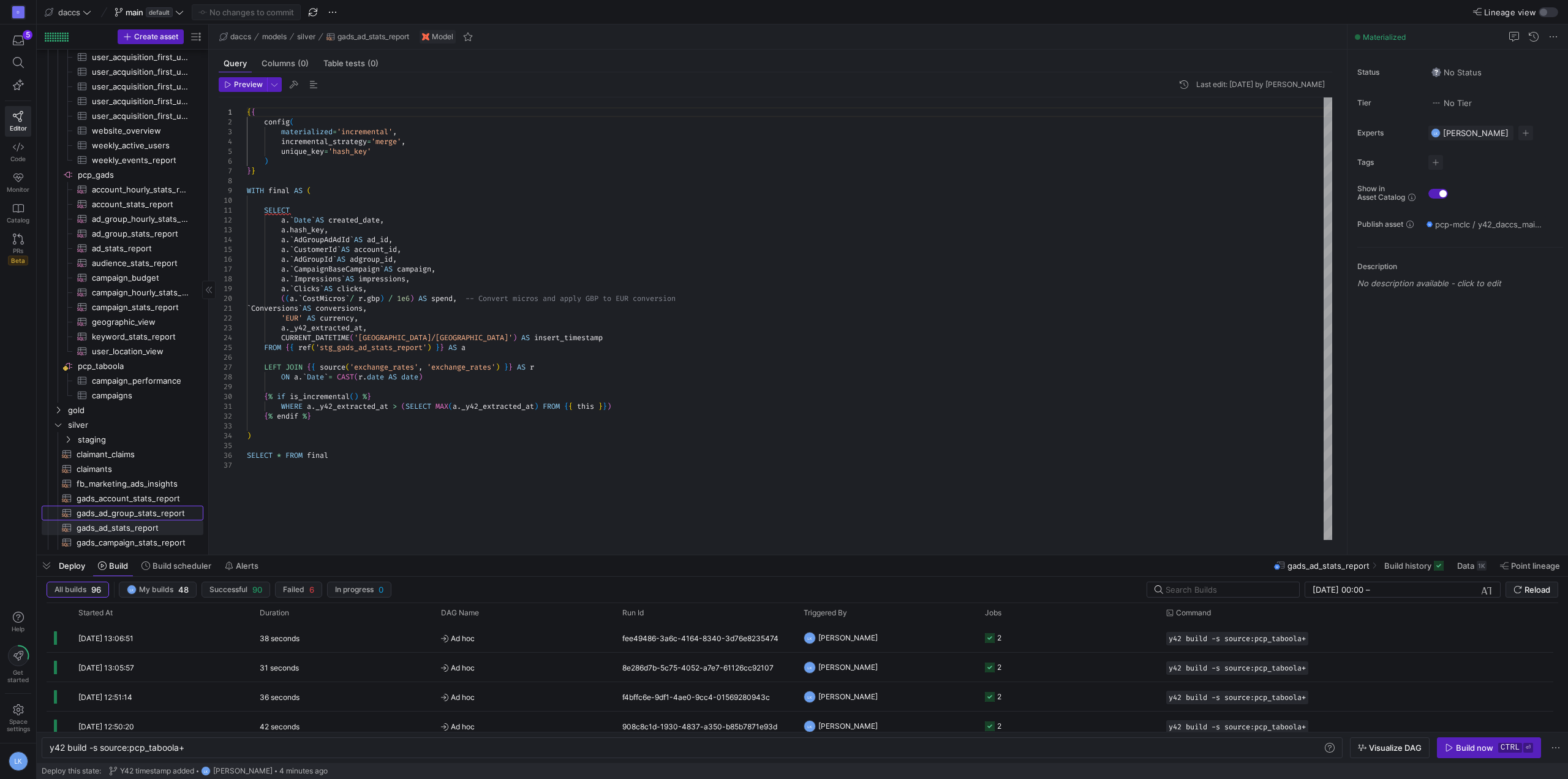
click at [137, 510] on span "gads_ad_group_stats_report​​​​​​​​​​" at bounding box center [132, 513] width 113 height 14
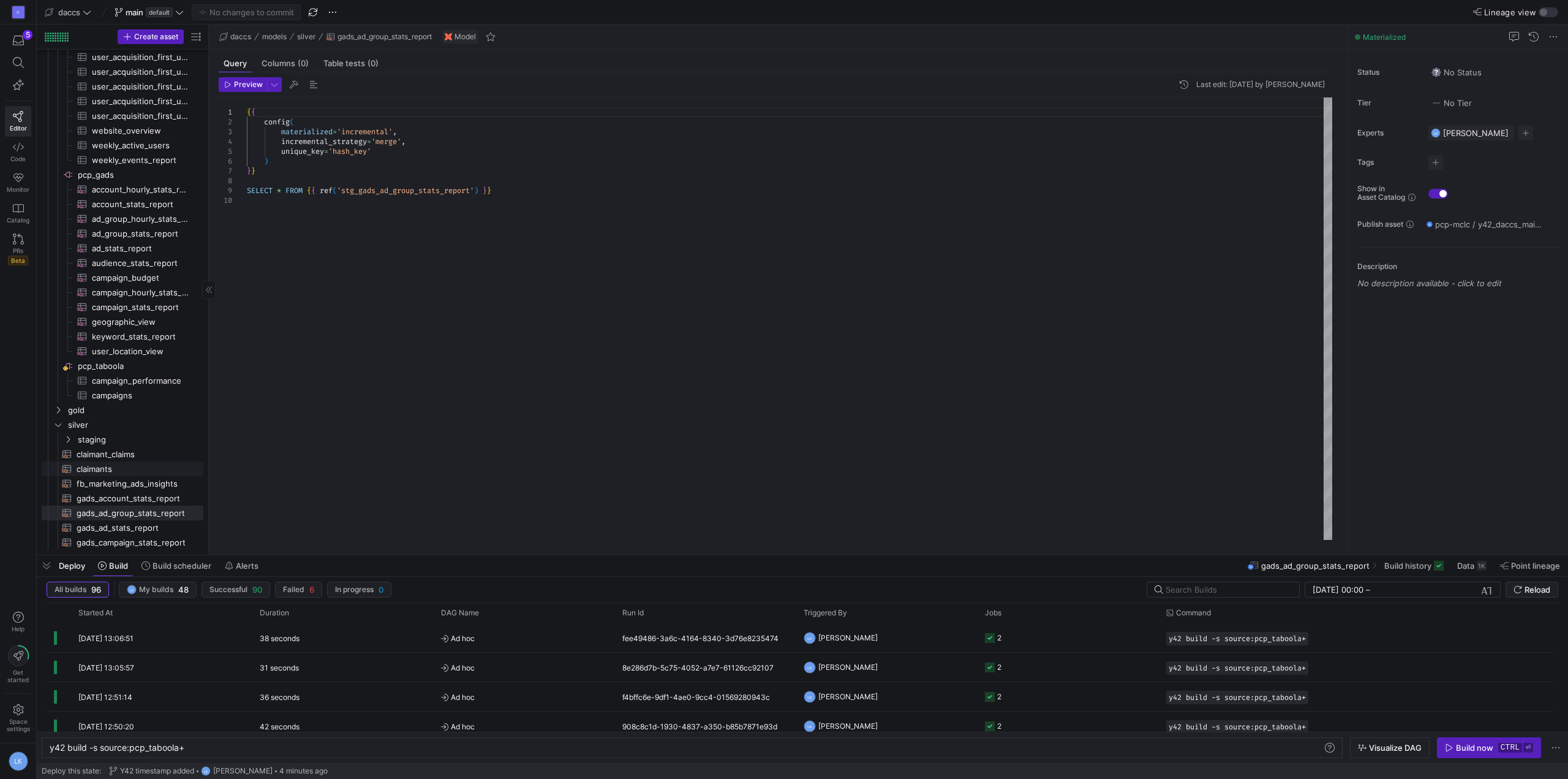
click at [127, 474] on span "claimants​​​​​​​​​​" at bounding box center [132, 469] width 113 height 14
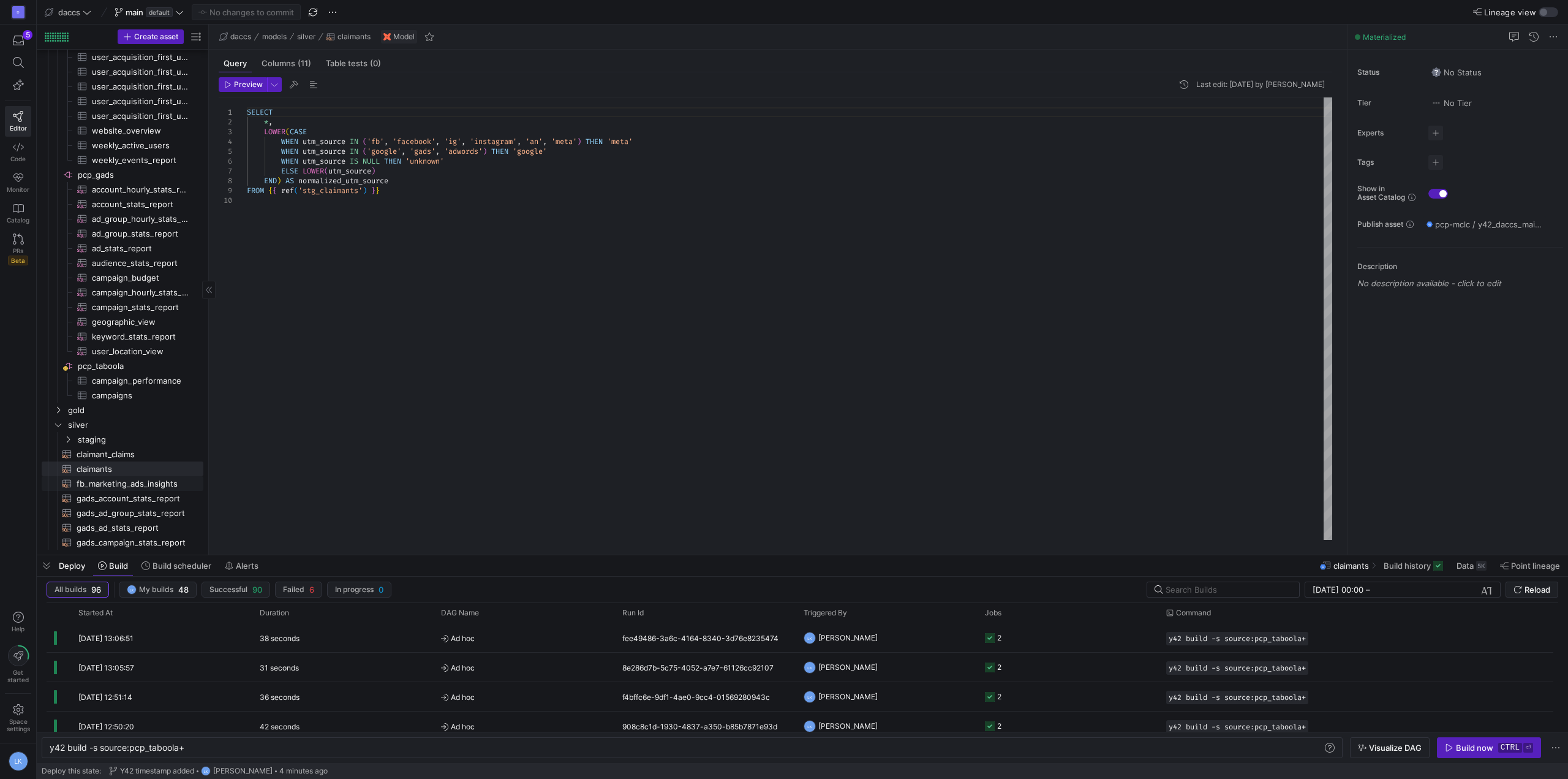
click at [135, 485] on span "fb_marketing_ads_insights​​​​​​​​​​" at bounding box center [132, 484] width 113 height 14
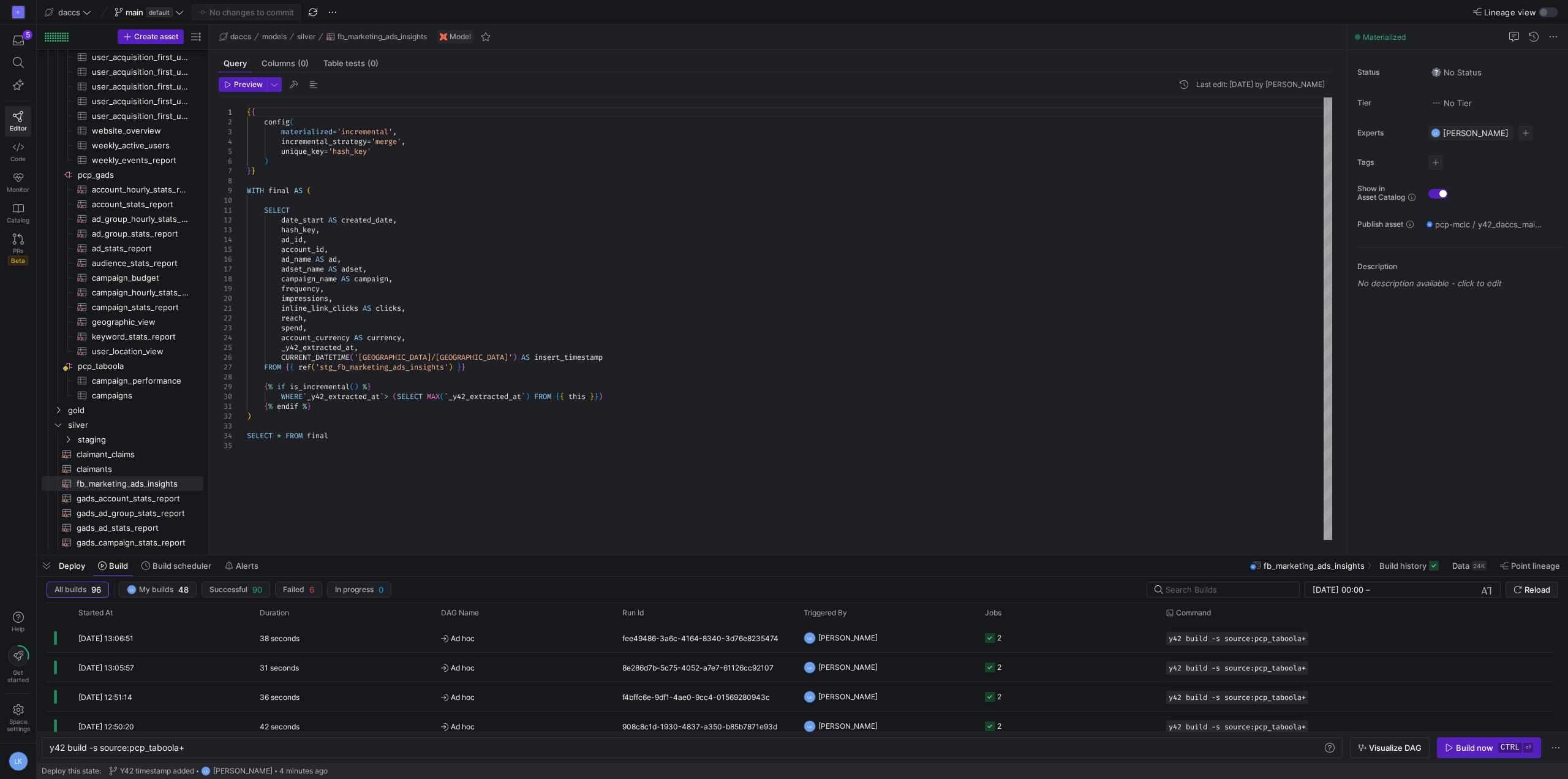
click at [403, 477] on div "{ { config ( materialized = 'incremental' , incremental_strategy = 'merge' , un…" at bounding box center [790, 318] width 1086 height 442
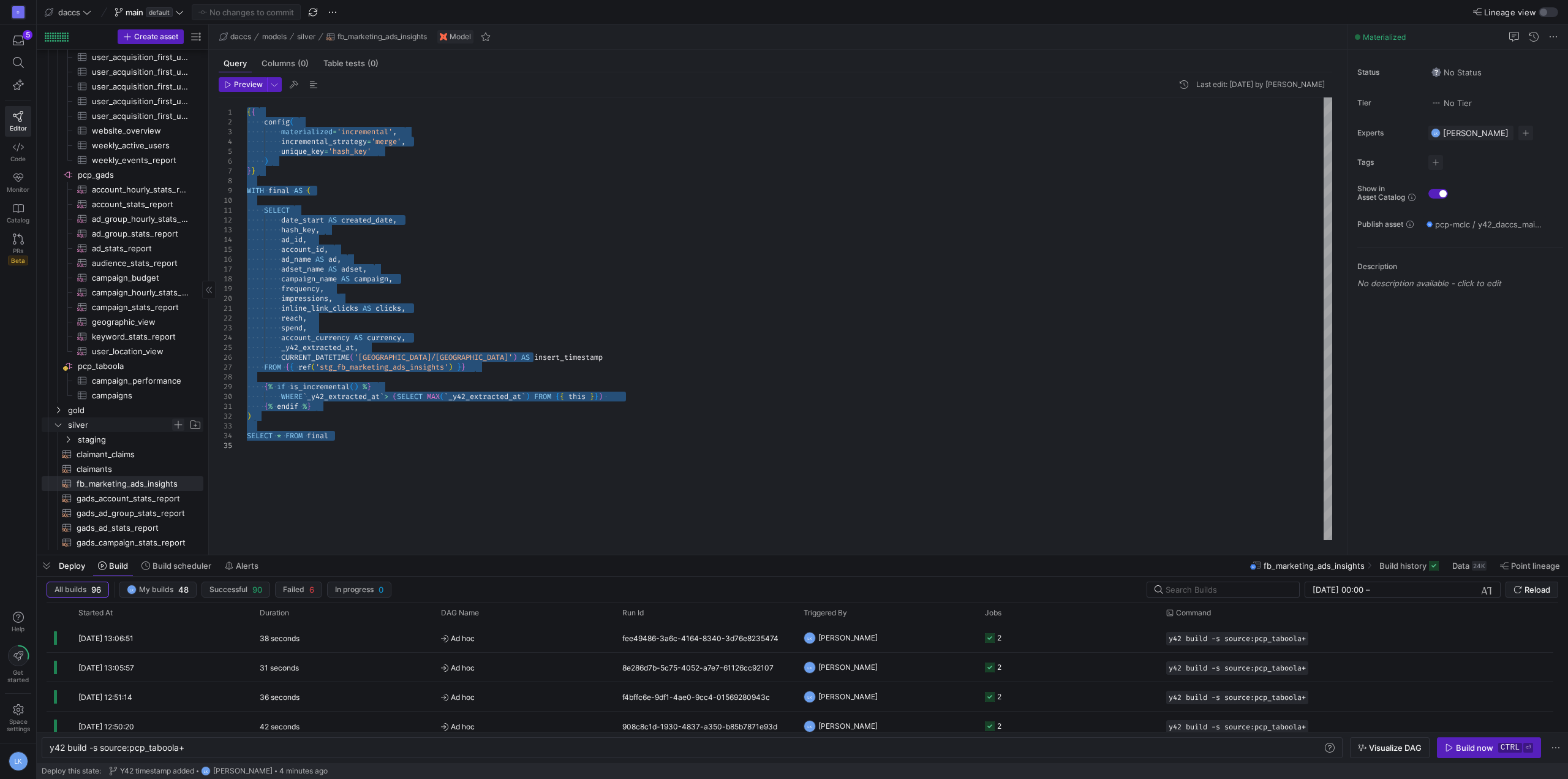
click at [176, 426] on span "Press SPACE to select this row." at bounding box center [178, 425] width 12 height 12
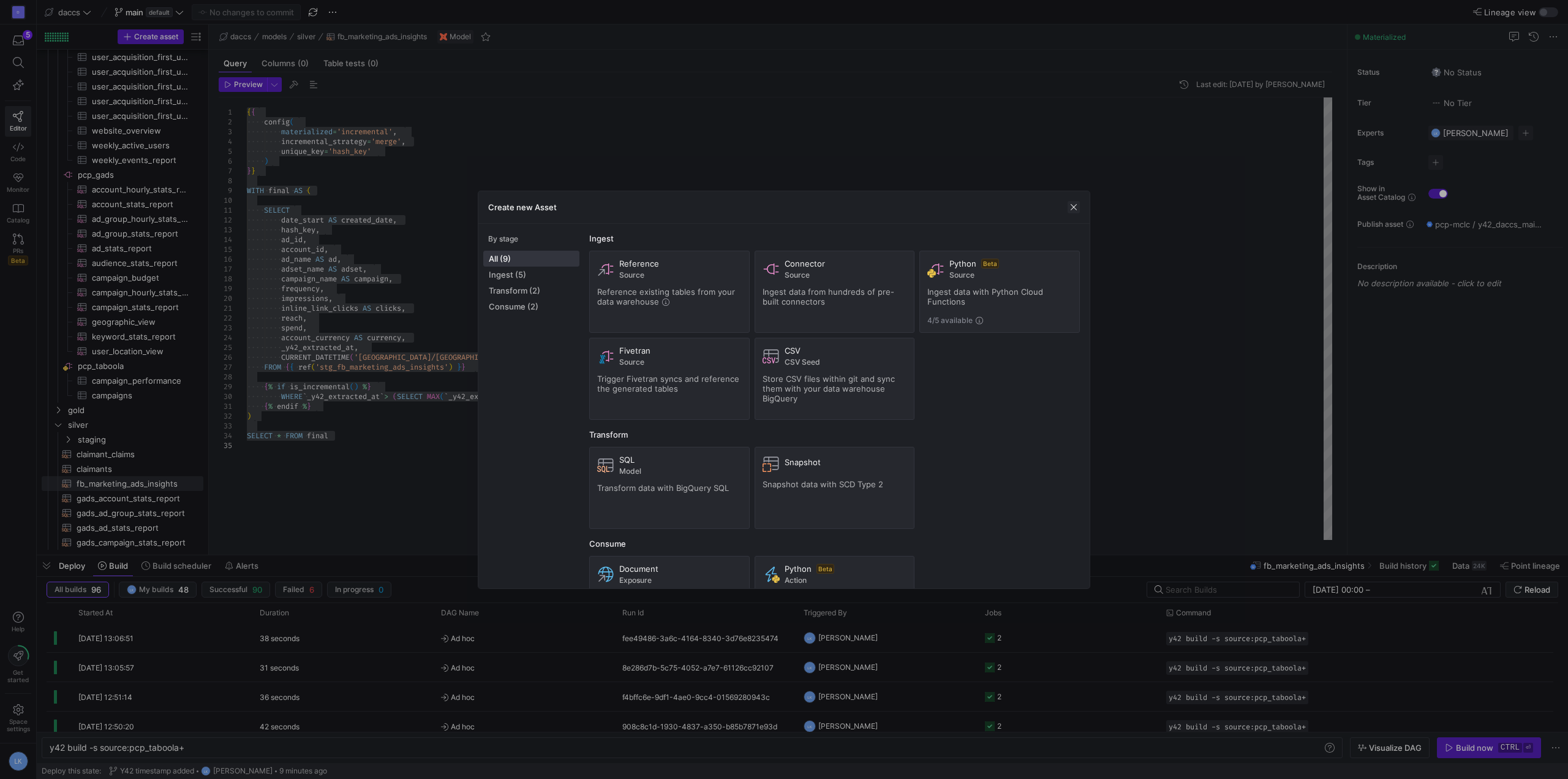
click at [1076, 209] on span "button" at bounding box center [1074, 207] width 12 height 12
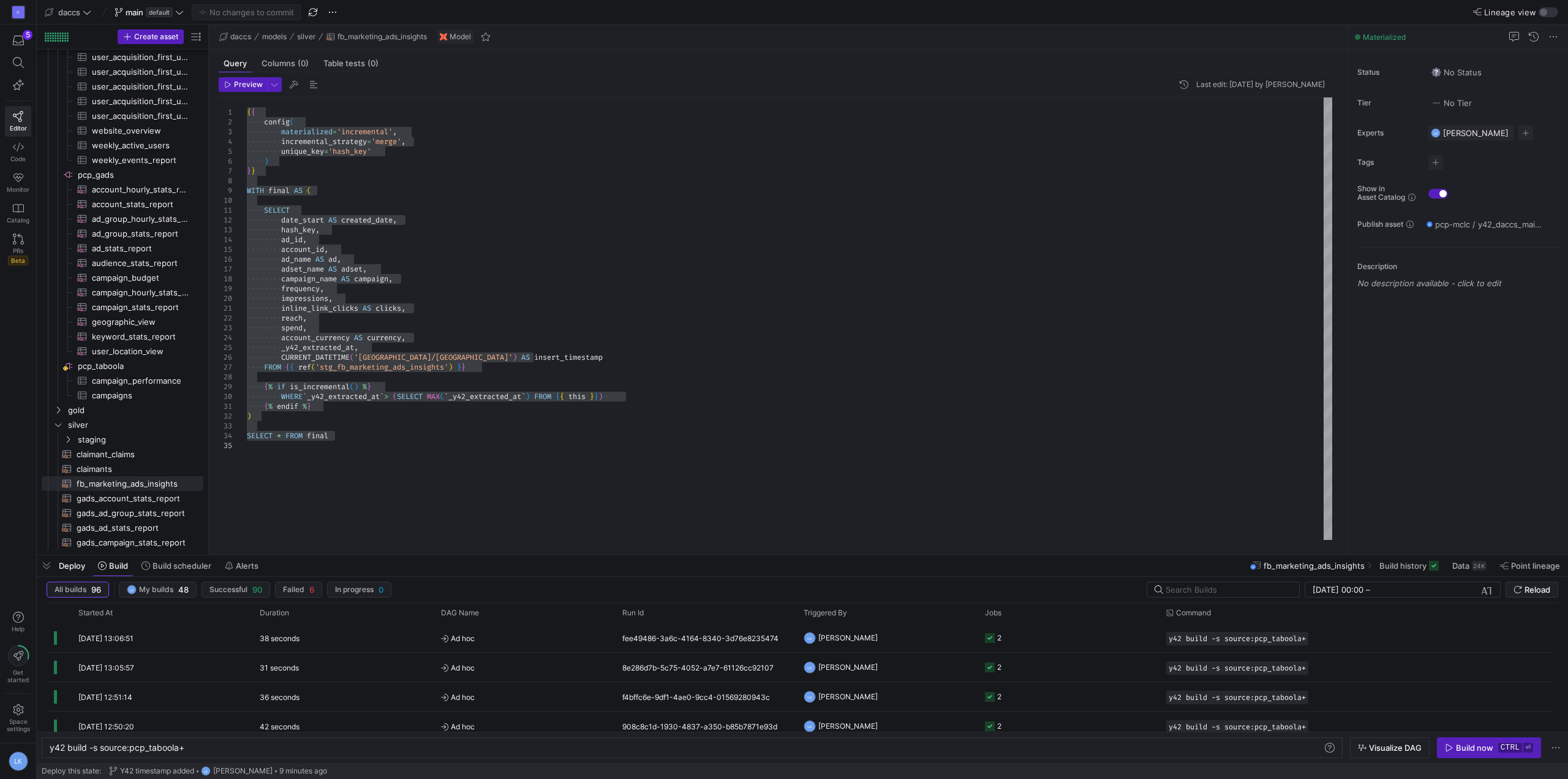
click at [401, 477] on div "{ { config ( materialized = 'incremental' , incremental_strategy = 'merge' , un…" at bounding box center [790, 318] width 1086 height 442
type textarea "{% endif %} ) SELECT * FROM final"
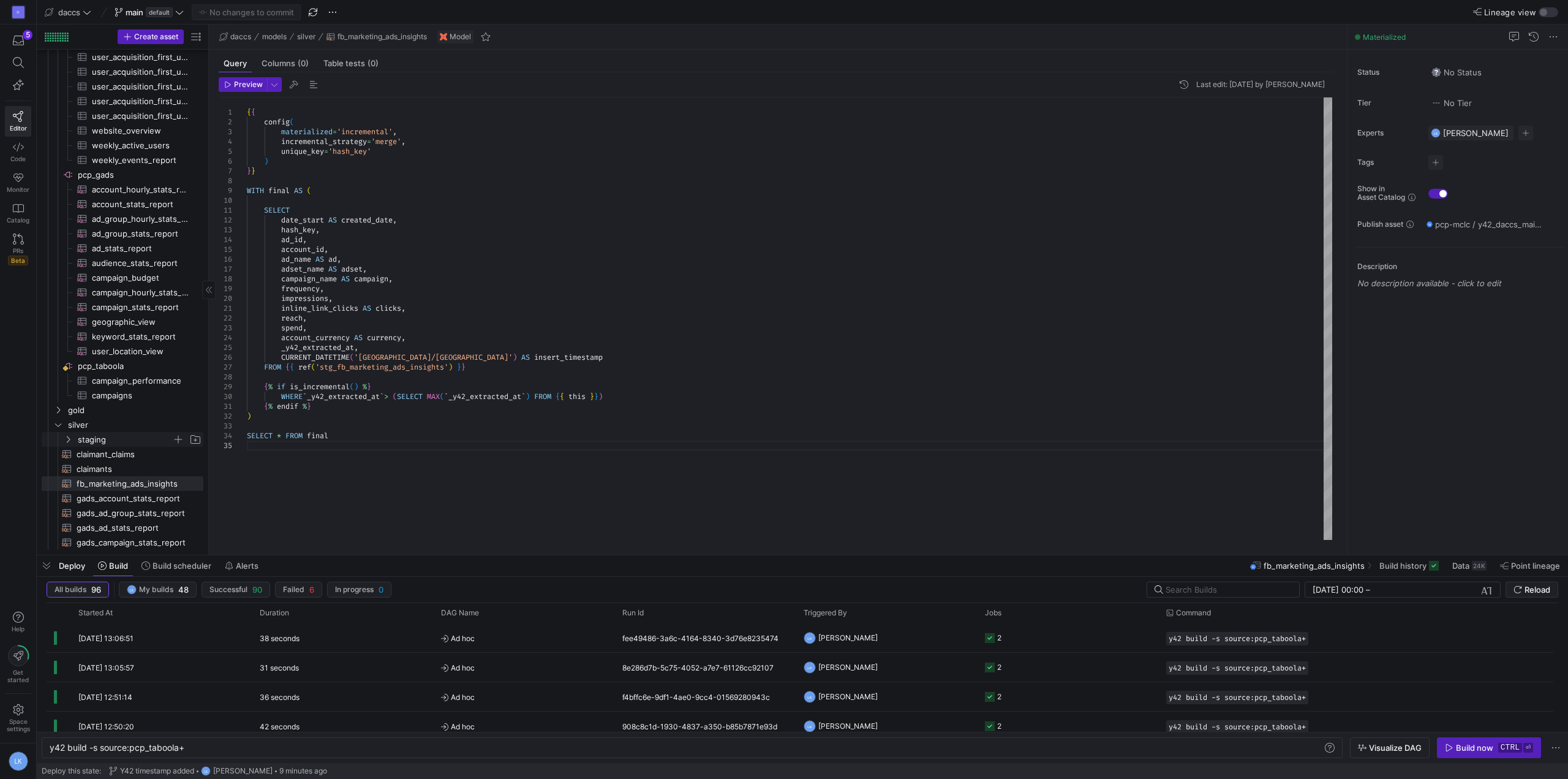
click at [66, 439] on icon "Press SPACE to select this row." at bounding box center [68, 440] width 9 height 7
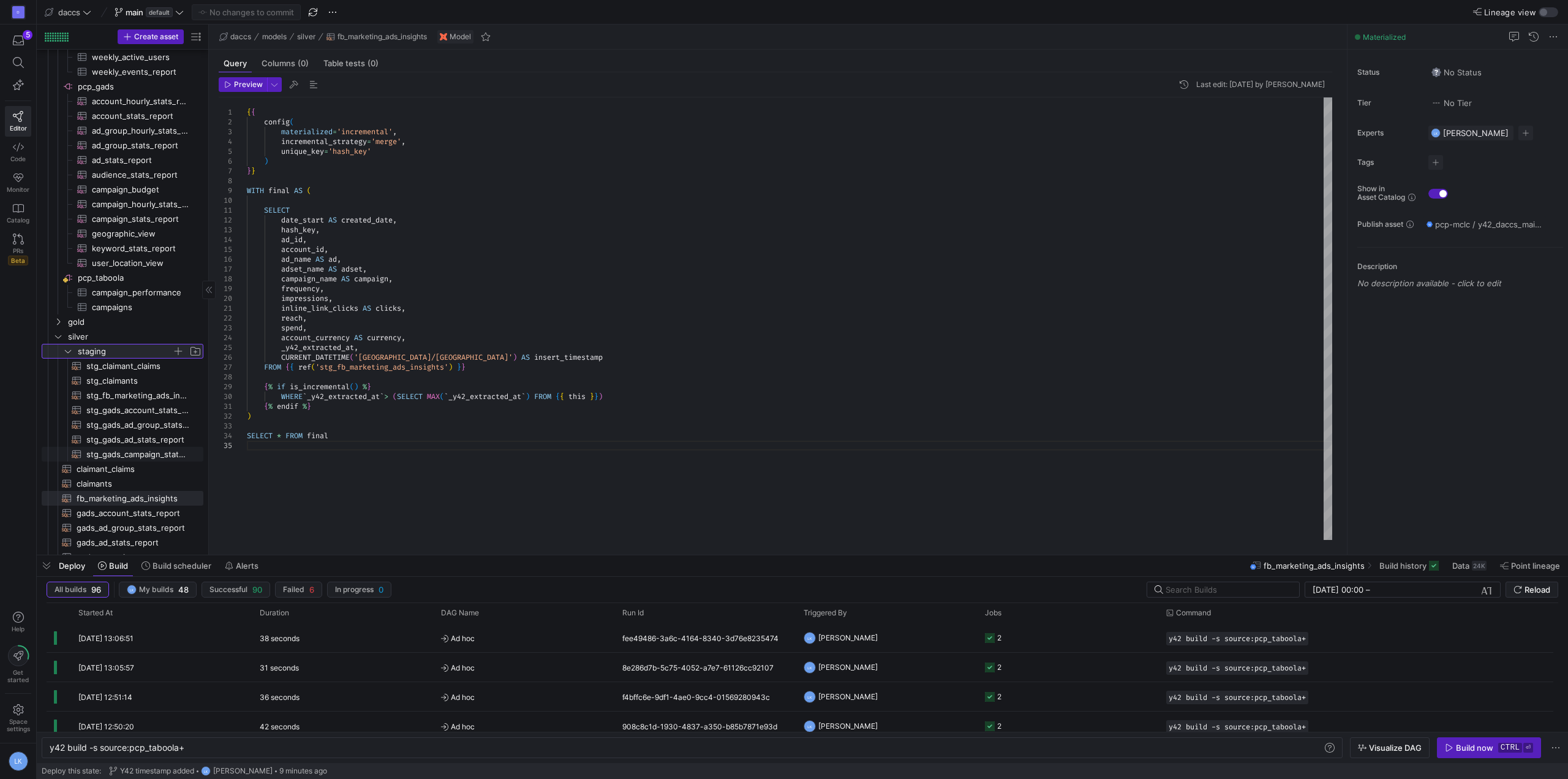
scroll to position [1377, 0]
drag, startPoint x: 211, startPoint y: 470, endPoint x: 237, endPoint y: 475, distance: 26.5
click at [237, 475] on div "Preview Last edit: [DATE] by [PERSON_NAME] 1 2 3 4 5 6 7 8 9 10 11 12 13 14 15 …" at bounding box center [775, 308] width 1133 height 473
drag, startPoint x: 209, startPoint y: 474, endPoint x: 233, endPoint y: 477, distance: 24.2
click at [209, 477] on div at bounding box center [209, 289] width 1 height 530
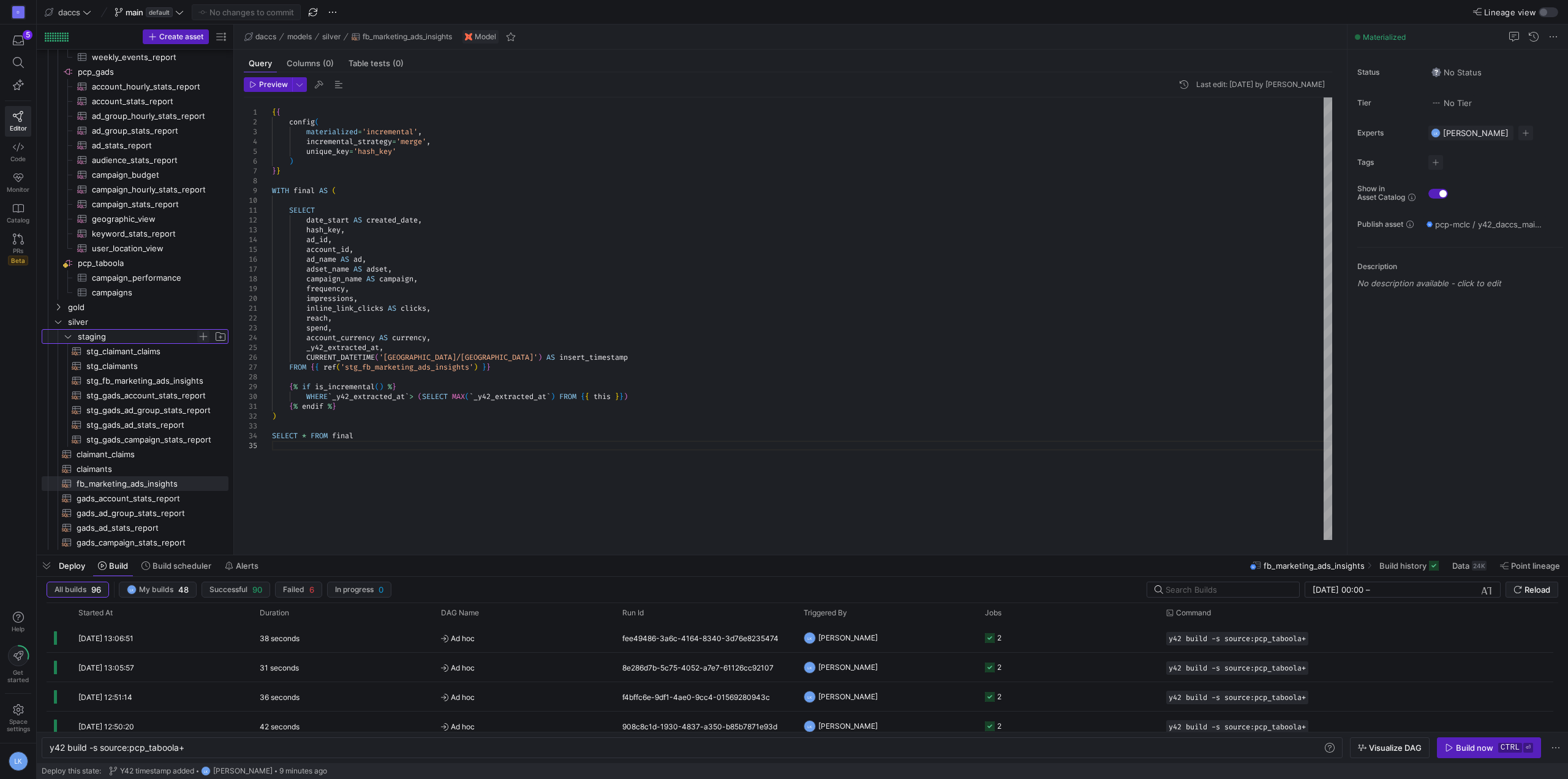
click at [203, 337] on span "Press SPACE to select this row." at bounding box center [203, 337] width 12 height 12
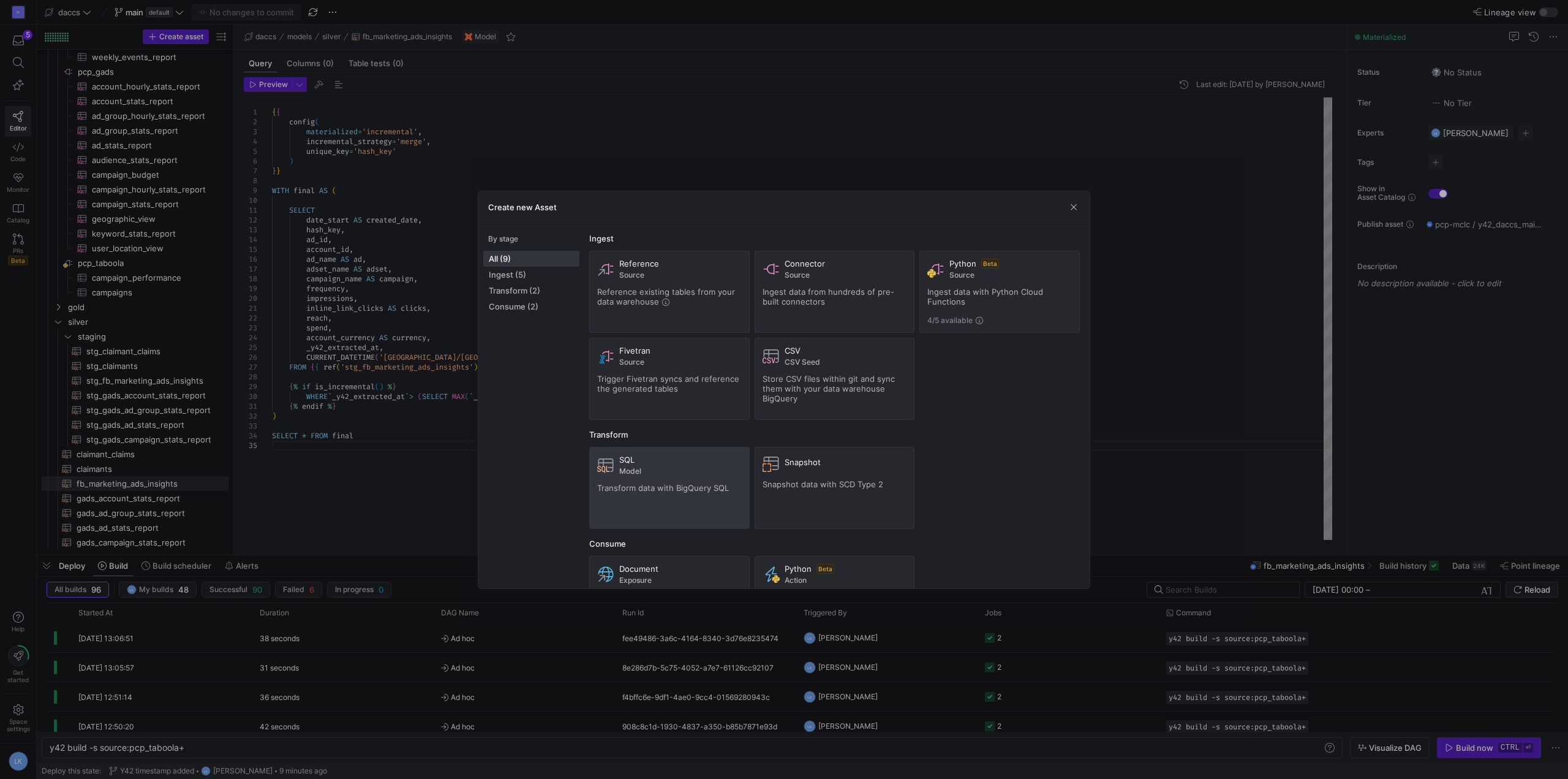
click at [665, 483] on span "Transform data with BigQuery SQL" at bounding box center [663, 488] width 132 height 10
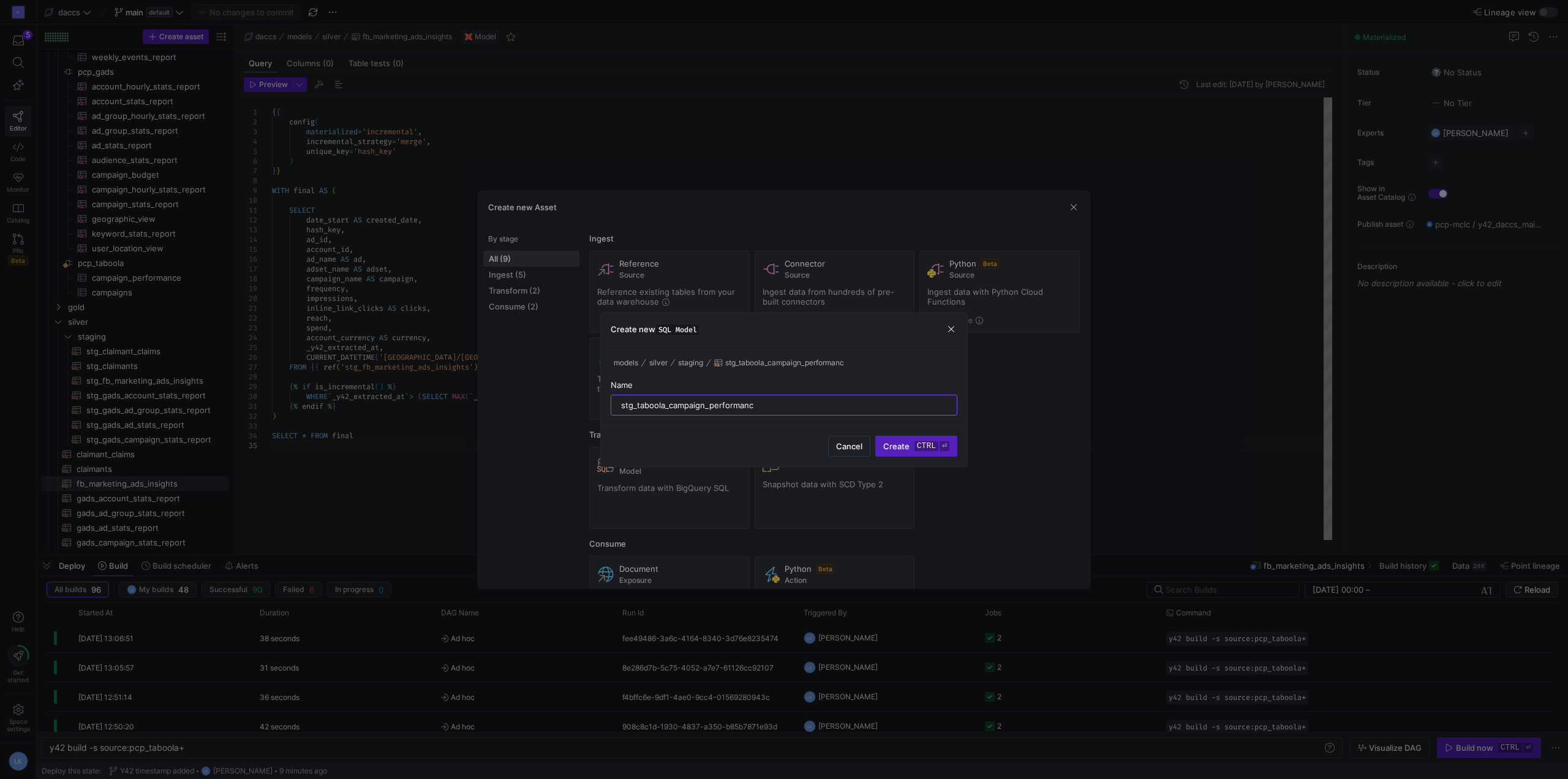
type input "stg_taboola_campaign_performance"
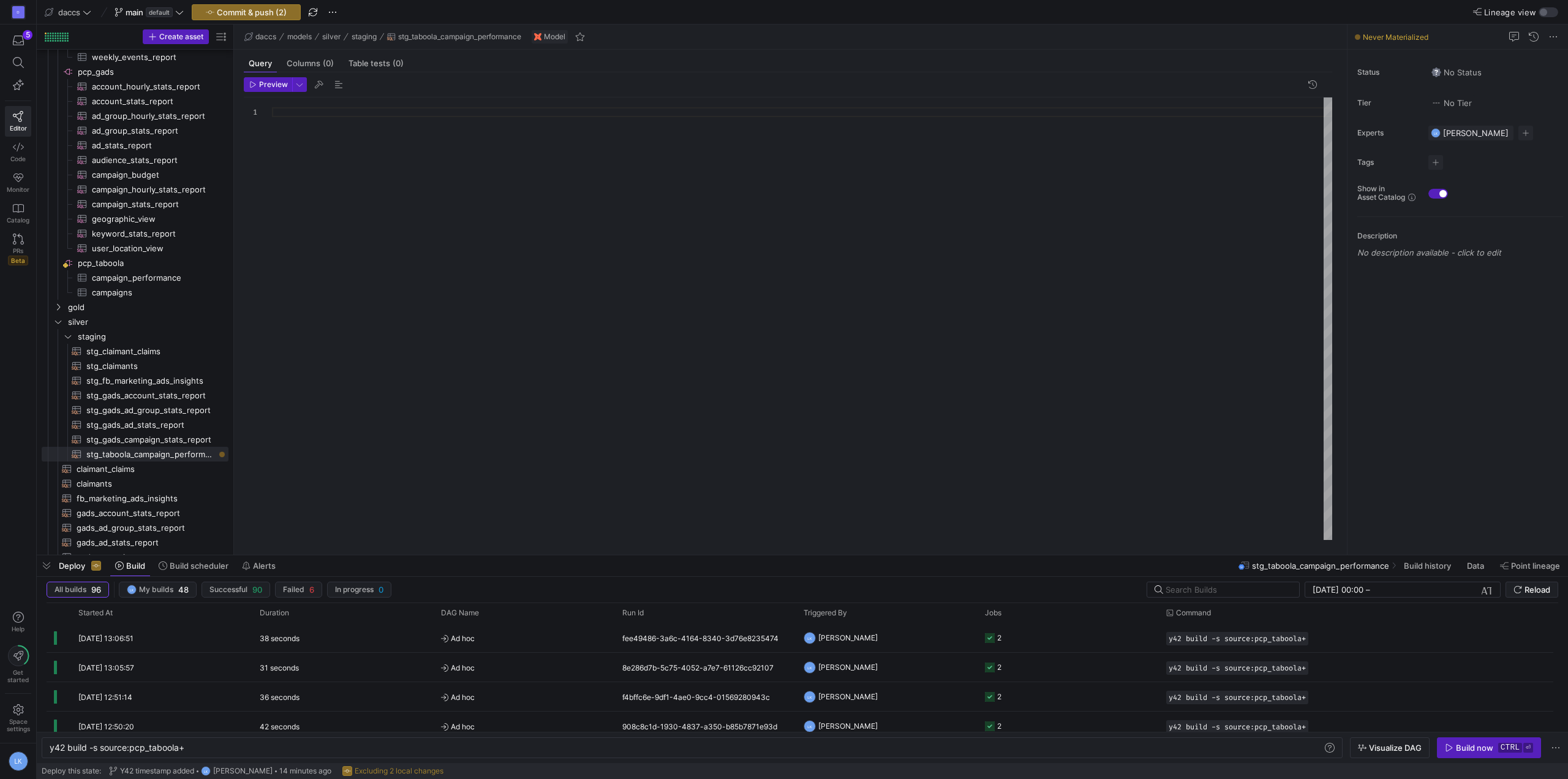
click at [522, 354] on div at bounding box center [802, 318] width 1060 height 442
click at [431, 115] on div "{ { config ( materialized = 'view' ) } } -- Source raw table (adjust ref name t…" at bounding box center [802, 318] width 1060 height 442
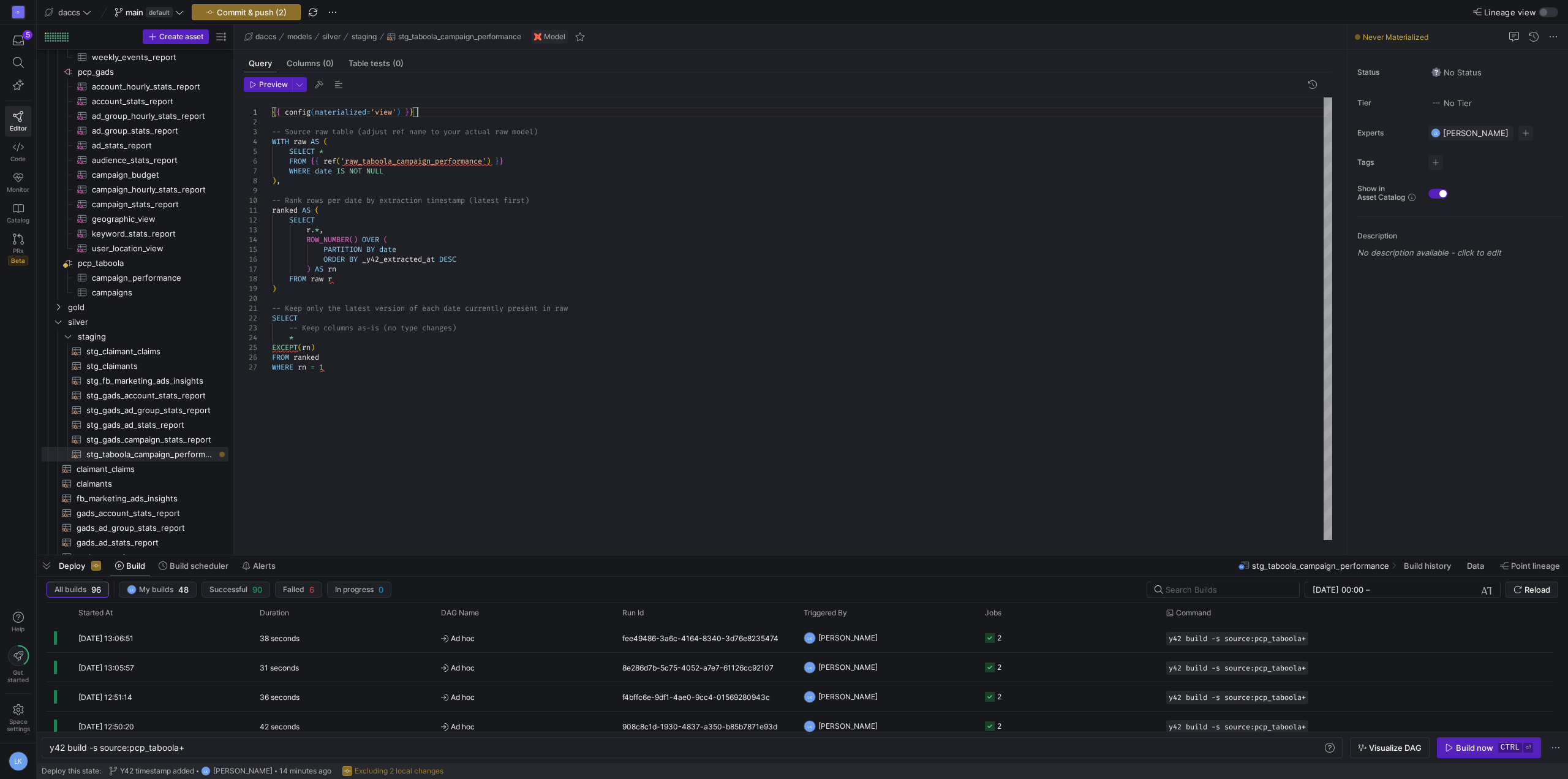
click at [431, 115] on div "{ { config ( materialized = 'view' ) } } -- Source raw table (adjust ref name t…" at bounding box center [802, 318] width 1060 height 442
drag, startPoint x: 340, startPoint y: 143, endPoint x: 349, endPoint y: 139, distance: 9.8
click at [344, 140] on div "-- Source raw table (adjust ref name to your actua l raw model) WITH raw AS ( S…" at bounding box center [802, 318] width 1060 height 442
click at [493, 143] on div "-- Source raw table (adjust ref name to your actua l raw model) WITH raw AS ( S…" at bounding box center [802, 318] width 1060 height 442
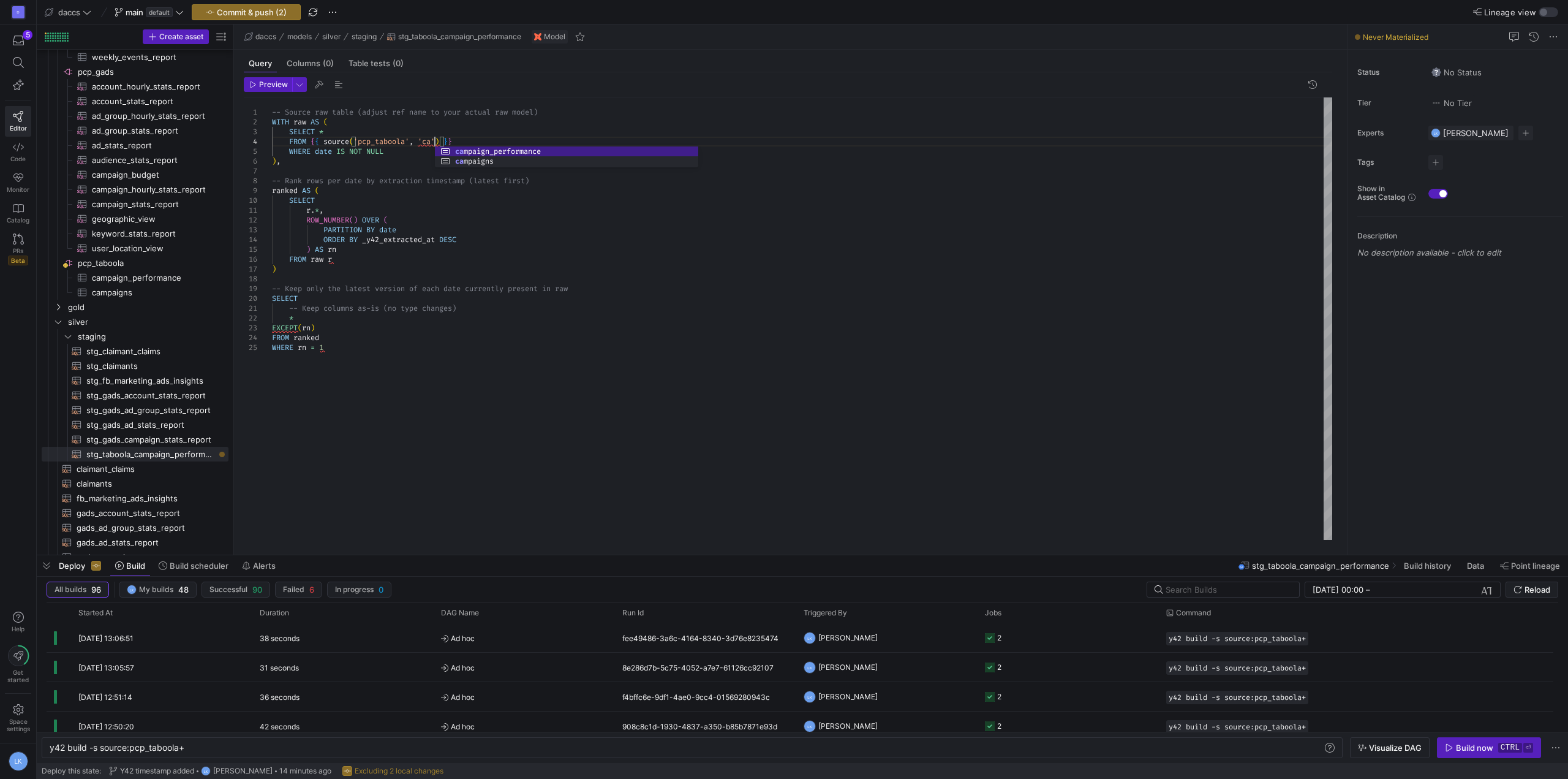
scroll to position [30, 163]
click at [316, 320] on div "-- Source raw table (adjust ref name to your actua l raw model) WITH raw AS ( S…" at bounding box center [802, 318] width 1060 height 442
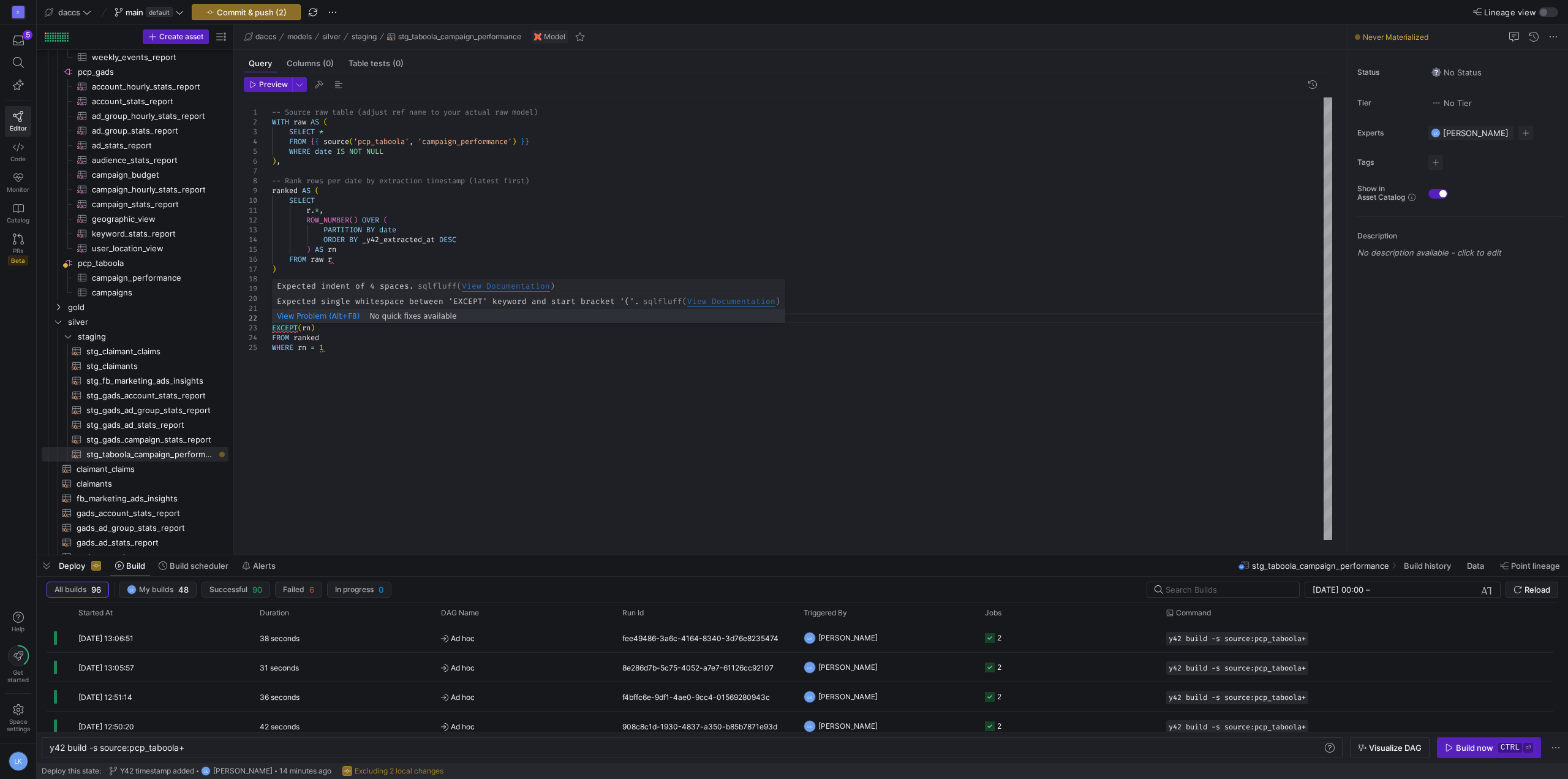
click at [274, 325] on div "-- Source raw table (adjust ref name to your actua l raw model) WITH raw AS ( S…" at bounding box center [802, 318] width 1060 height 442
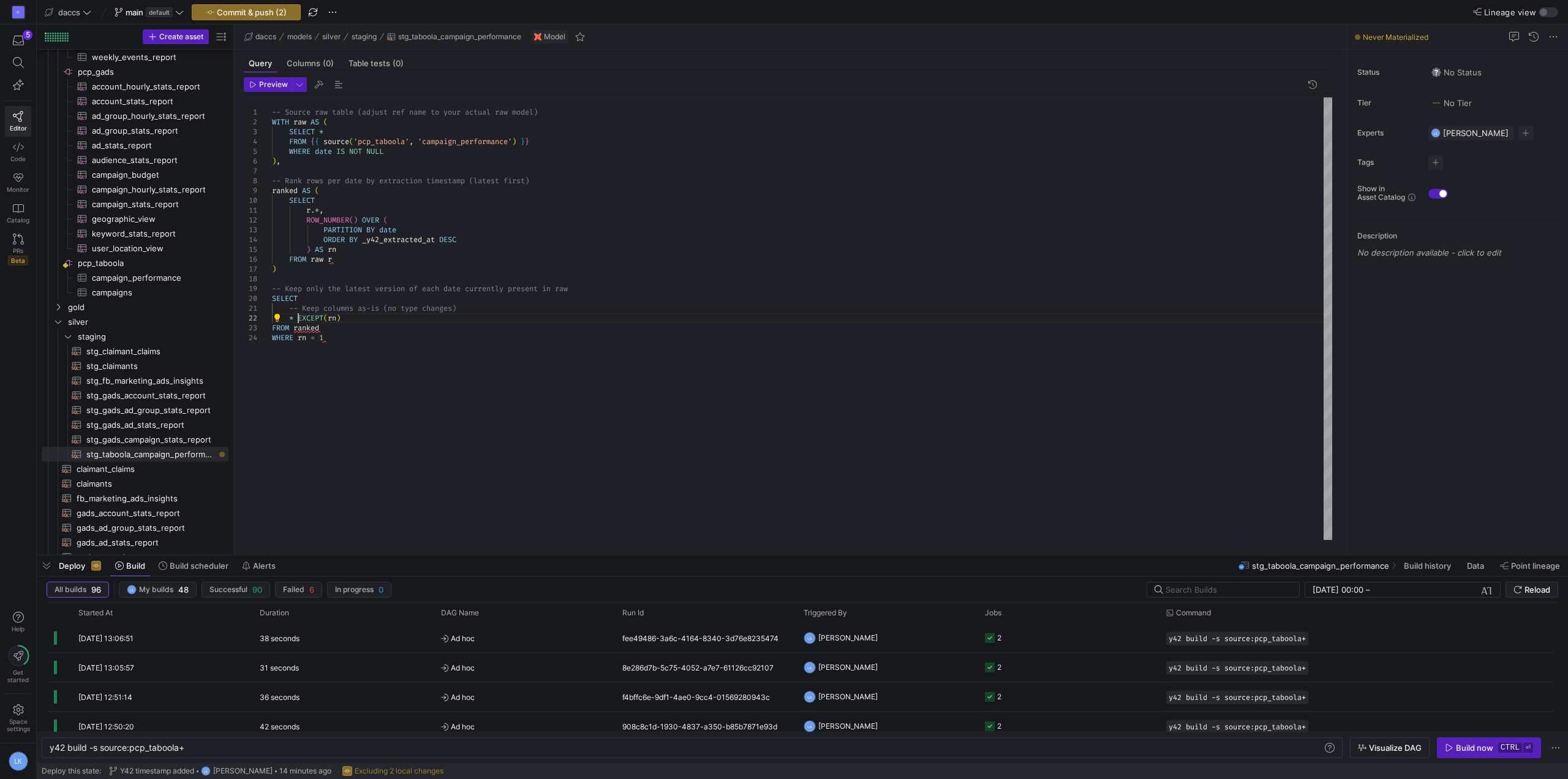
scroll to position [19, 26]
click at [345, 369] on div "-- Source raw table (adjust ref name to your actua l raw model) WITH raw AS ( S…" at bounding box center [802, 318] width 1060 height 442
click at [324, 317] on div "-- Source raw table (adjust ref name to your actua l raw model) WITH raw AS ( S…" at bounding box center [802, 318] width 1060 height 442
click at [360, 339] on div "-- Source raw table (adjust ref name to your actua l raw model) WITH raw AS ( S…" at bounding box center [802, 318] width 1060 height 442
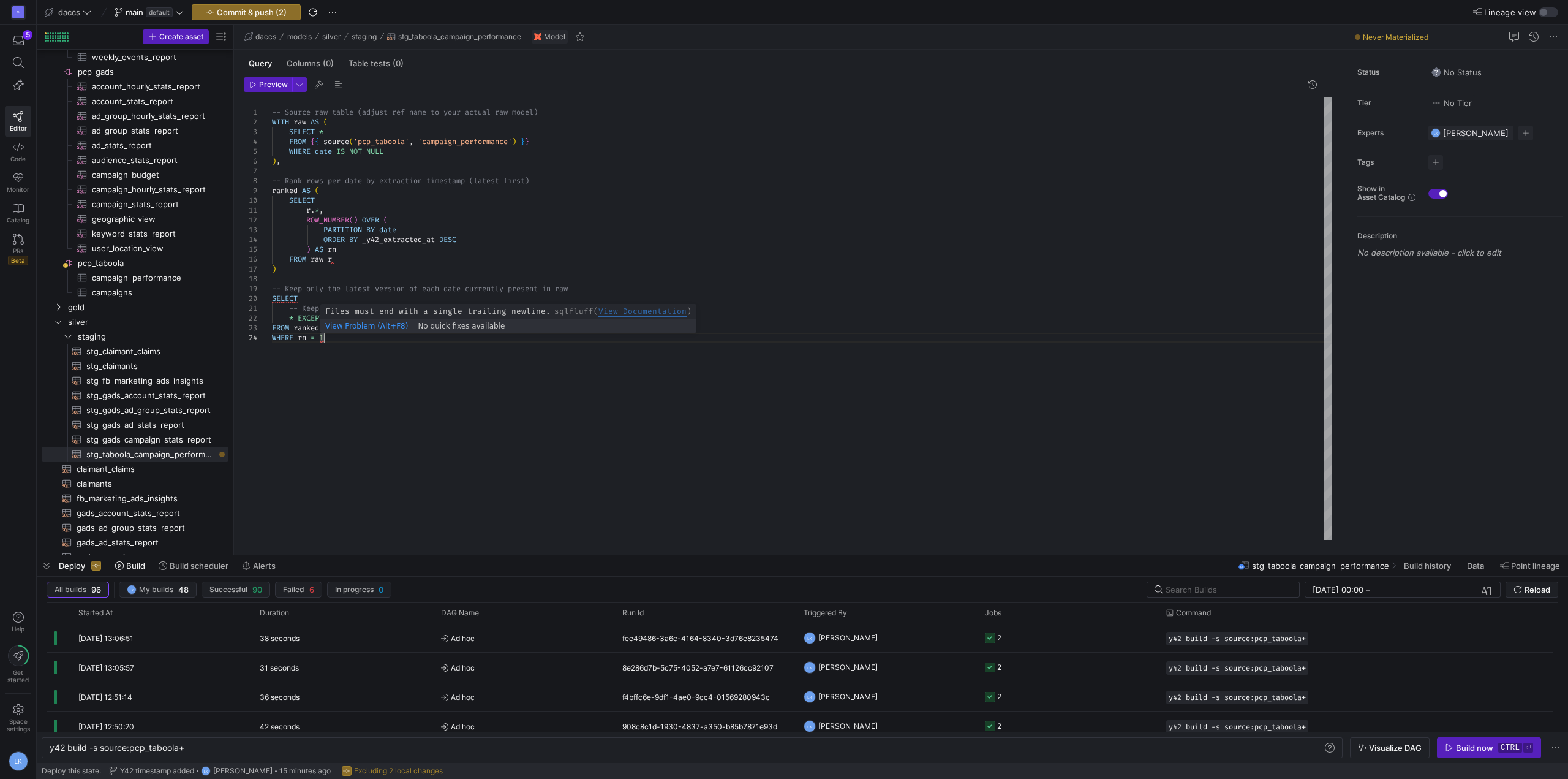
scroll to position [39, 0]
click at [471, 309] on div "-- Source raw table (adjust ref name to your actua l raw model) WITH raw AS ( S…" at bounding box center [802, 318] width 1060 height 442
click at [587, 287] on div "-- Source raw table (adjust ref name to your actua l raw model) WITH raw AS ( S…" at bounding box center [802, 318] width 1060 height 442
click at [329, 329] on div "-- Source raw table (adjust ref name to your actua l raw model) WITH raw AS ( S…" at bounding box center [802, 318] width 1060 height 442
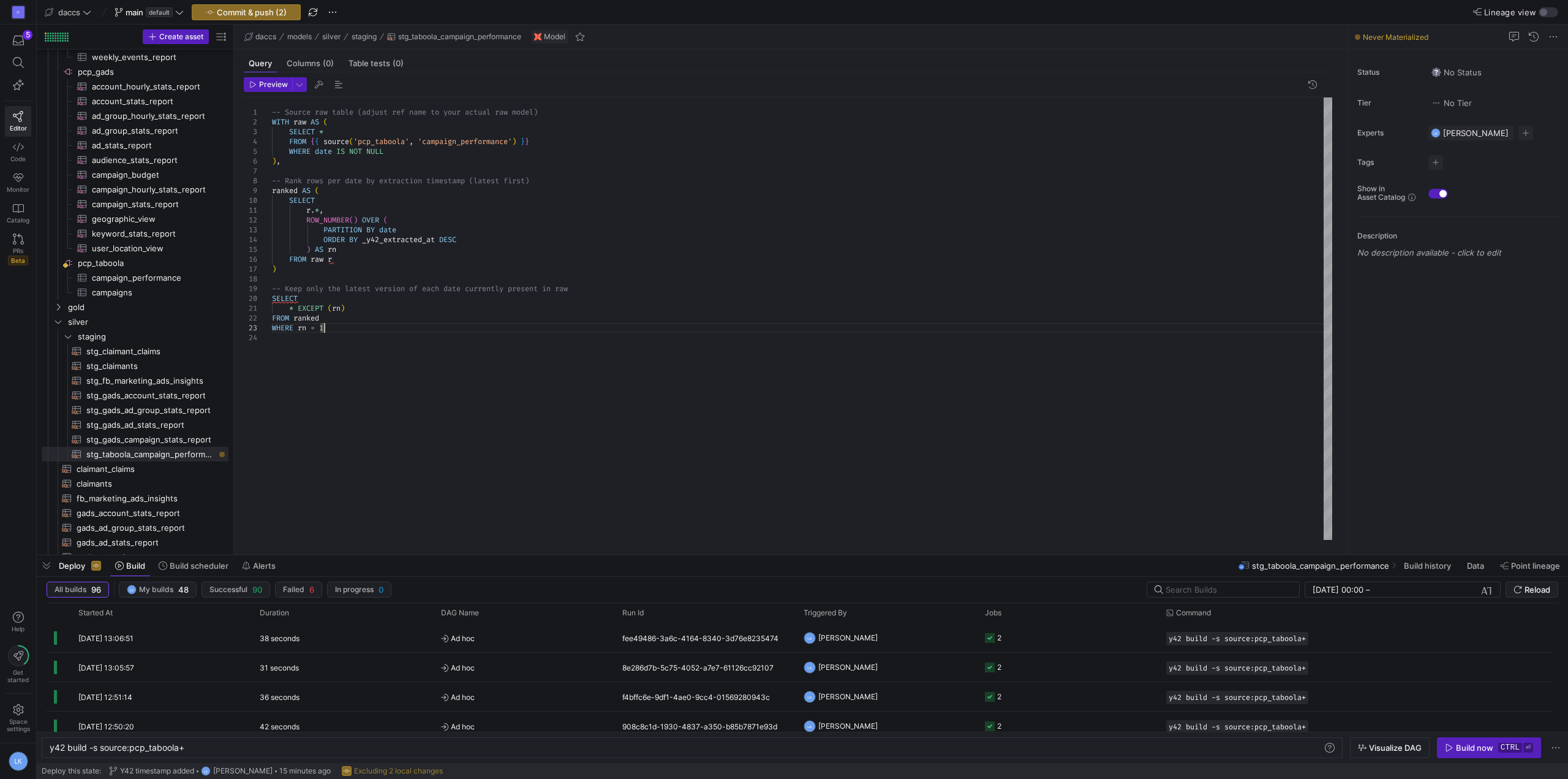
click at [318, 296] on div "-- Source raw table (adjust ref name to your actua l raw model) WITH raw AS ( S…" at bounding box center [802, 318] width 1060 height 442
click at [397, 355] on div "-- Source raw table (adjust ref name to your actua l raw model) WITH raw AS ( S…" at bounding box center [802, 318] width 1060 height 442
click at [331, 261] on div "-- Source raw table (adjust ref name to your actua l raw model) WITH raw AS ( S…" at bounding box center [802, 318] width 1060 height 442
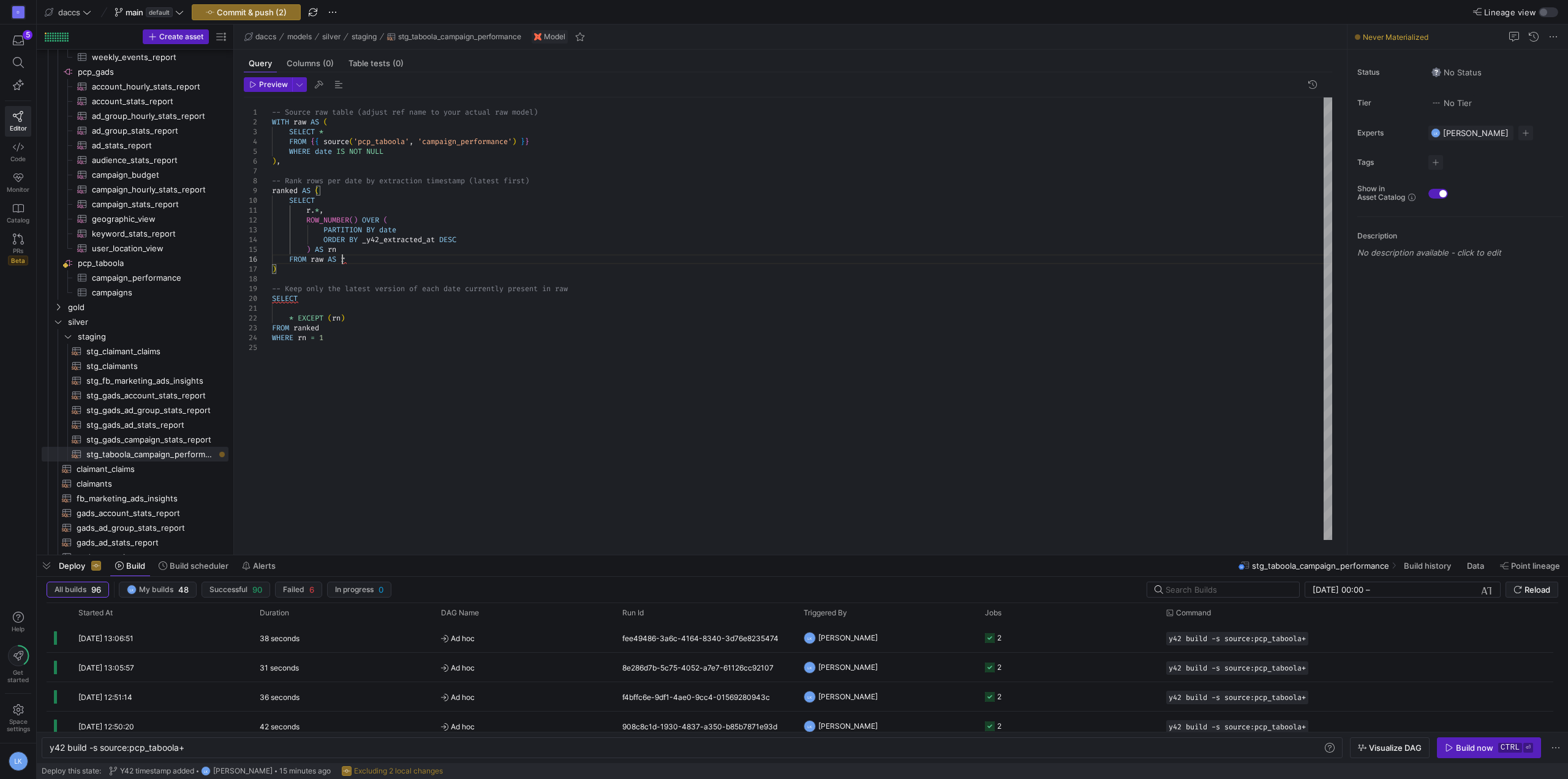
click at [356, 257] on div "-- Source raw table (adjust ref name to your actua l raw model) WITH raw AS ( S…" at bounding box center [802, 318] width 1060 height 442
click at [565, 107] on div "-- Source raw table (adjust ref name to your actua l raw model) WITH raw AS ( S…" at bounding box center [802, 318] width 1060 height 442
click at [548, 168] on div "WITH raw AS ( SELECT * FROM { { source ( 'pcp_taboola' , 'campaign_performance'…" at bounding box center [802, 318] width 1060 height 442
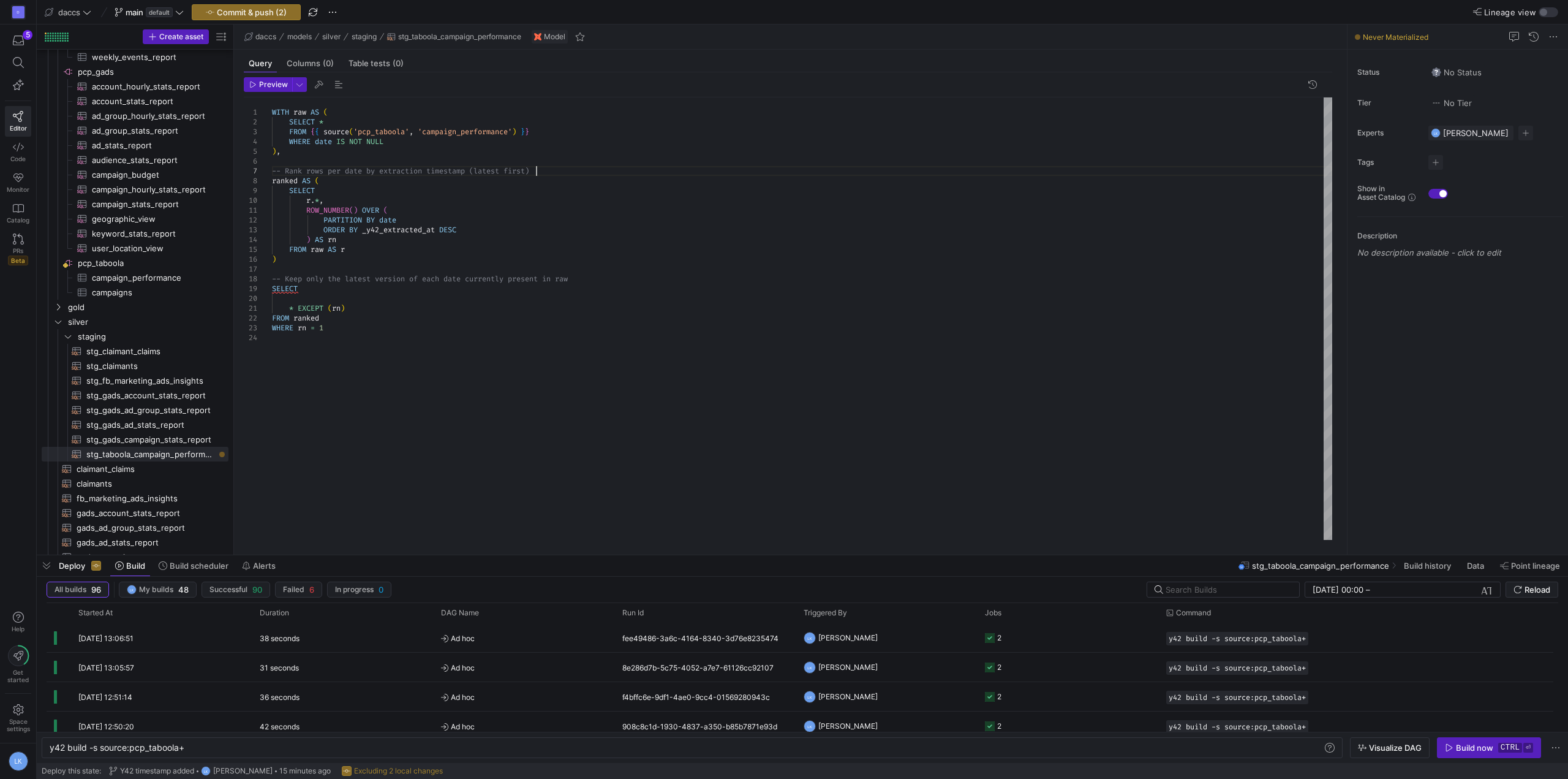
click at [548, 168] on div "WITH raw AS ( SELECT * FROM { { source ( 'pcp_taboola' , 'campaign_performance'…" at bounding box center [802, 318] width 1060 height 442
click at [638, 268] on div "WITH raw AS ( SELECT * FROM { { source ( 'pcp_taboola' , 'campaign_performance'…" at bounding box center [802, 318] width 1060 height 442
click at [638, 268] on div "WITH raw AS ( SELECT * FROM { { source ( 'pcp_taboola' , 'campaign_performance'…" at bounding box center [802, 318] width 1060 height 442
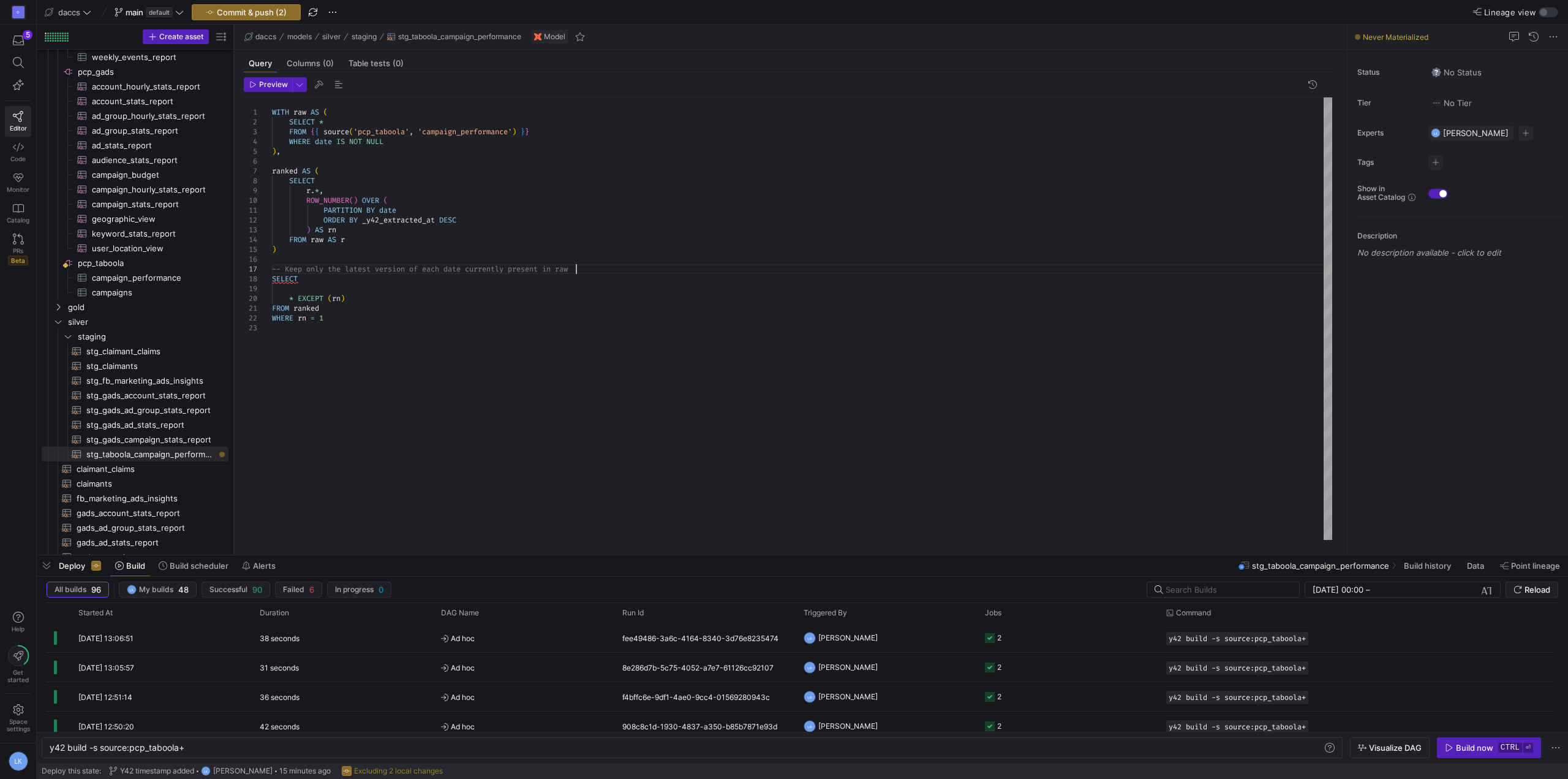
click at [638, 268] on div "WITH raw AS ( SELECT * FROM { { source ( 'pcp_taboola' , 'campaign_performance'…" at bounding box center [802, 318] width 1060 height 442
click at [339, 304] on div "WITH raw AS ( SELECT * FROM { { source ( 'pcp_taboola' , 'campaign_performance'…" at bounding box center [802, 318] width 1060 height 442
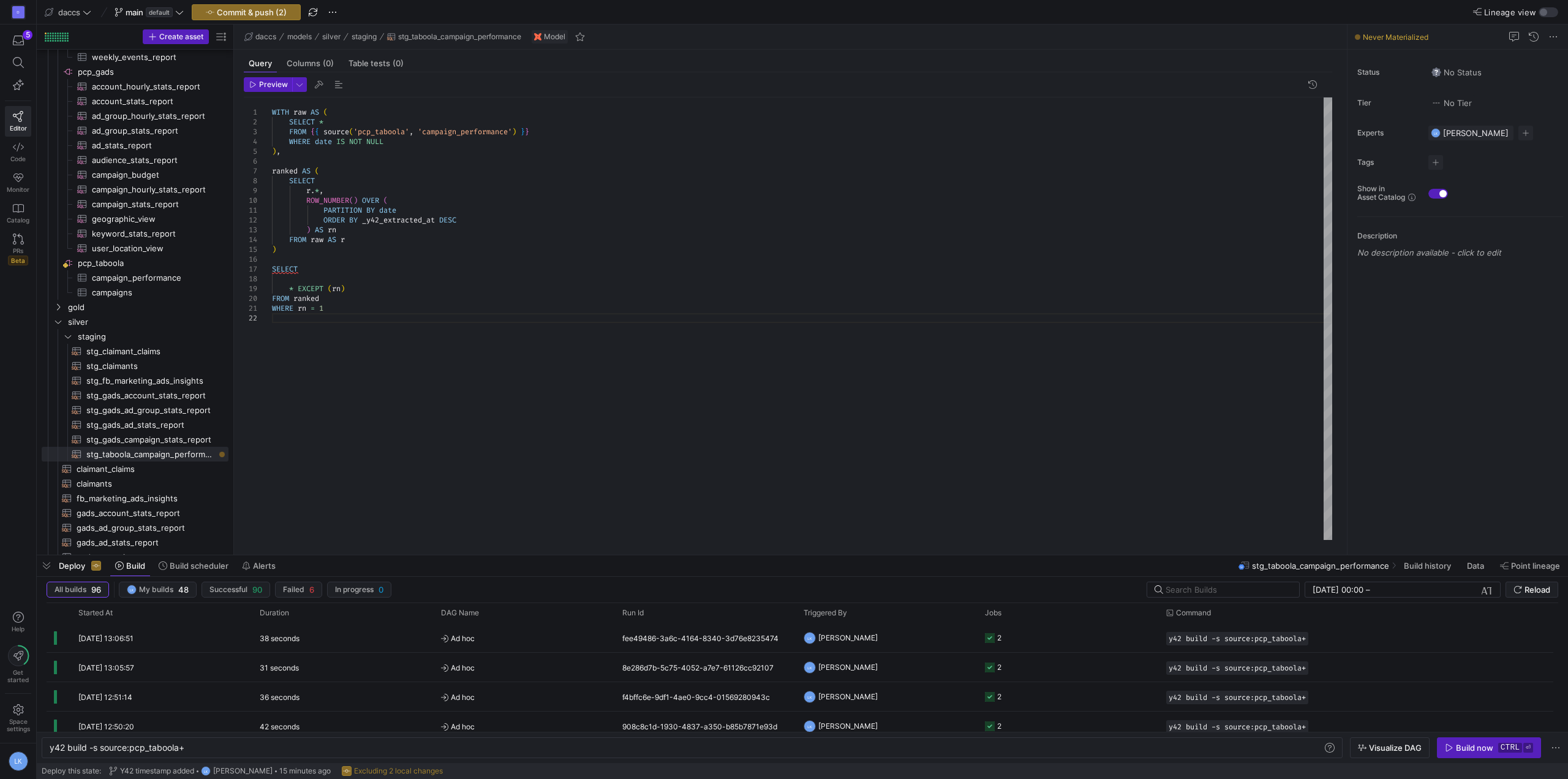
click at [348, 394] on div "WITH raw AS ( SELECT * FROM { { source ( 'pcp_taboola' , 'campaign_performance'…" at bounding box center [802, 318] width 1060 height 442
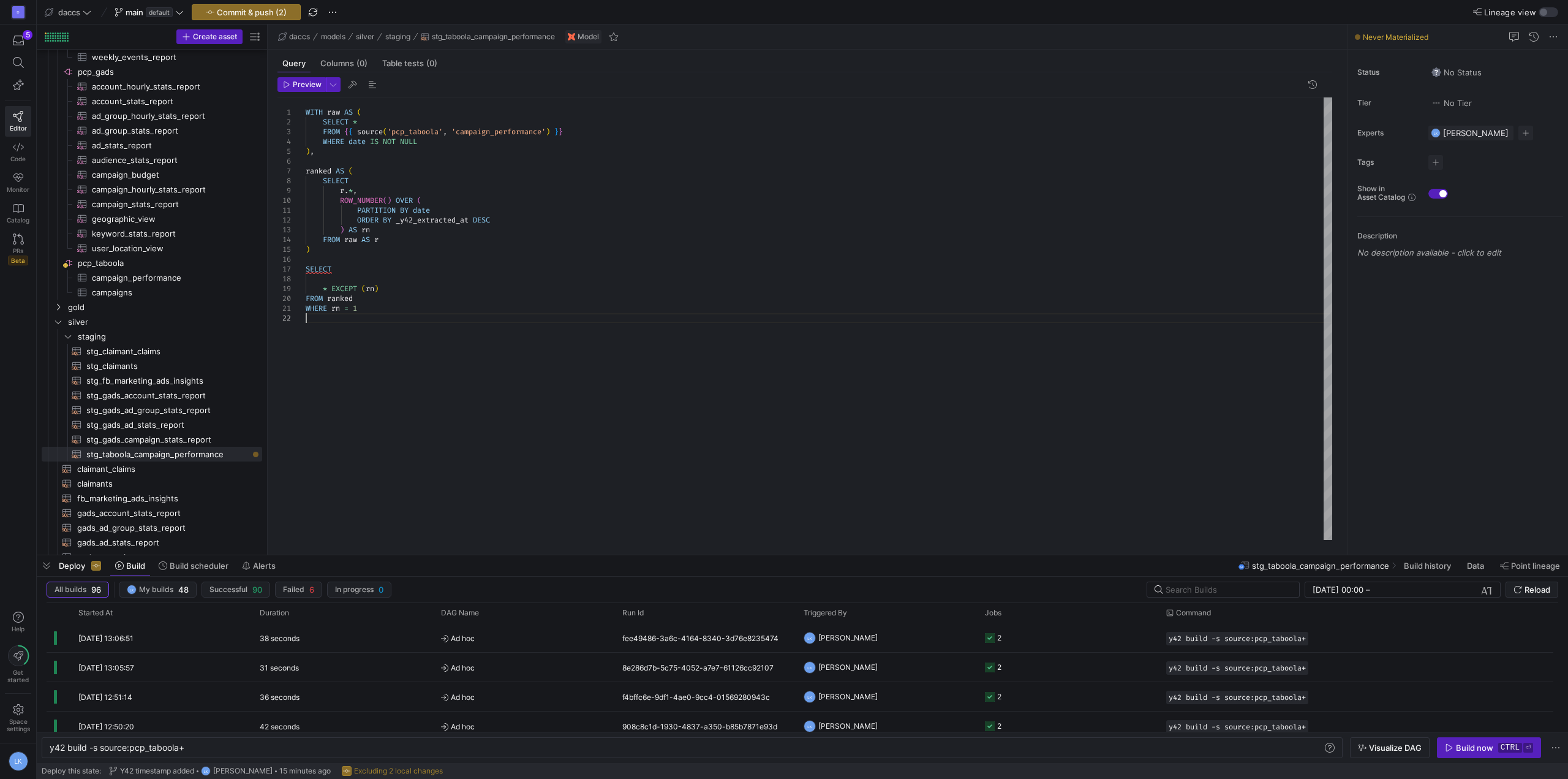
click at [343, 490] on div "WITH raw AS ( SELECT * FROM { { source ( 'pcp_taboola' , 'campaign_performance'…" at bounding box center [819, 318] width 1027 height 442
type textarea "WHERE rn = 1"
click at [236, 306] on span "Press SPACE to select this row." at bounding box center [237, 307] width 12 height 12
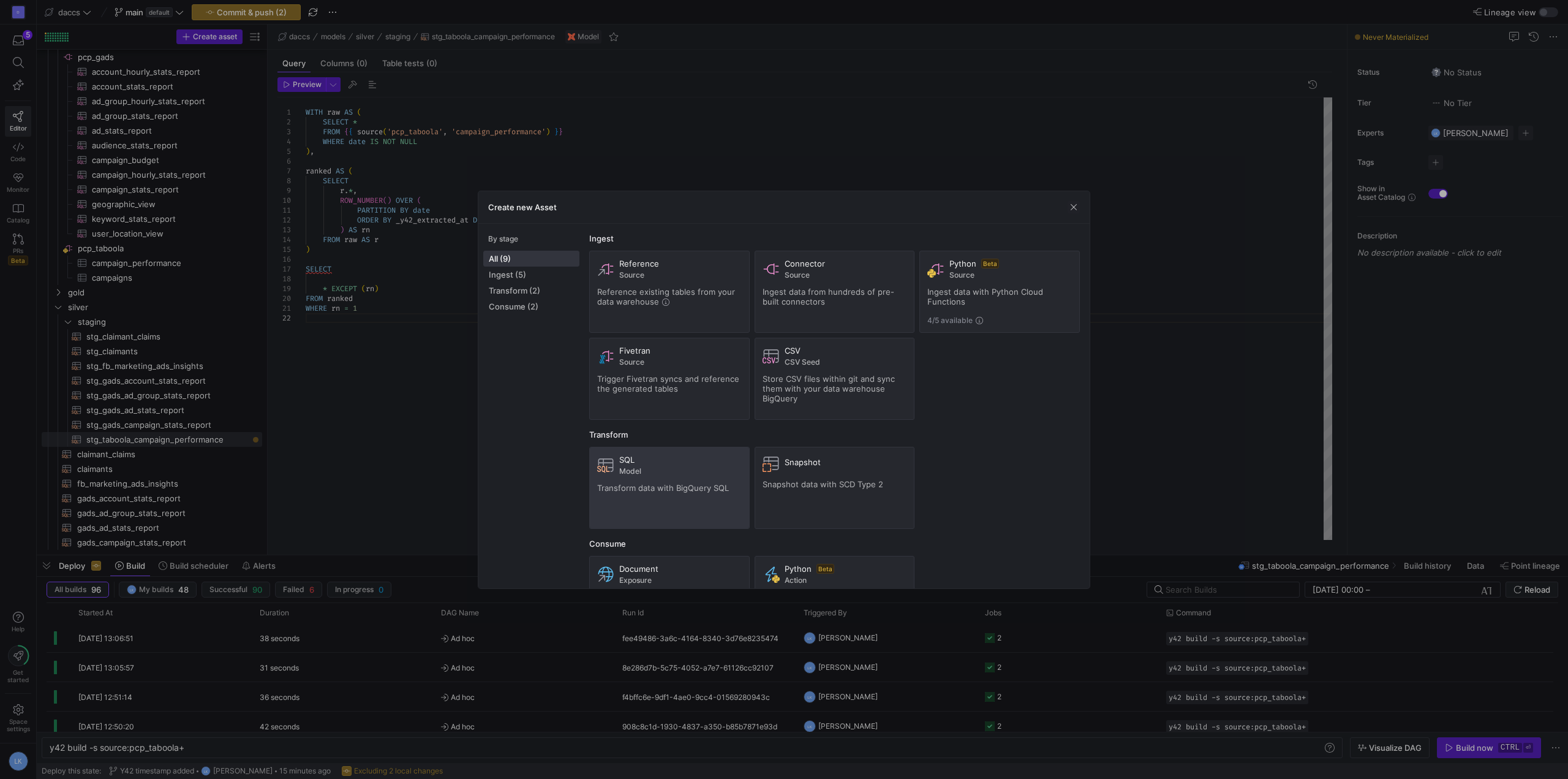
click at [647, 475] on div "SQL Model Transform data with BigQuery SQL" at bounding box center [669, 487] width 145 height 66
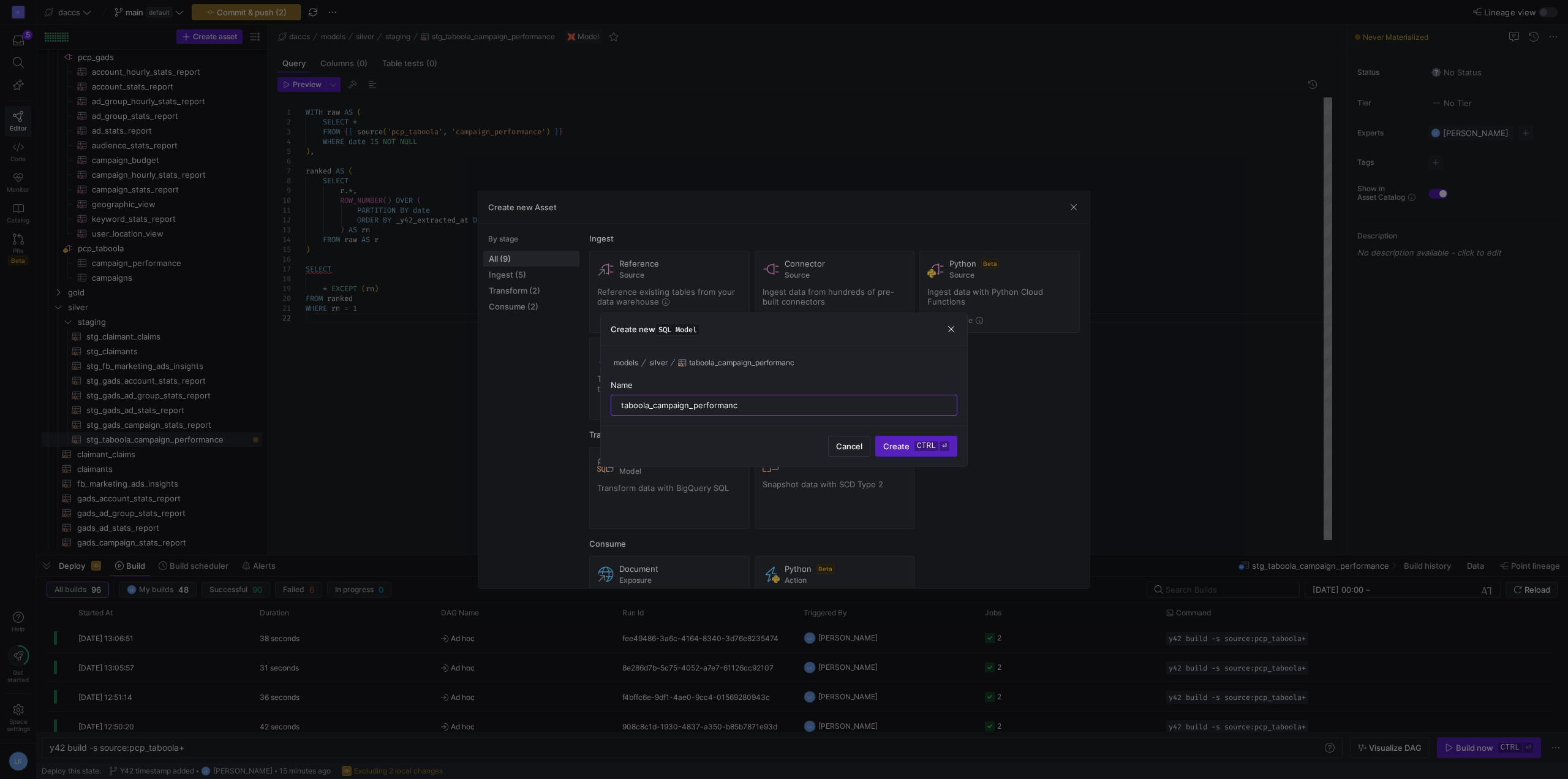
type input "taboola_campaign_performance"
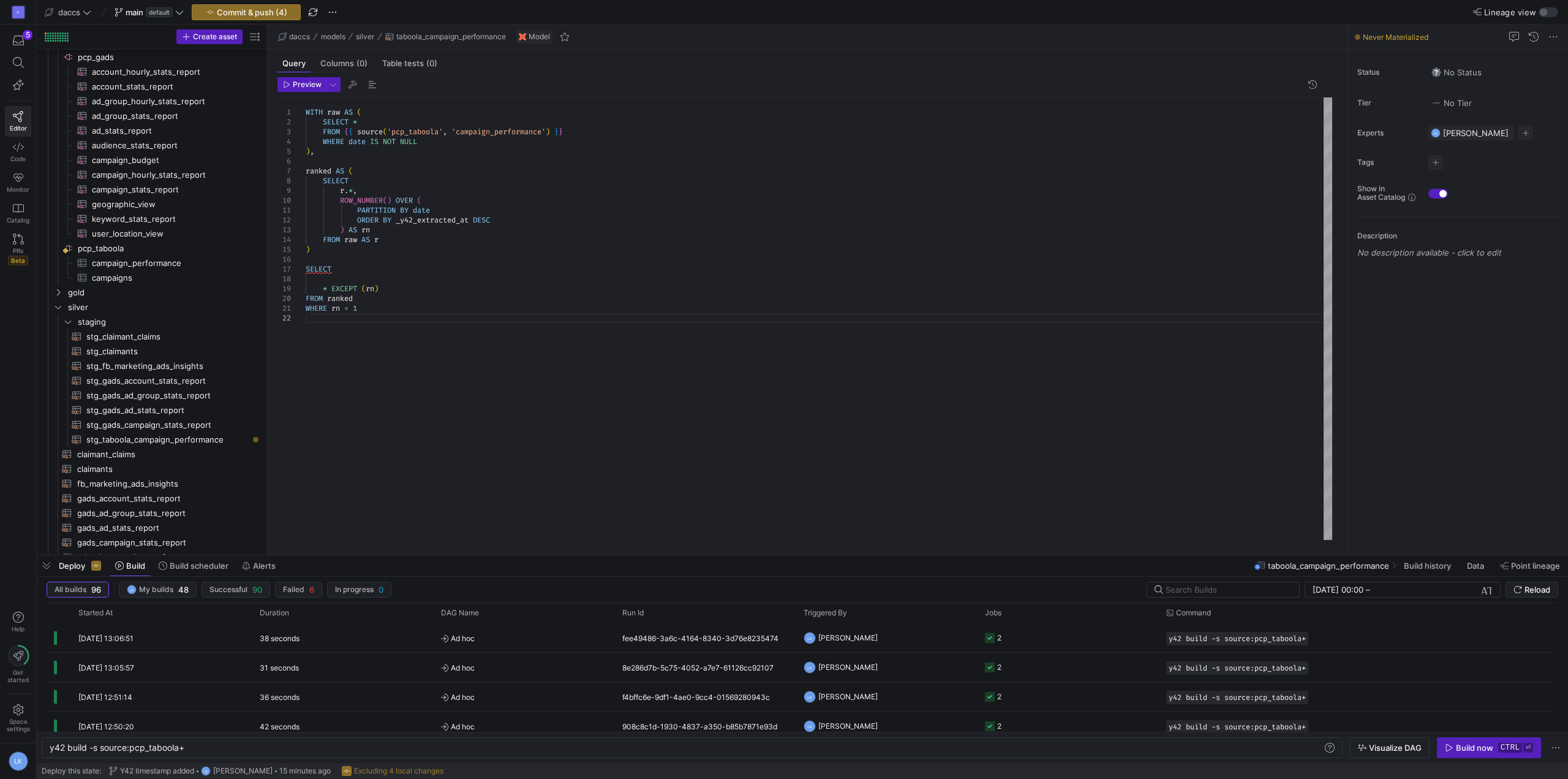
scroll to position [1407, 0]
click at [185, 548] on span "taboola_campaign_performance​​​​​​​​​​" at bounding box center [163, 547] width 172 height 14
click at [518, 363] on div "WITH raw AS ( SELECT * FROM { { source ( 'pcp_taboola' , 'campaign_performance'…" at bounding box center [819, 318] width 1027 height 442
click at [194, 430] on span "stg_taboola_campaign_performance​​​​​​​​​​" at bounding box center [167, 430] width 161 height 14
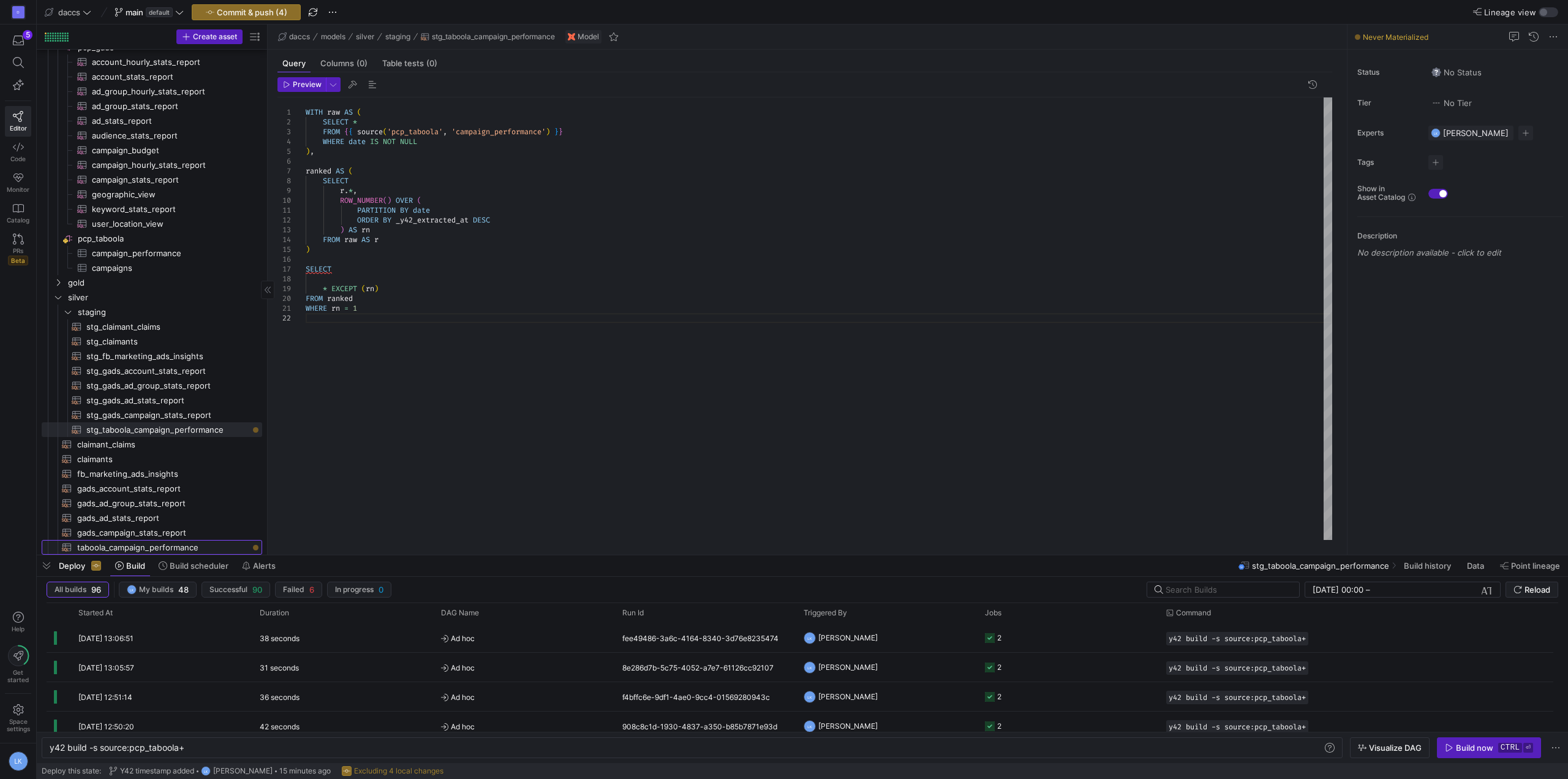
click at [162, 543] on span "taboola_campaign_performance​​​​​​​​​​" at bounding box center [163, 547] width 172 height 14
click at [445, 308] on div at bounding box center [819, 318] width 1027 height 442
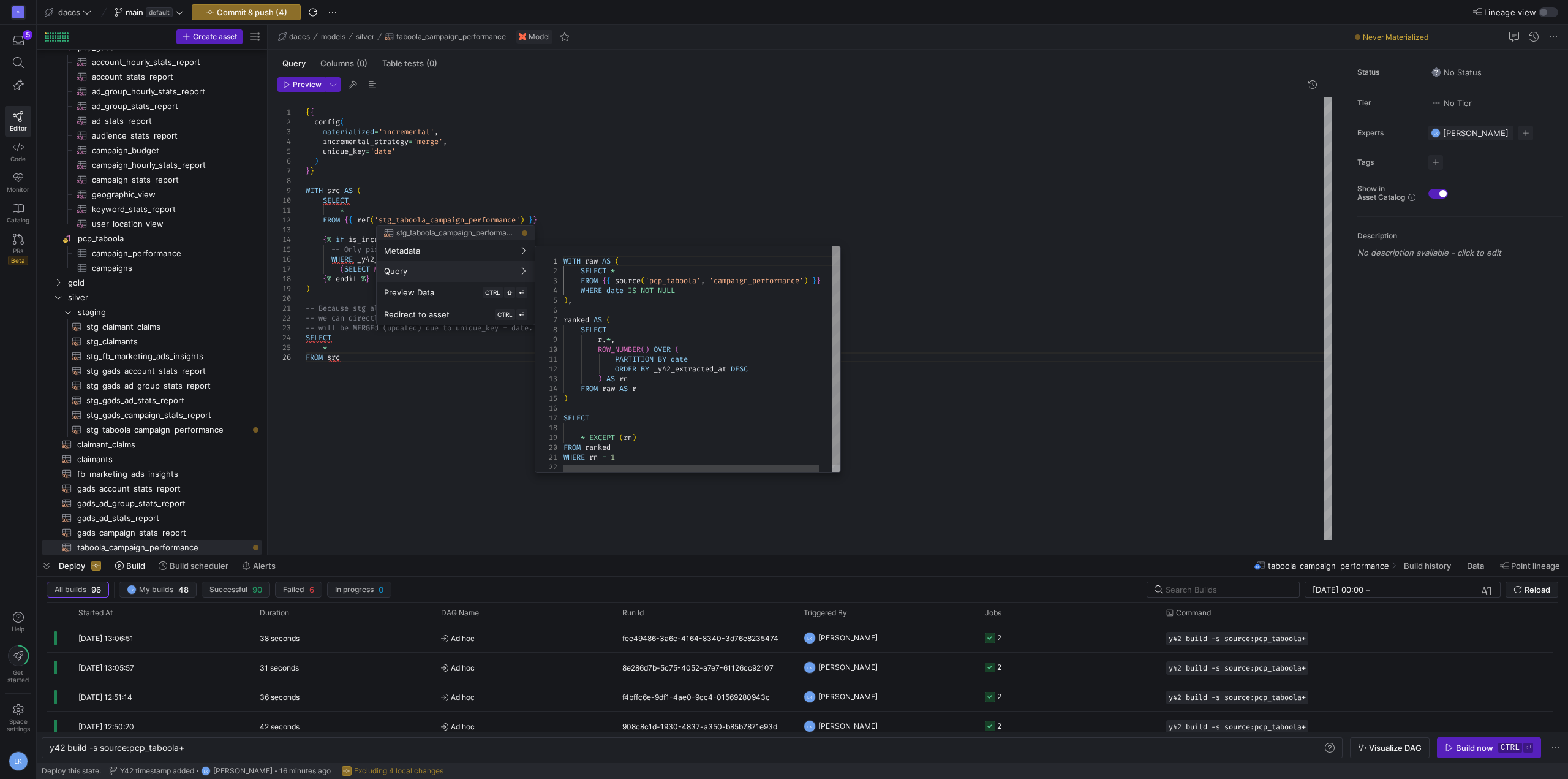
click at [431, 417] on div at bounding box center [784, 390] width 1568 height 779
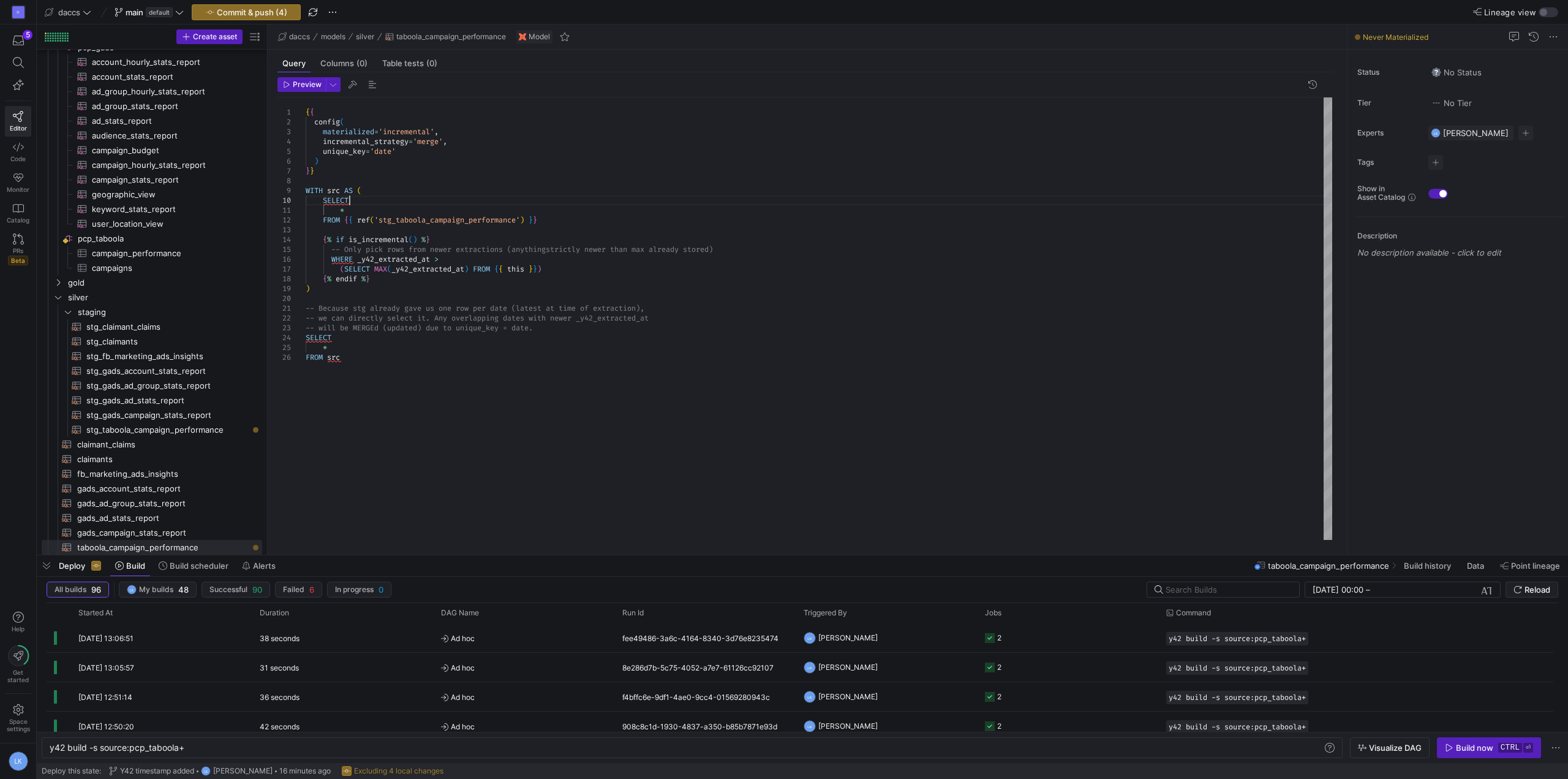
click at [351, 200] on div "{ { config ( materialized = 'incremental' , incremental_strategy = 'merge' , un…" at bounding box center [819, 318] width 1027 height 442
click at [408, 186] on div "{ { config ( materialized = 'incremental' , incremental_strategy = 'merge' , un…" at bounding box center [819, 318] width 1027 height 442
click at [296, 261] on div at bounding box center [784, 390] width 1568 height 779
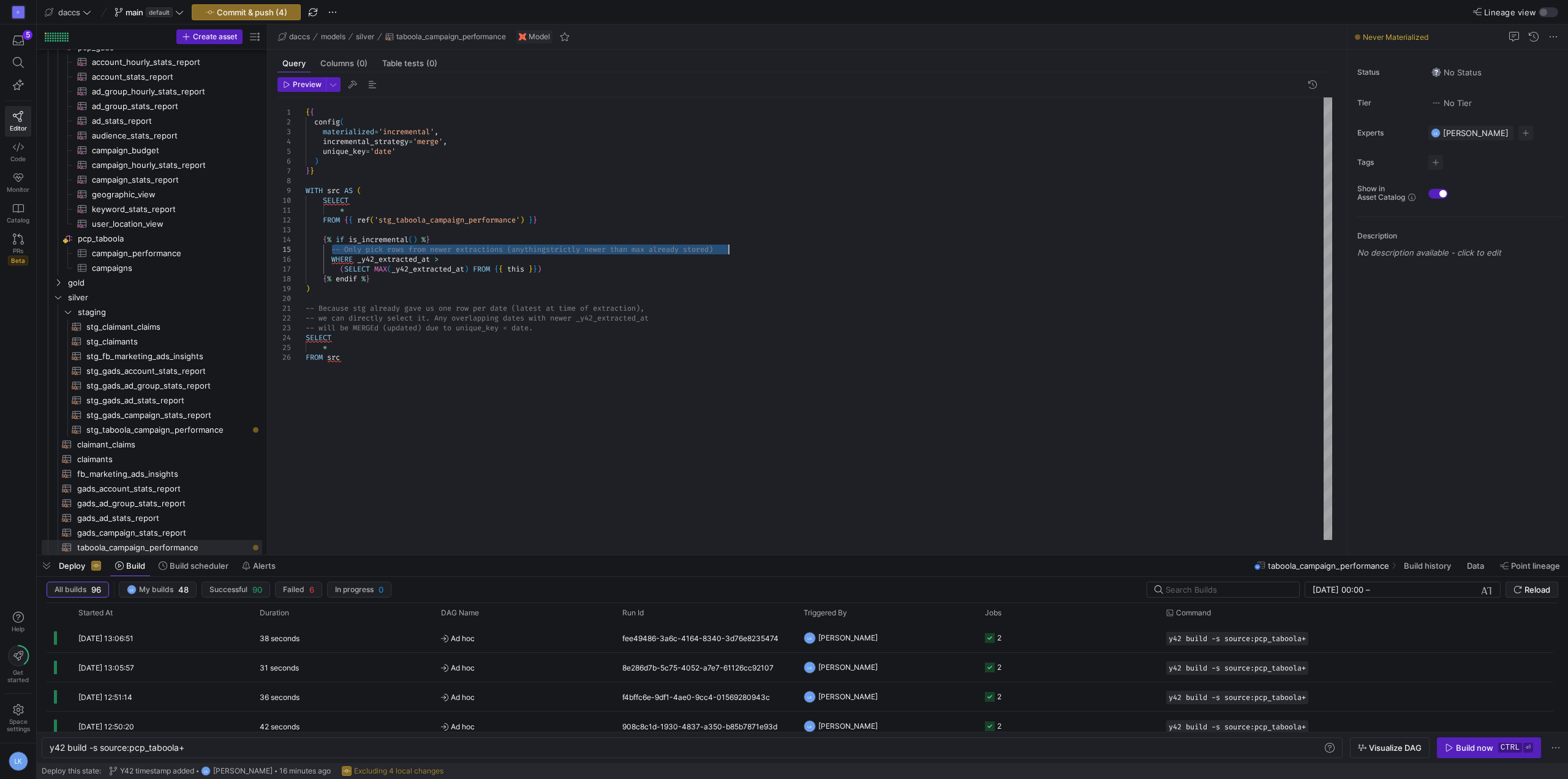
drag, startPoint x: 343, startPoint y: 248, endPoint x: 792, endPoint y: 250, distance: 449.0
click at [792, 250] on div "{ { config ( materialized = 'incremental' , incremental_strategy = 'merge' , un…" at bounding box center [819, 318] width 1027 height 442
click at [666, 356] on div "{ { config ( materialized = 'incremental' , incremental_strategy = 'merge' , un…" at bounding box center [819, 318] width 1027 height 442
click at [365, 363] on div "{ { config ( materialized = 'incremental' , incremental_strategy = 'merge' , un…" at bounding box center [819, 318] width 1027 height 442
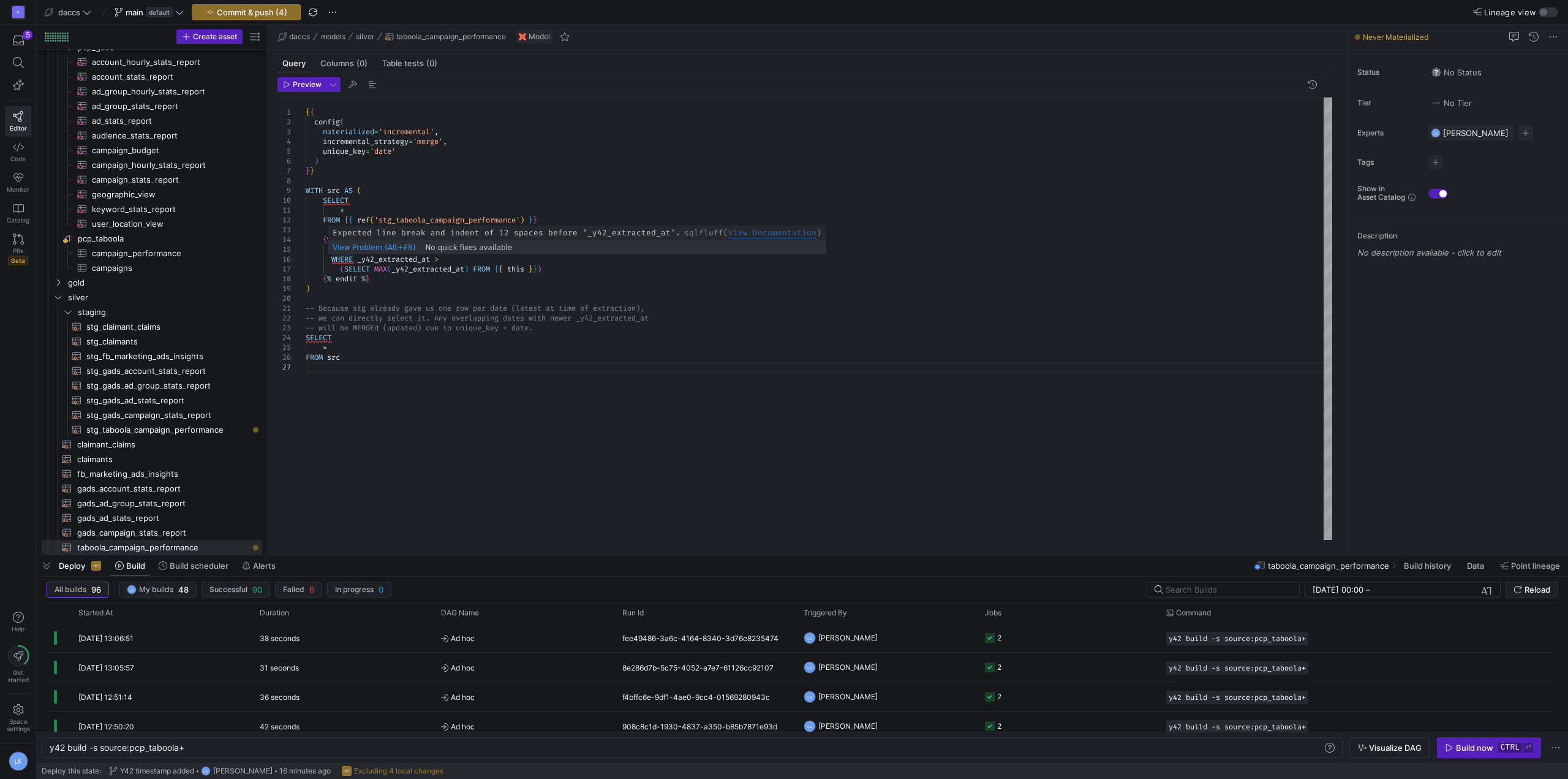
click at [328, 260] on div "{ { config ( materialized = 'incremental' , incremental_strategy = 'merge' , un…" at bounding box center [819, 318] width 1027 height 442
click at [339, 267] on div "{ { config ( materialized = 'incremental' , incremental_strategy = 'merge' , un…" at bounding box center [819, 318] width 1027 height 442
click at [390, 307] on div "{ { config ( materialized = 'incremental' , incremental_strategy = 'merge' , un…" at bounding box center [819, 318] width 1027 height 442
click at [360, 260] on div "{ { config ( materialized = 'incremental' , incremental_strategy = 'merge' , un…" at bounding box center [819, 318] width 1027 height 442
drag, startPoint x: 306, startPoint y: 258, endPoint x: 343, endPoint y: 260, distance: 37.1
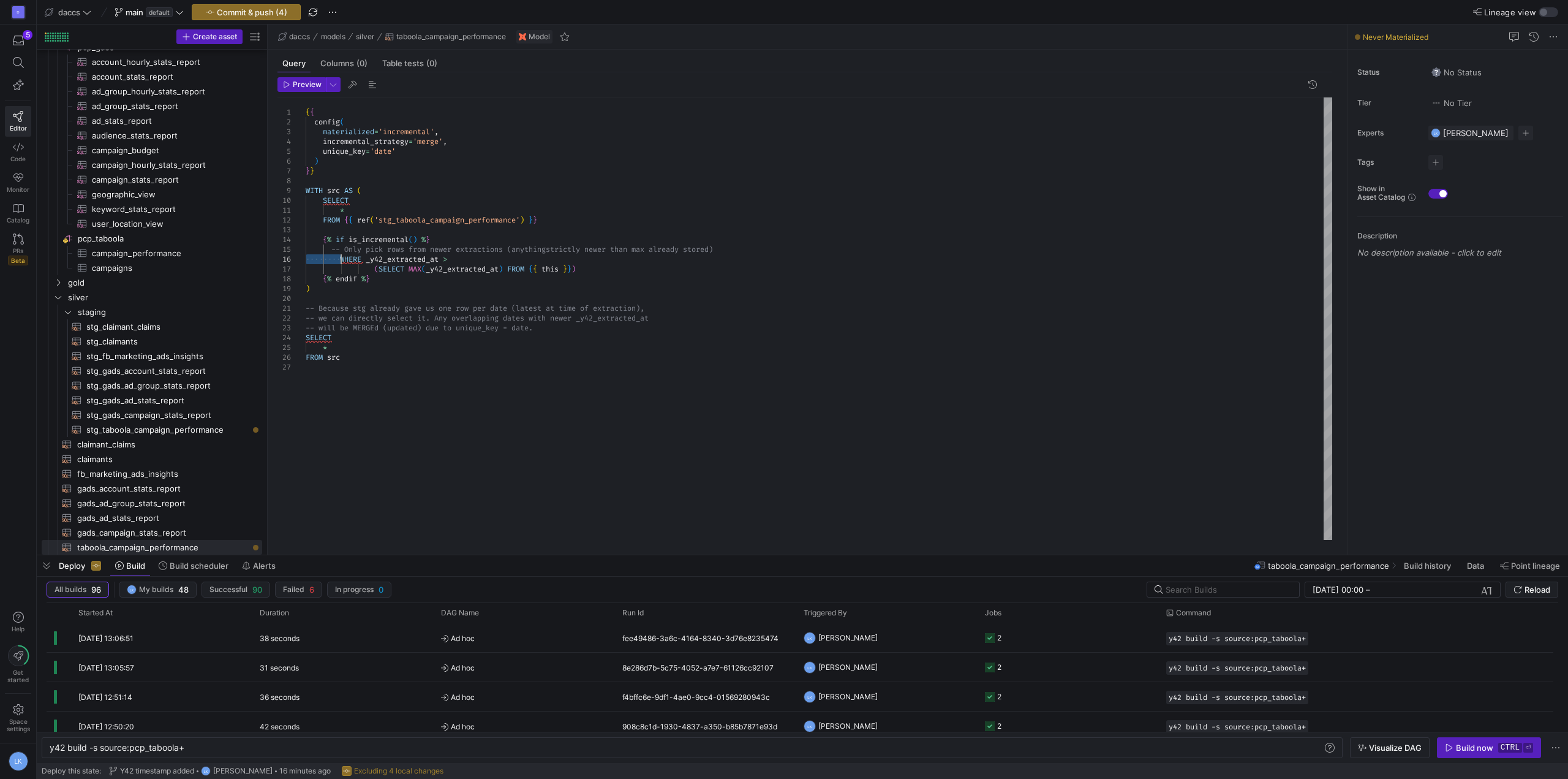
click at [343, 260] on div "{ { config ( materialized = 'incremental' , incremental_strategy = 'merge' , un…" at bounding box center [819, 318] width 1027 height 442
click at [355, 311] on div "{ { config ( materialized = 'incremental' , incremental_strategy = 'merge' , un…" at bounding box center [819, 318] width 1027 height 442
click at [149, 529] on span "gads_campaign_stats_report​​​​​​​​​​" at bounding box center [163, 532] width 172 height 14
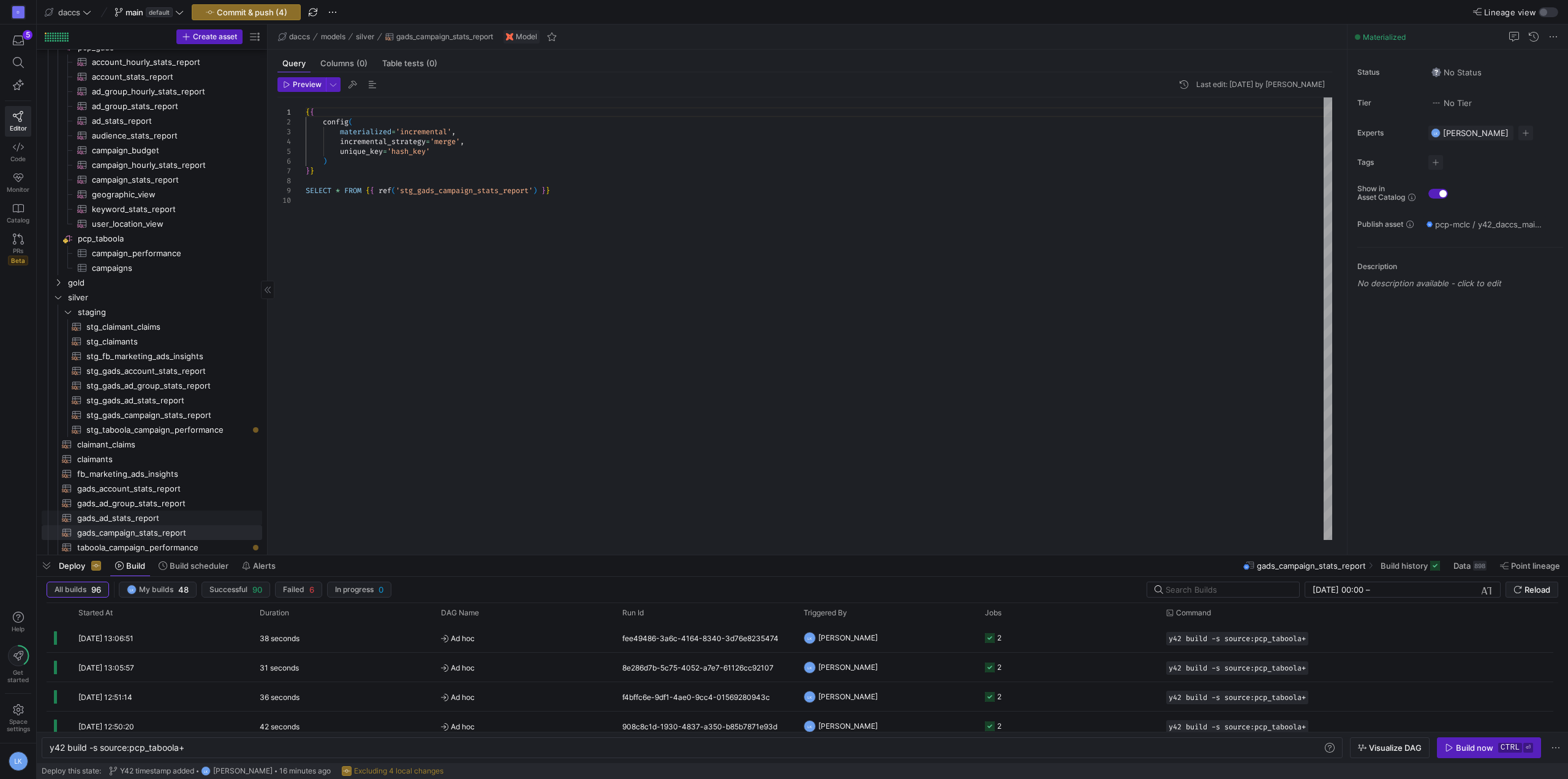
click at [147, 513] on span "gads_ad_stats_report​​​​​​​​​​" at bounding box center [163, 518] width 172 height 14
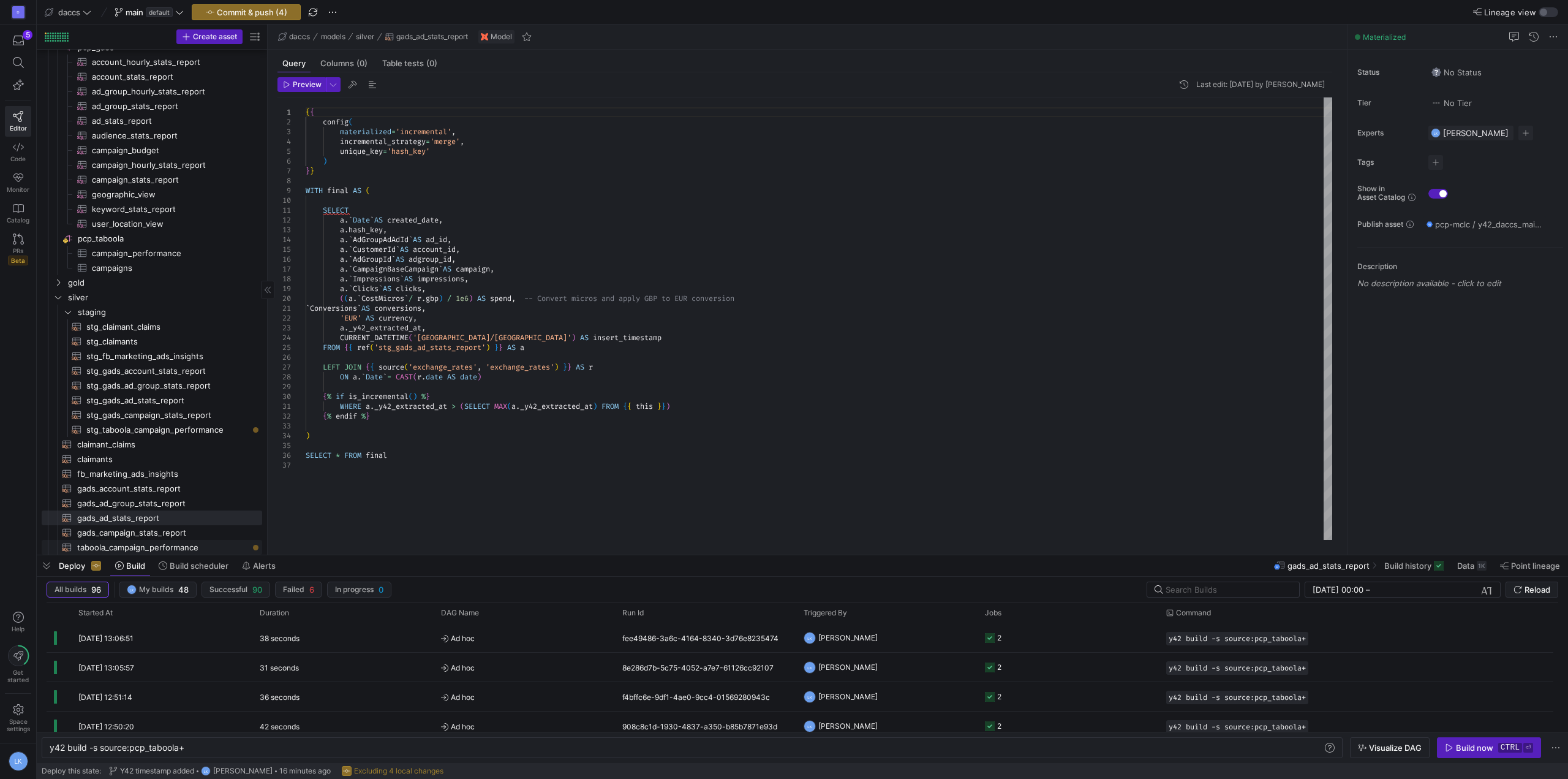
click at [175, 546] on span "taboola_campaign_performance​​​​​​​​​​" at bounding box center [163, 547] width 172 height 14
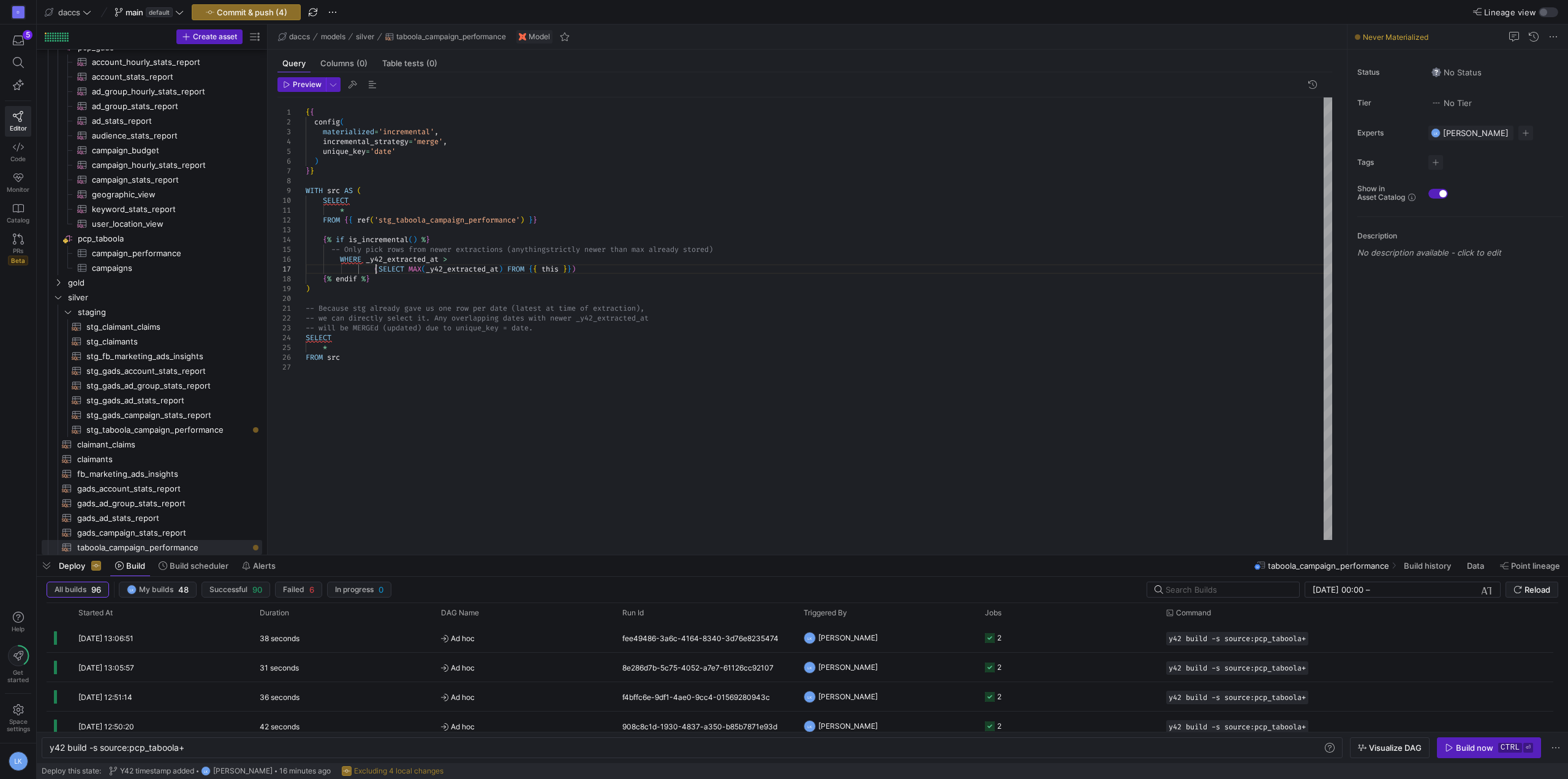
click at [375, 271] on div "{ { config ( materialized = 'incremental' , incremental_strategy = 'merge' , un…" at bounding box center [819, 318] width 1027 height 442
click at [460, 263] on div "{ { config ( materialized = 'incremental' , incremental_strategy = 'merge' , un…" at bounding box center [819, 318] width 1027 height 442
click at [381, 308] on div "{ { config ( materialized = 'incremental' , incremental_strategy = 'merge' , un…" at bounding box center [819, 318] width 1027 height 442
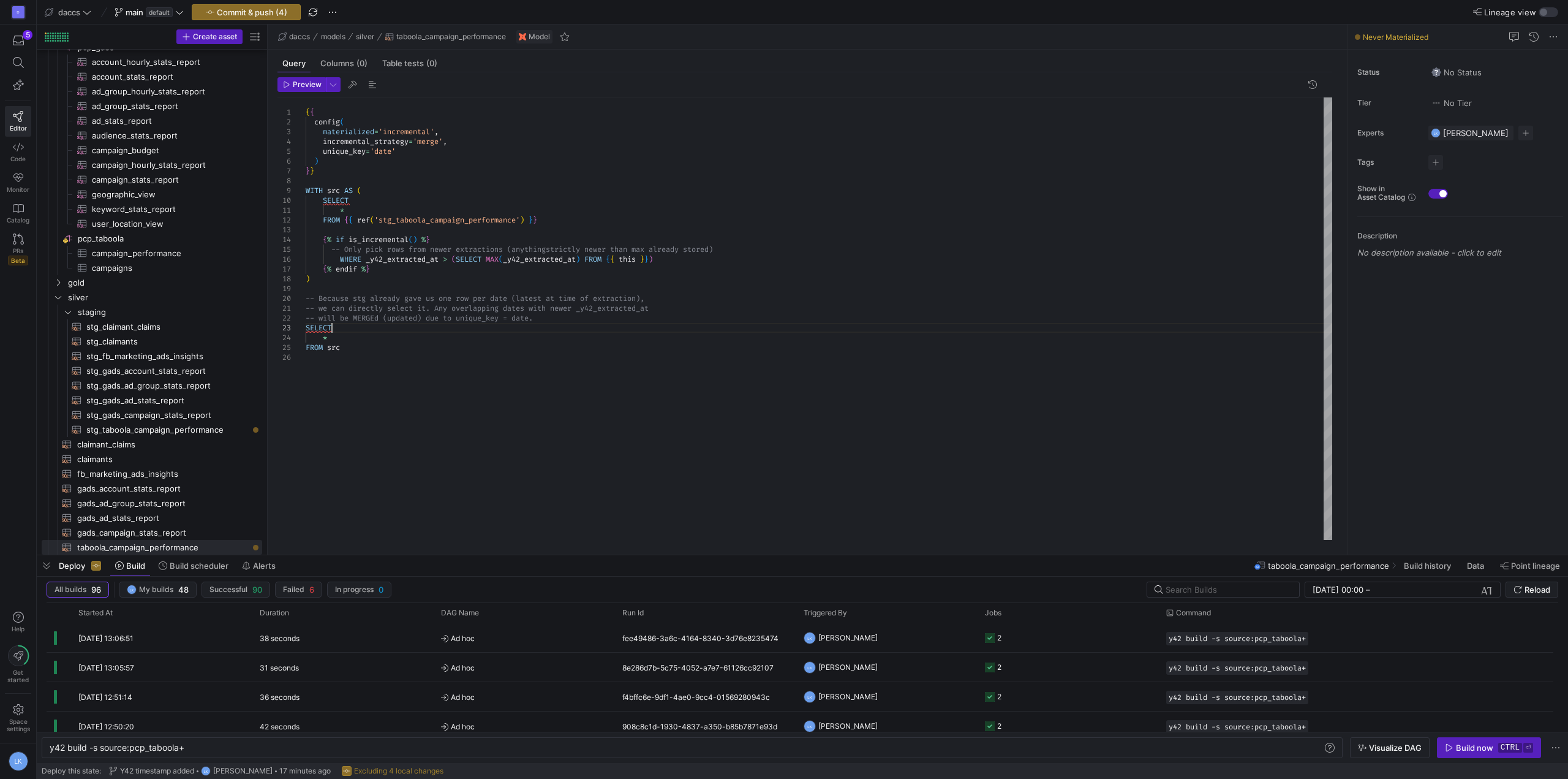
click at [335, 330] on div "{ { config ( materialized = 'incremental' , incremental_strategy = 'merge' , un…" at bounding box center [819, 318] width 1027 height 442
click at [374, 360] on div "{ { config ( materialized = 'incremental' , incremental_strategy = 'merge' , un…" at bounding box center [819, 318] width 1027 height 442
click at [324, 351] on div "{ { config ( materialized = 'incremental' , incremental_strategy = 'merge' , un…" at bounding box center [819, 318] width 1027 height 442
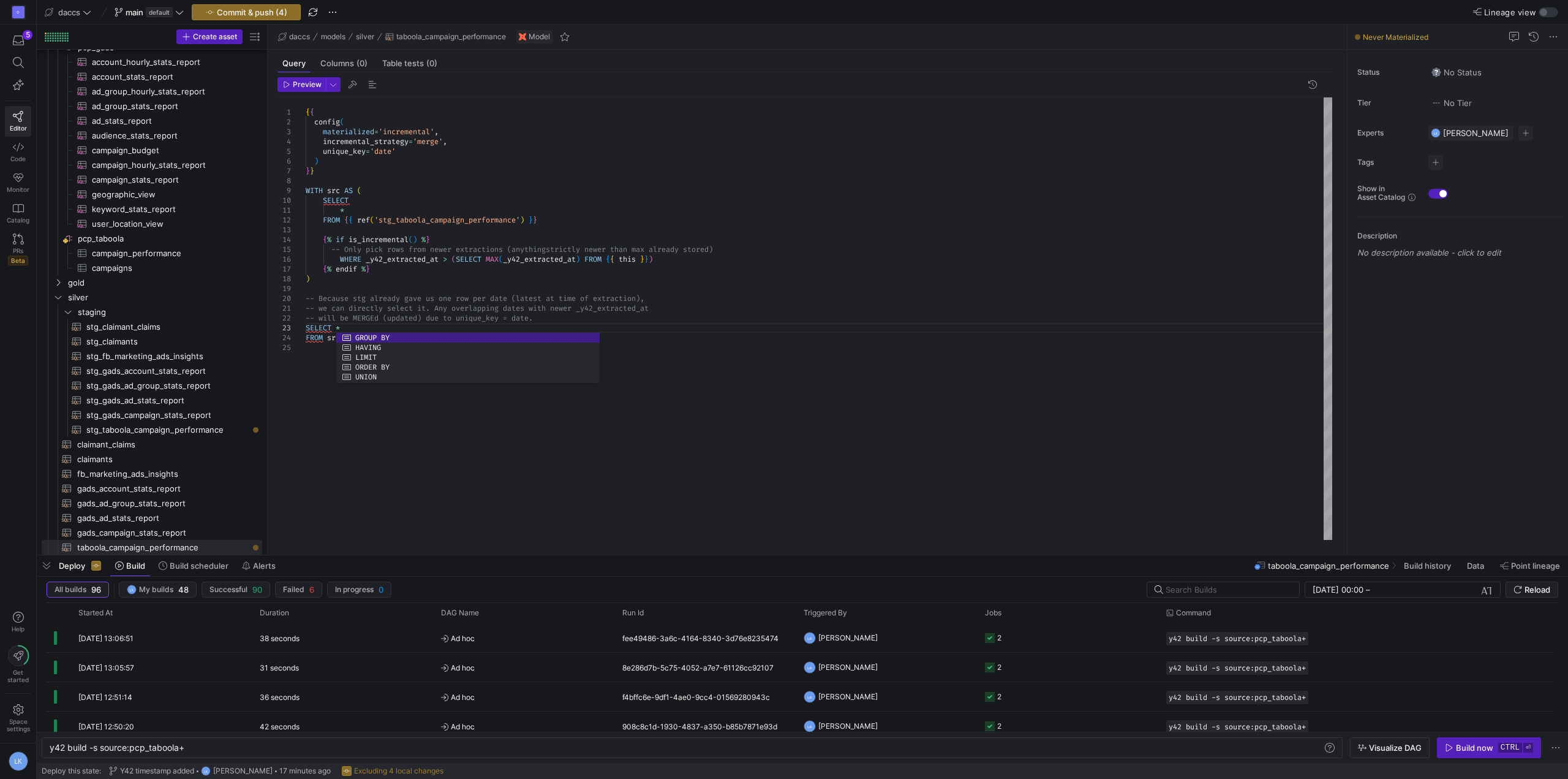
click at [306, 337] on div "{ { config ( materialized = 'incremental' , incremental_strategy = 'merge' , un…" at bounding box center [819, 318] width 1027 height 442
click at [326, 364] on div "{ { config ( materialized = 'incremental' , incremental_strategy = 'merge' , un…" at bounding box center [819, 318] width 1027 height 442
click at [343, 210] on div "{ { config ( materialized = 'incremental' , incremental_strategy = 'merge' , un…" at bounding box center [819, 318] width 1027 height 442
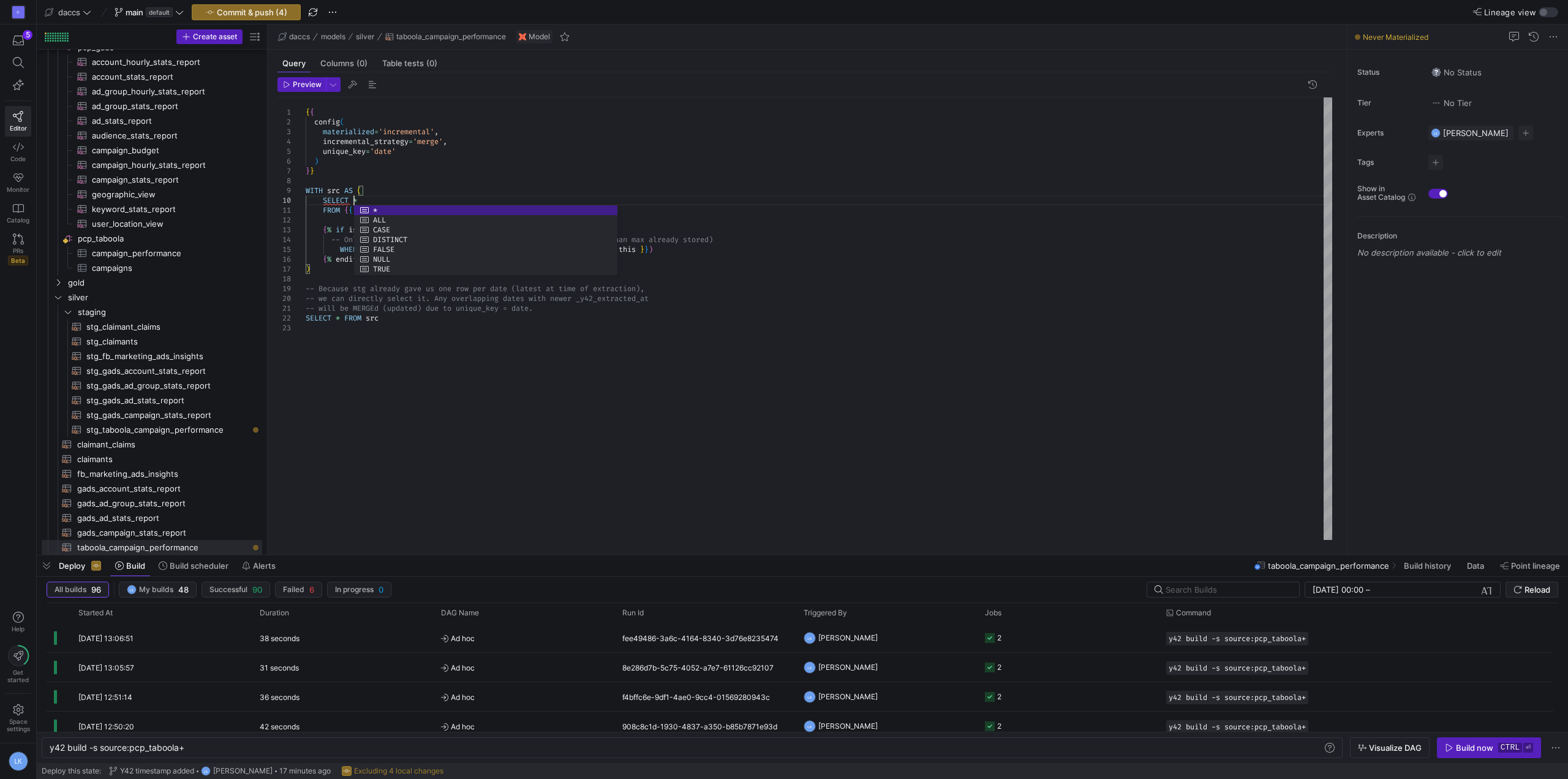
scroll to position [89, 48]
click at [324, 211] on div "{ { config ( materialized = 'incremental' , incremental_strategy = 'merge' , un…" at bounding box center [819, 318] width 1027 height 442
click at [372, 198] on div "{ { config ( materialized = 'incremental' , incremental_strategy = 'merge' , un…" at bounding box center [819, 318] width 1027 height 442
click at [337, 268] on div at bounding box center [784, 390] width 1568 height 779
click at [366, 347] on div "{ { config ( materialized = 'incremental' , incremental_strategy = 'merge' , un…" at bounding box center [819, 318] width 1027 height 442
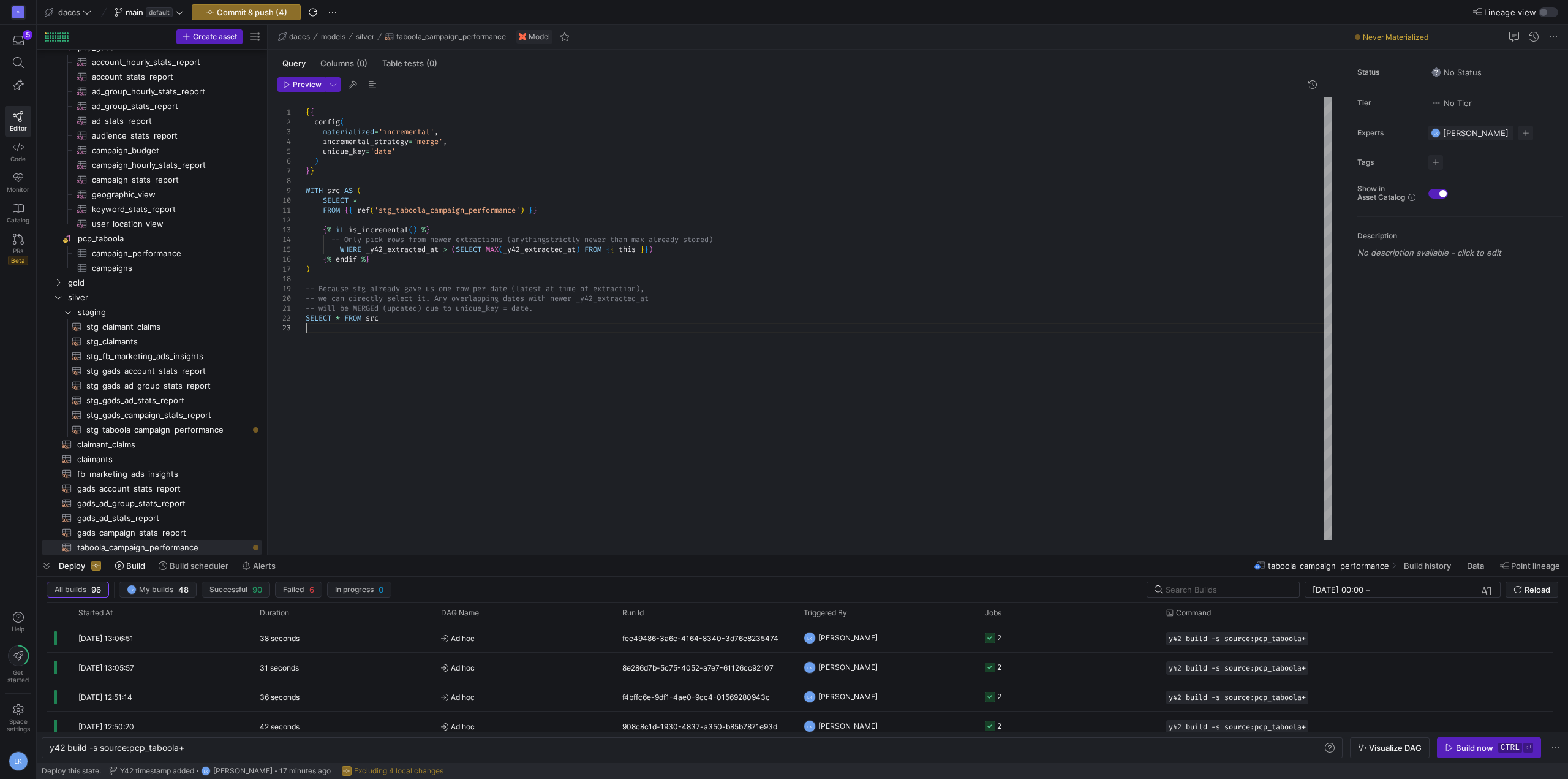
scroll to position [29, 48]
click at [397, 317] on div "{ { config ( materialized = 'incremental' , incremental_strategy = 'merge' , un…" at bounding box center [819, 318] width 1027 height 442
click at [385, 342] on div "{ { config ( materialized = 'incremental' , incremental_strategy = 'merge' , un…" at bounding box center [819, 318] width 1027 height 442
click at [167, 426] on span "stg_taboola_campaign_performance​​​​​​​​​​" at bounding box center [167, 430] width 161 height 14
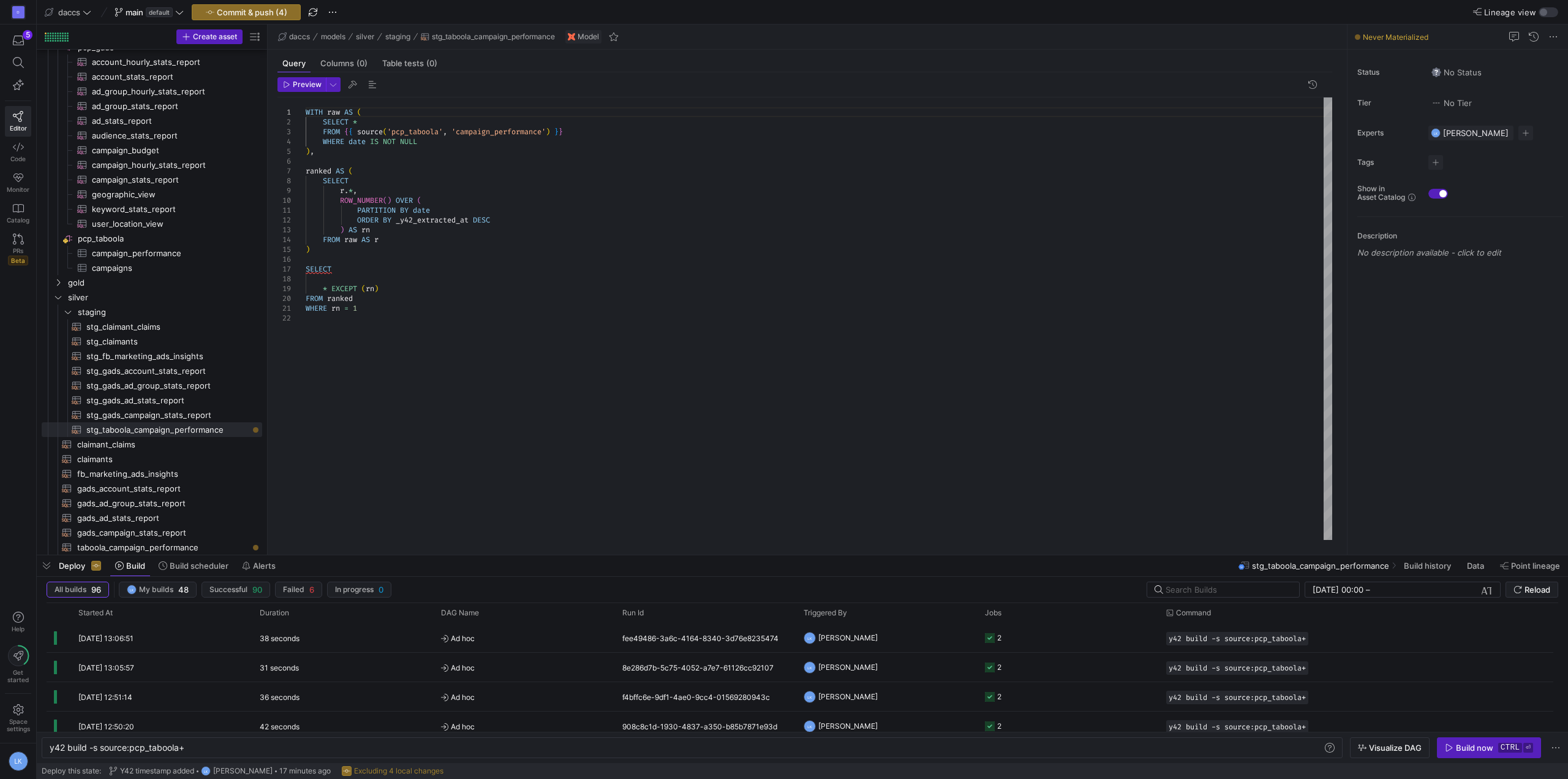
click at [324, 287] on div "WITH raw AS ( SELECT * FROM { { source ( 'pcp_taboola' , 'campaign_performance'…" at bounding box center [819, 318] width 1027 height 442
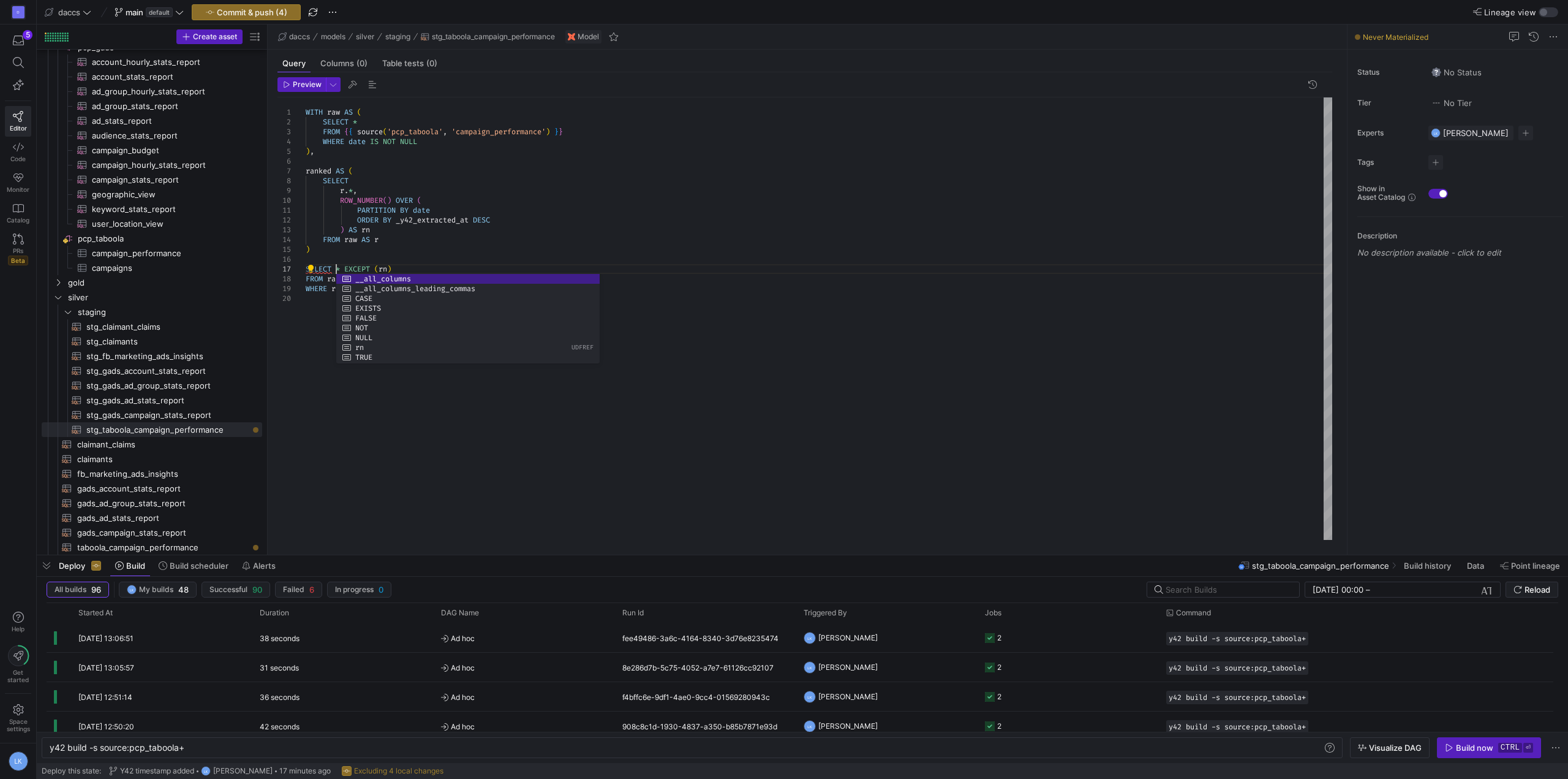
scroll to position [59, 31]
click at [326, 343] on div "WITH raw AS ( SELECT * FROM { { source ( 'pcp_taboola' , 'campaign_performance'…" at bounding box center [819, 318] width 1027 height 442
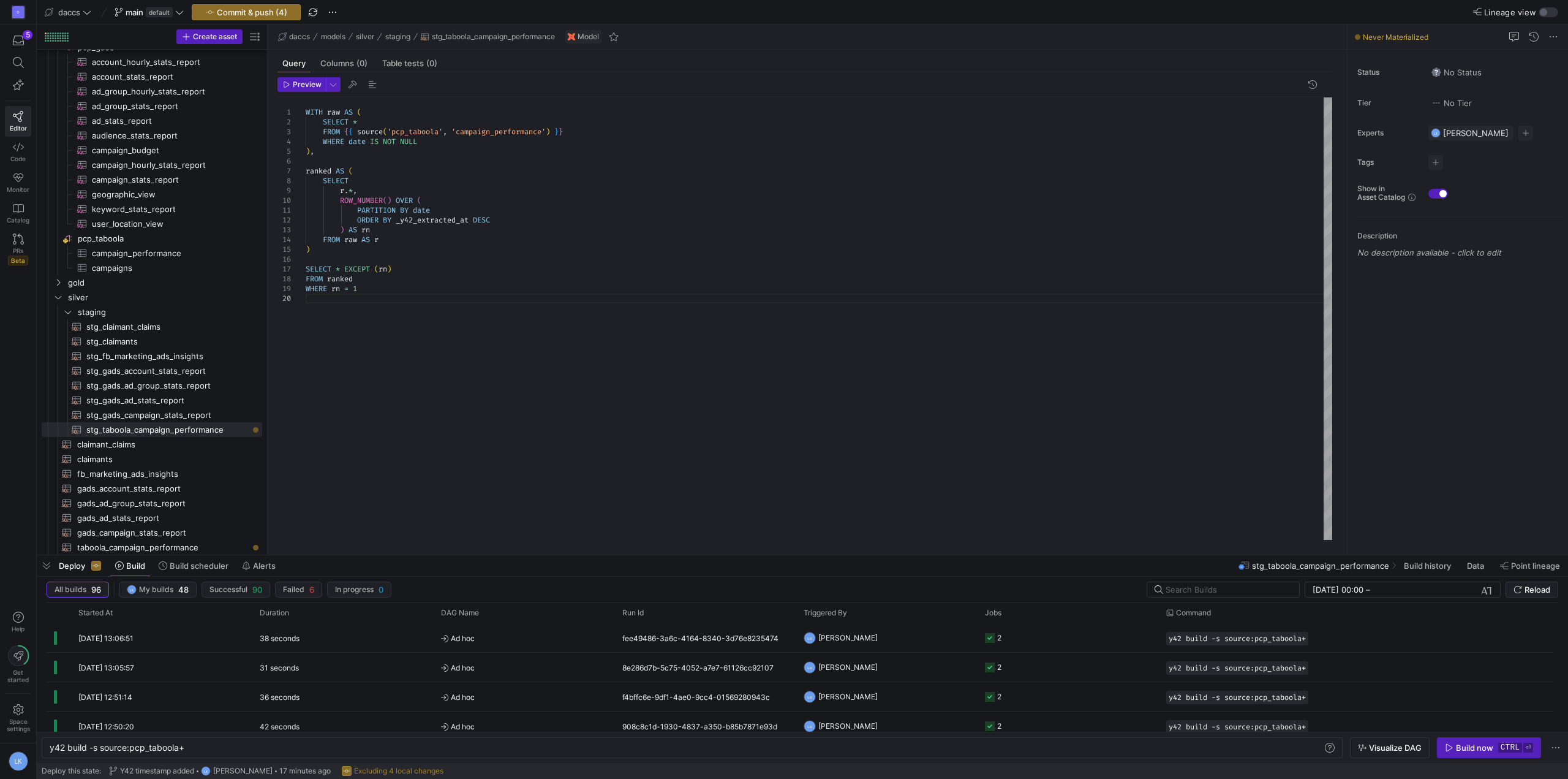
click at [384, 290] on div "WITH raw AS ( SELECT * FROM { { source ( 'pcp_taboola' , 'campaign_performance'…" at bounding box center [819, 318] width 1027 height 442
click at [393, 369] on div "WITH raw AS ( SELECT * FROM { { source ( 'pcp_taboola' , 'campaign_performance'…" at bounding box center [819, 318] width 1027 height 442
click at [144, 541] on span "taboola_campaign_performance​​​​​​​​​​" at bounding box center [163, 547] width 172 height 14
type textarea "{{ config( materialized='incremental', incremental_strategy='merge', unique_key…"
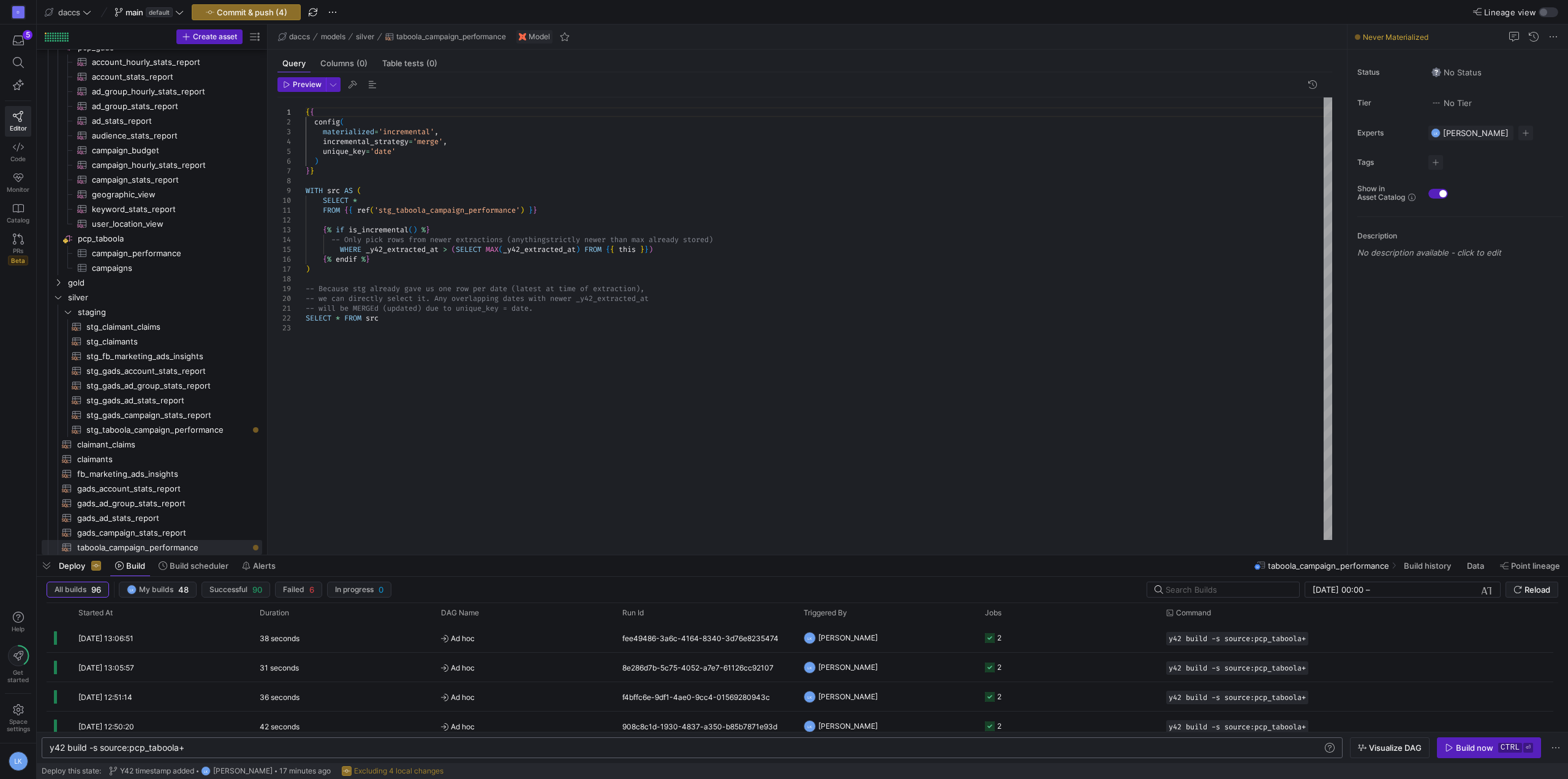
click at [203, 747] on div "y42 build -s source:pcp_taboola+" at bounding box center [687, 747] width 1273 height 10
click at [1499, 755] on span "button" at bounding box center [1489, 747] width 103 height 19
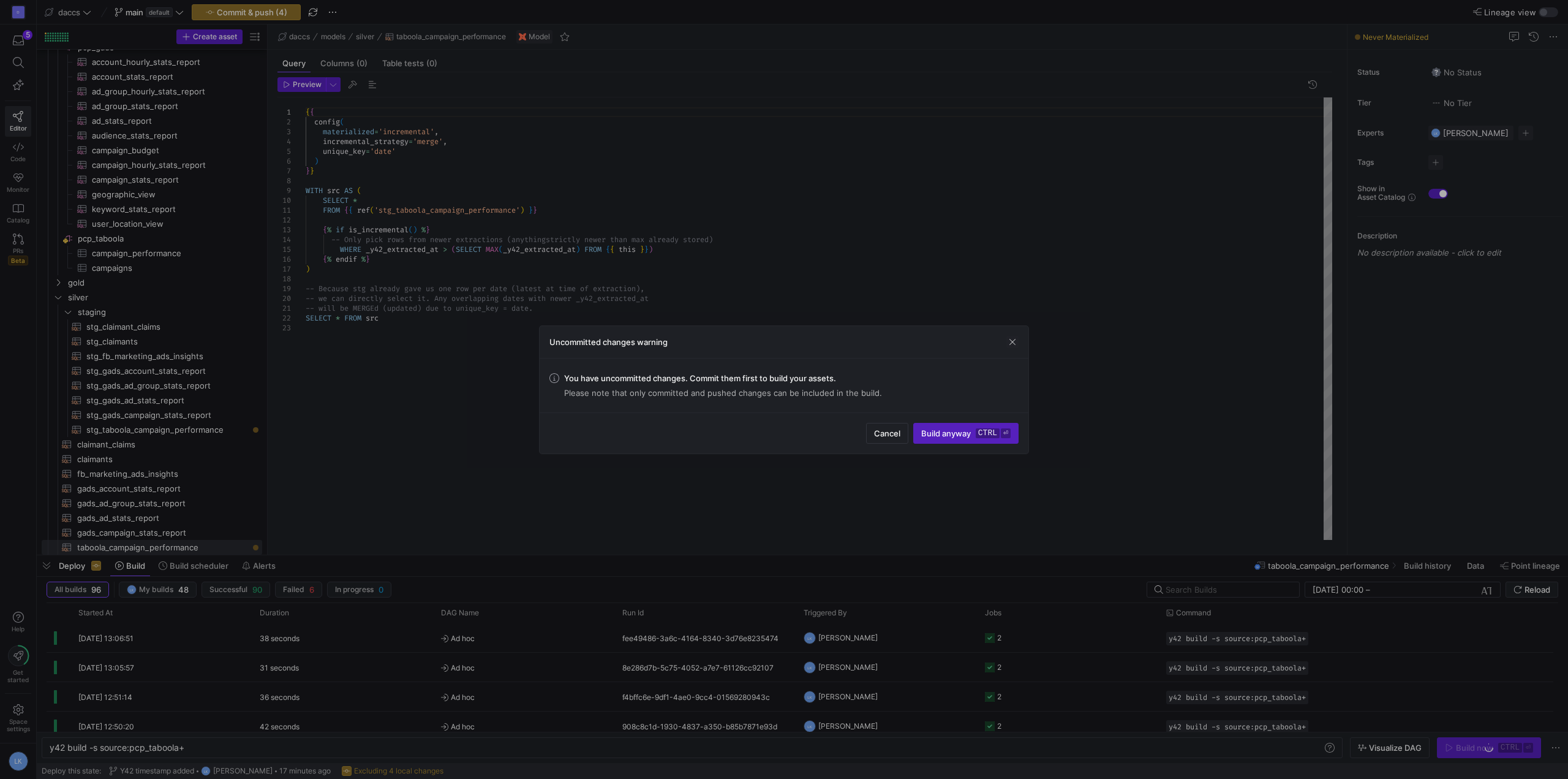
click at [1005, 346] on div "Uncommitted changes warning" at bounding box center [783, 342] width 488 height 32
click at [1010, 345] on span "button" at bounding box center [1013, 342] width 12 height 12
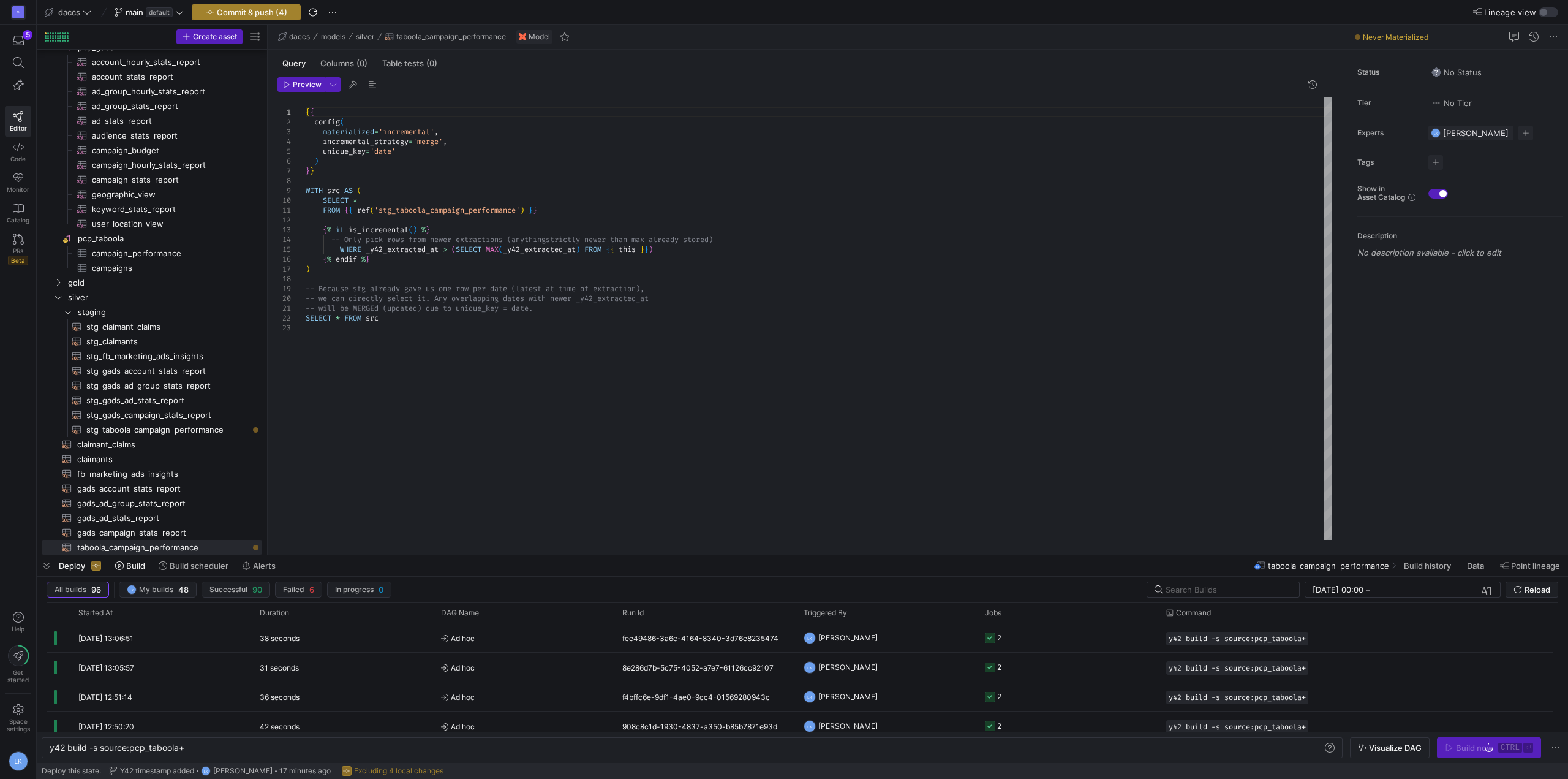
click at [217, 15] on span "Commit & push (4)" at bounding box center [246, 11] width 82 height 10
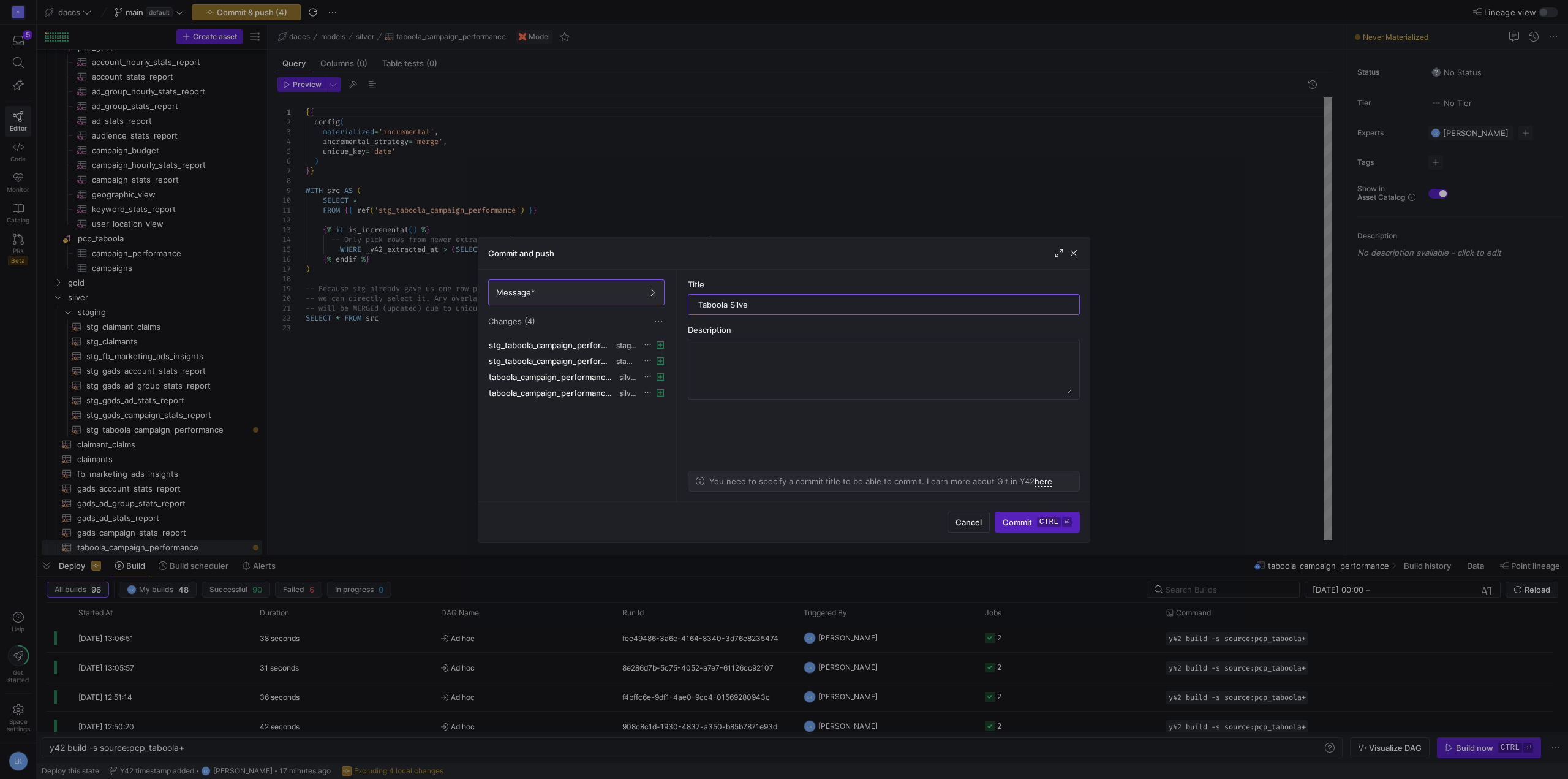
type input "Taboola Silver"
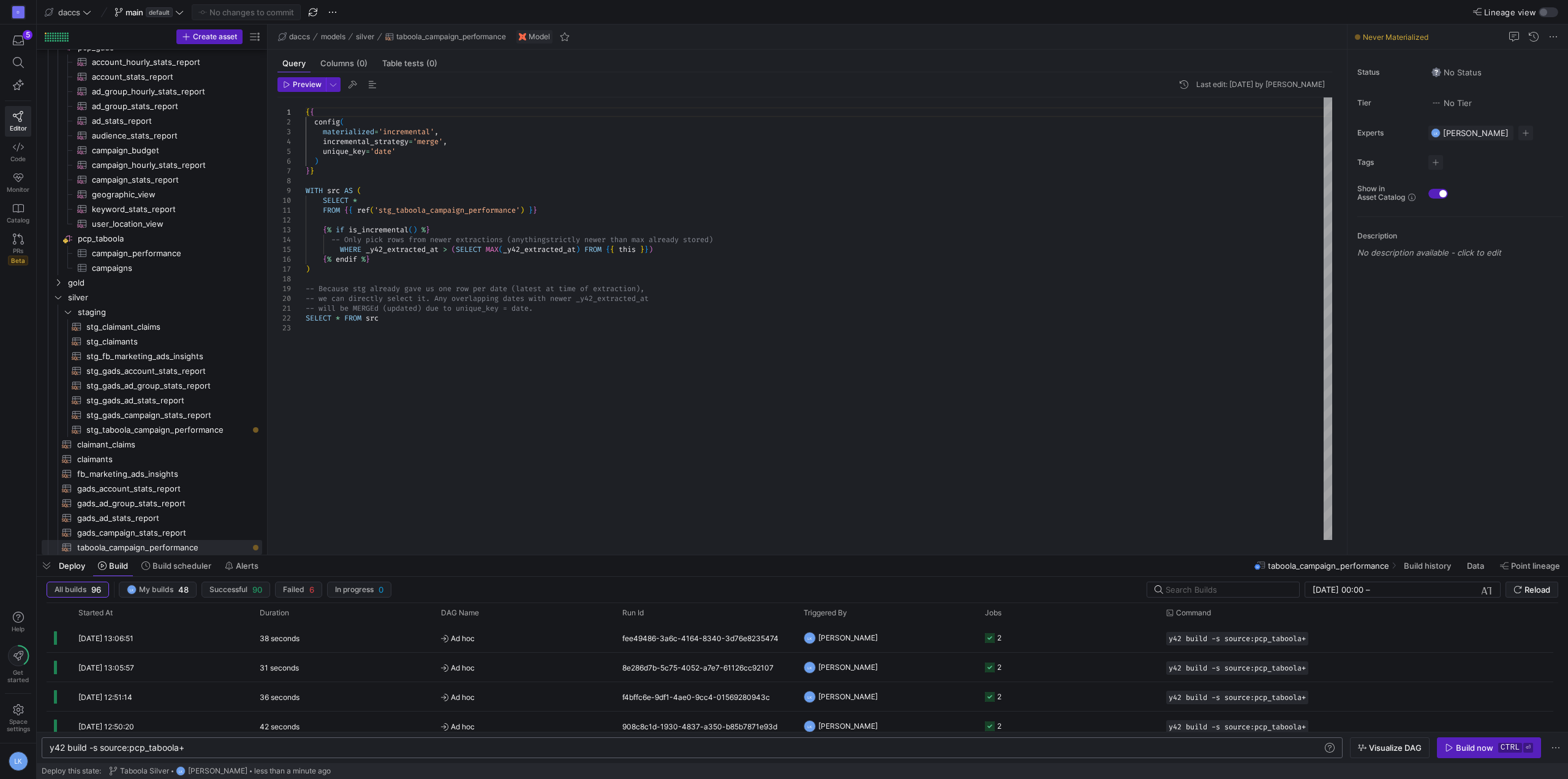
click at [212, 748] on div "y42 build -s source:pcp_taboola+" at bounding box center [687, 747] width 1273 height 10
click at [1476, 744] on div "Build now" at bounding box center [1475, 747] width 38 height 10
click at [517, 644] on span "Ad hoc" at bounding box center [524, 638] width 167 height 29
